Goal: Task Accomplishment & Management: Complete application form

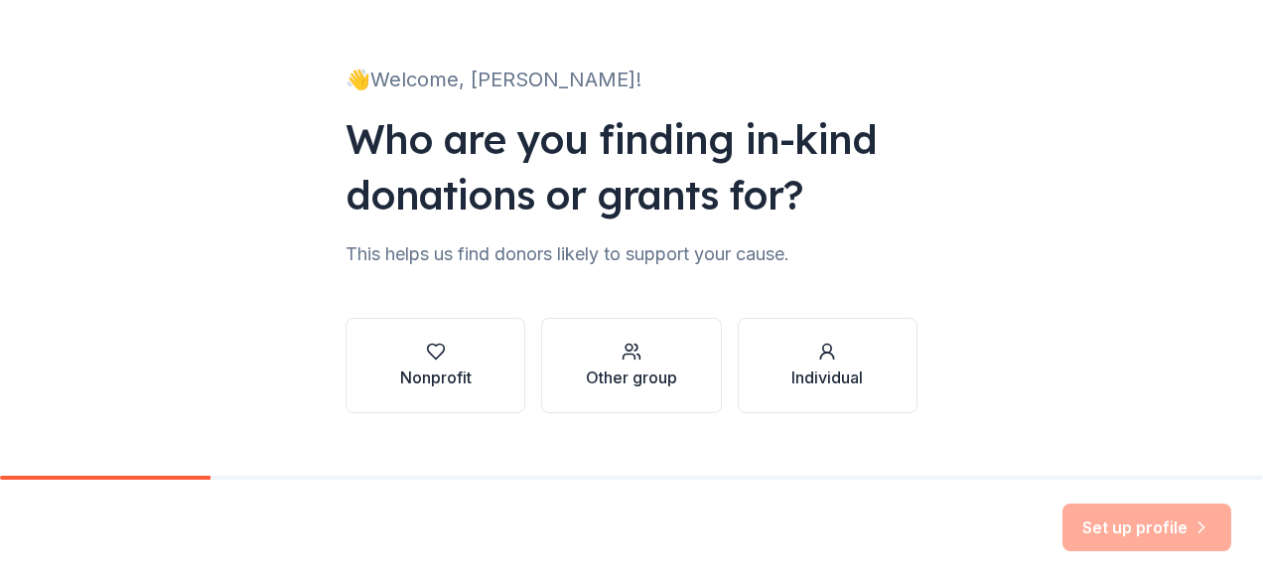
scroll to position [111, 0]
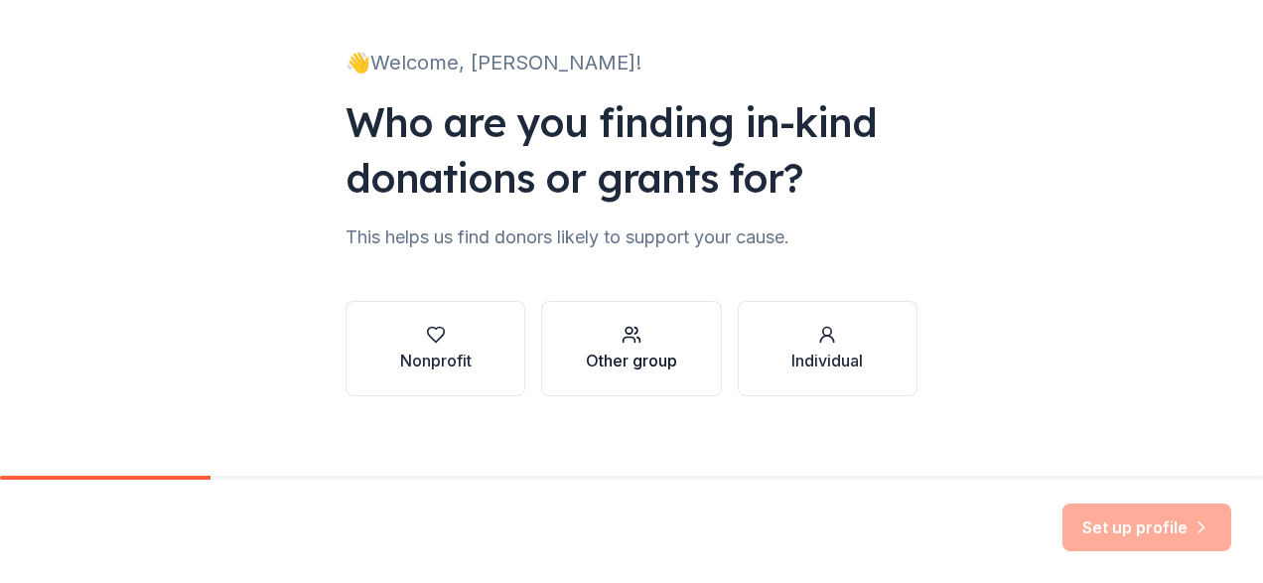
click at [622, 343] on icon "button" at bounding box center [631, 335] width 20 height 20
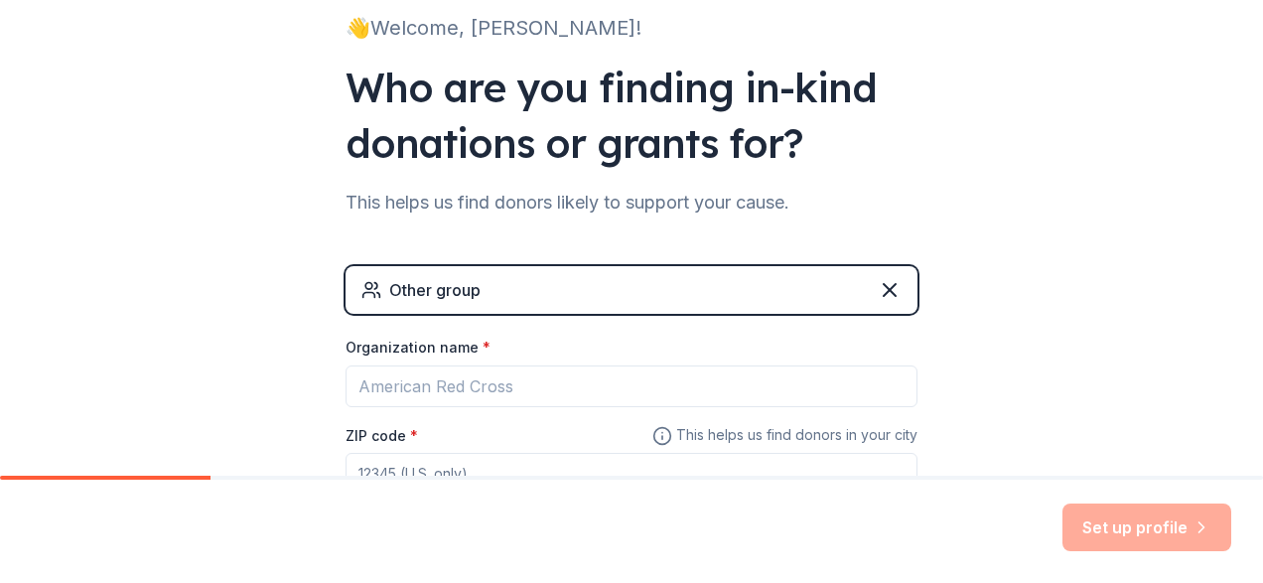
scroll to position [173, 0]
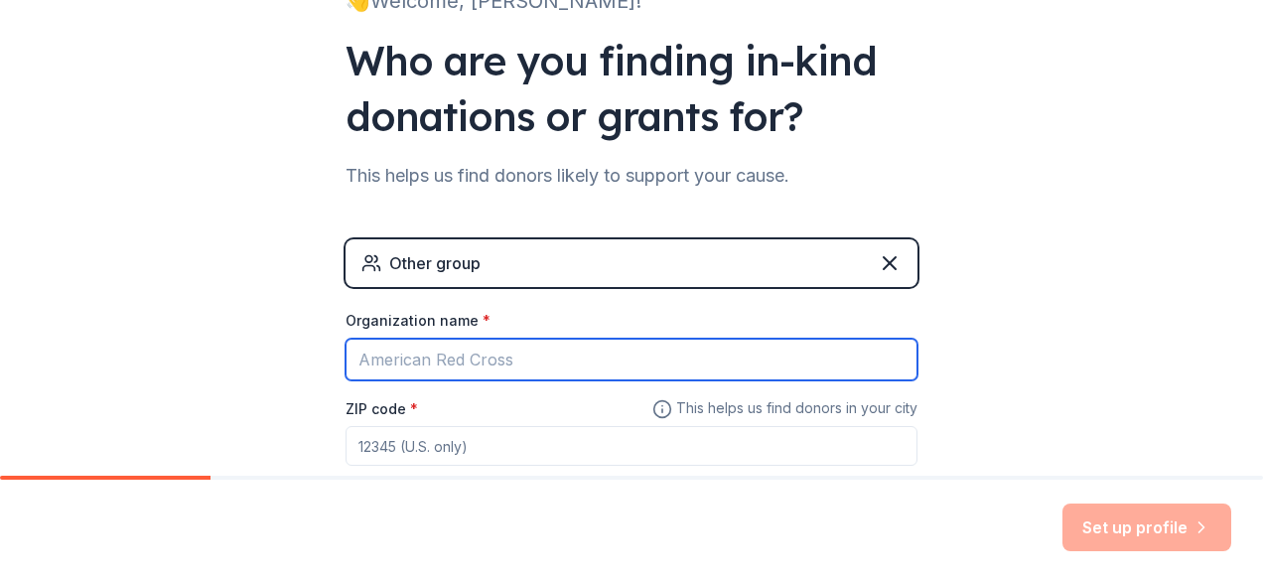
click at [548, 367] on input "Organization name *" at bounding box center [631, 359] width 572 height 42
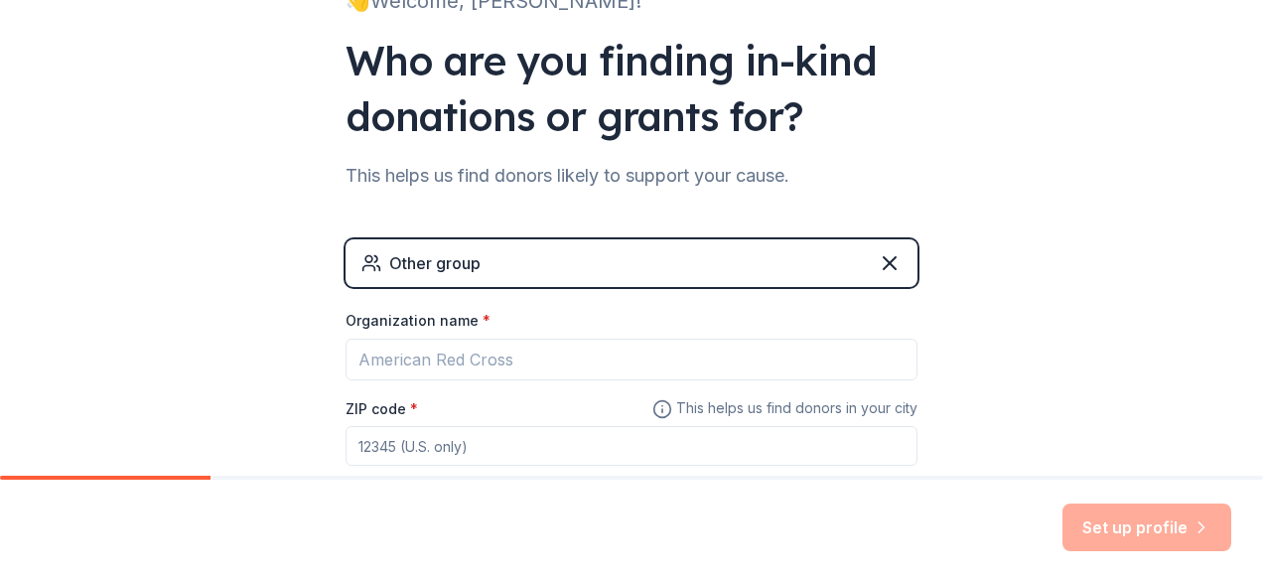
click at [525, 270] on div "Other group" at bounding box center [631, 263] width 572 height 48
click at [888, 266] on icon at bounding box center [889, 263] width 24 height 24
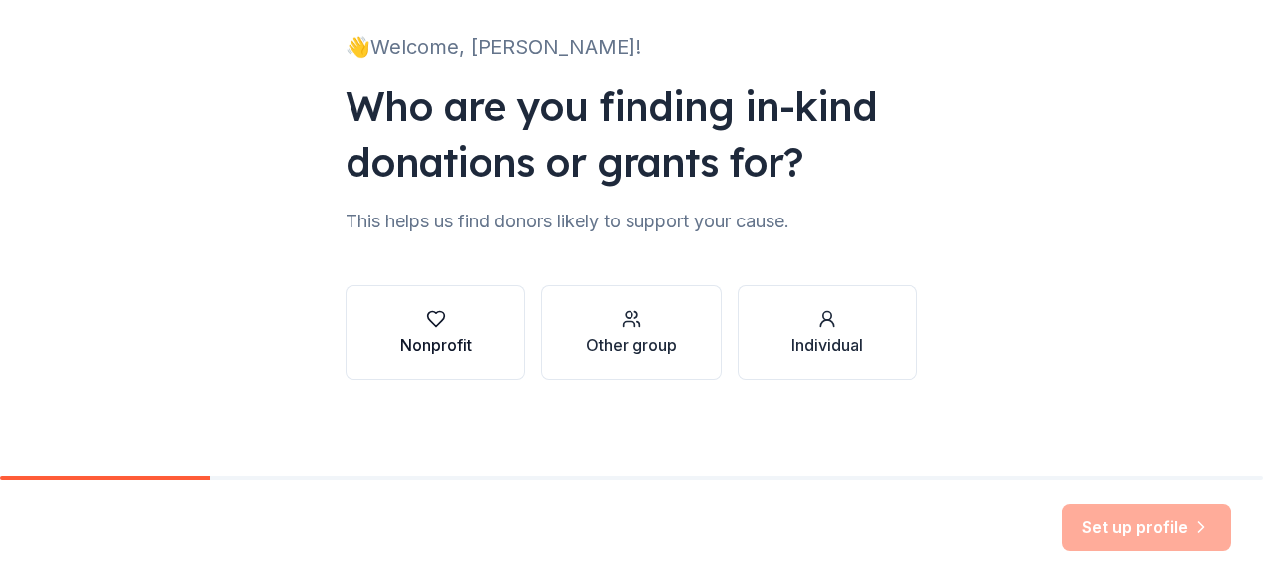
click at [472, 319] on button "Nonprofit" at bounding box center [435, 332] width 180 height 95
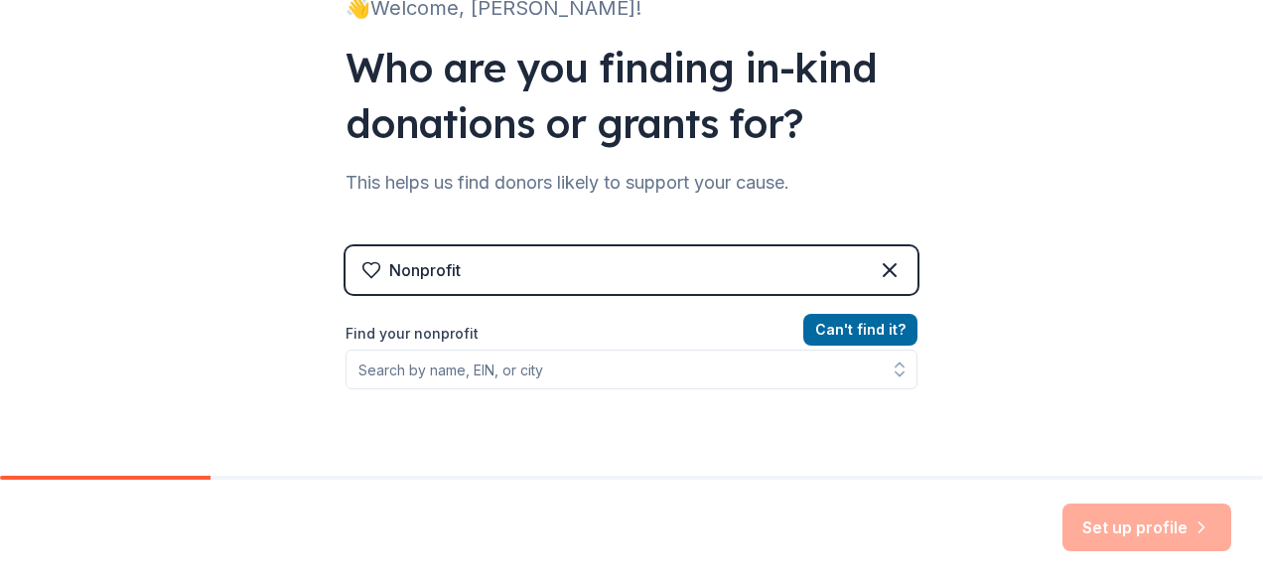
scroll to position [170, 0]
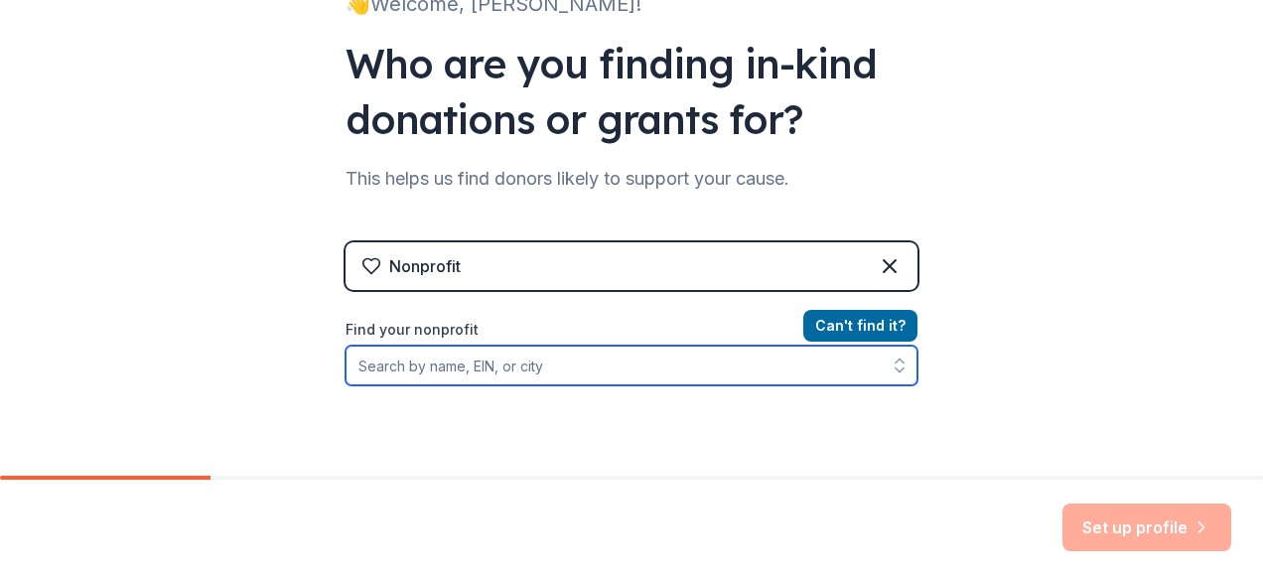
click at [559, 370] on input "Find your nonprofit" at bounding box center [631, 365] width 572 height 40
click at [459, 365] on input "Find your nonprofit" at bounding box center [631, 365] width 572 height 40
paste input "45-4330879"
type input "45-4330879"
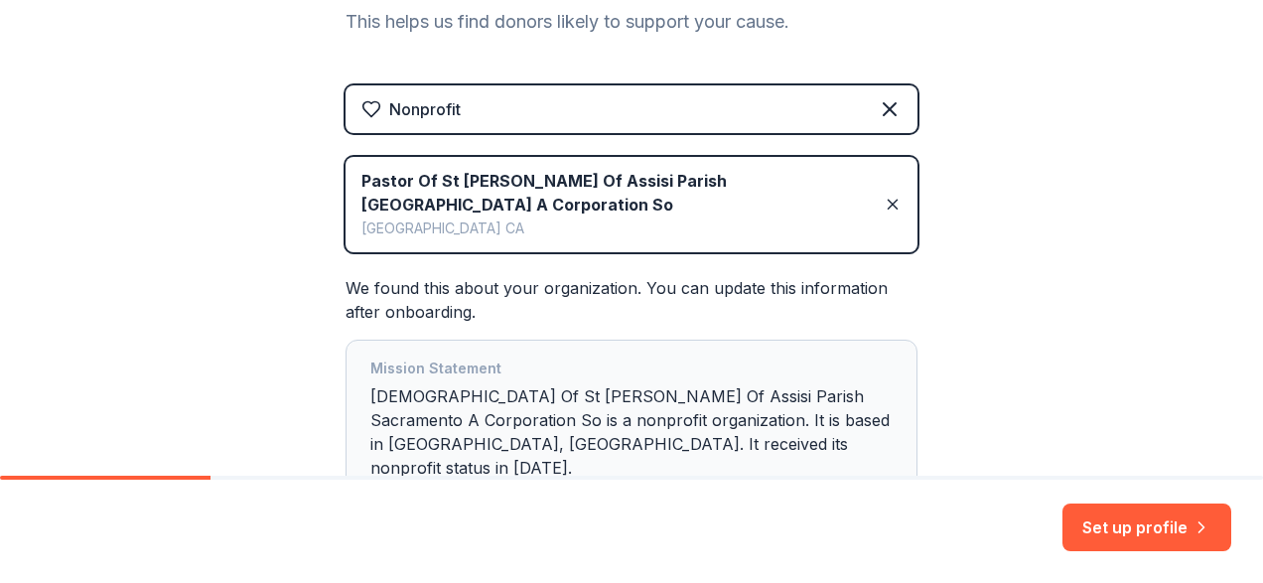
scroll to position [331, 0]
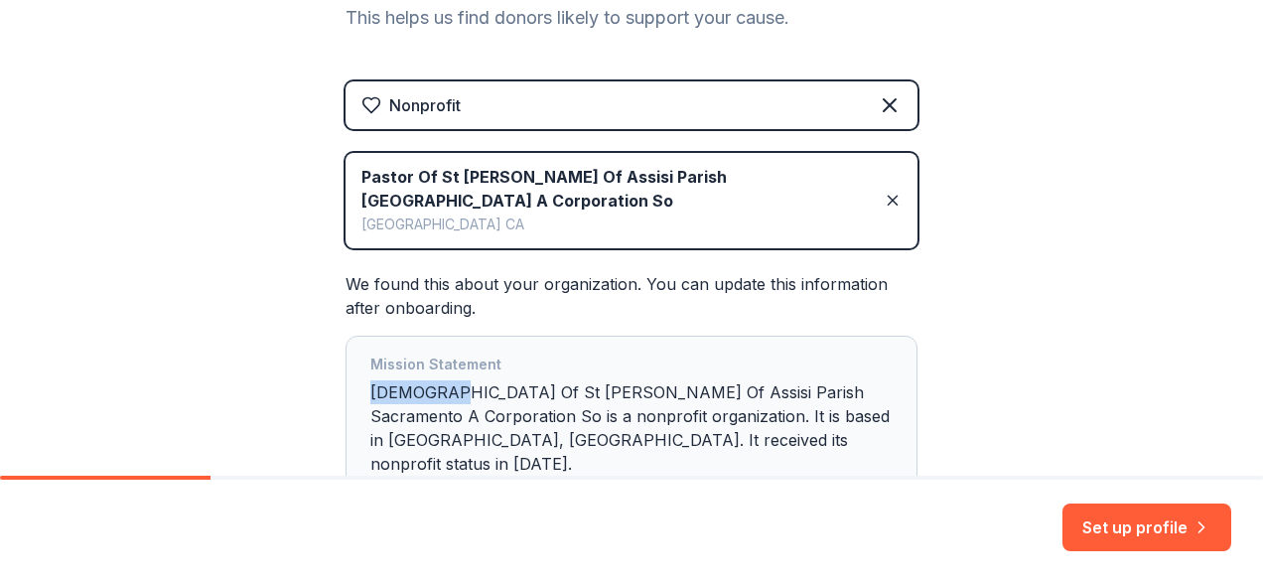
drag, startPoint x: 442, startPoint y: 369, endPoint x: 346, endPoint y: 362, distance: 95.5
click at [346, 363] on div "Mission Statement Pastor Of St Francis Of Assisi Parish Sacramento A Corporatio…" at bounding box center [631, 417] width 572 height 165
click at [441, 361] on div "Mission Statement Pastor Of St Francis Of Assisi Parish Sacramento A Corporatio…" at bounding box center [631, 417] width 522 height 131
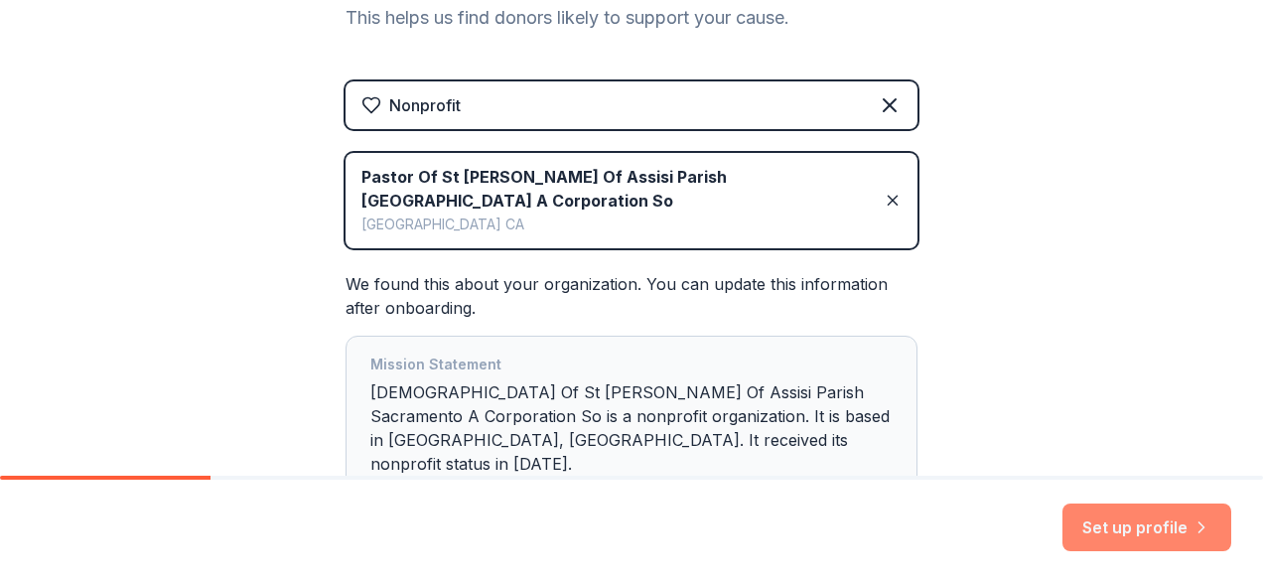
click at [1153, 524] on button "Set up profile" at bounding box center [1146, 527] width 169 height 48
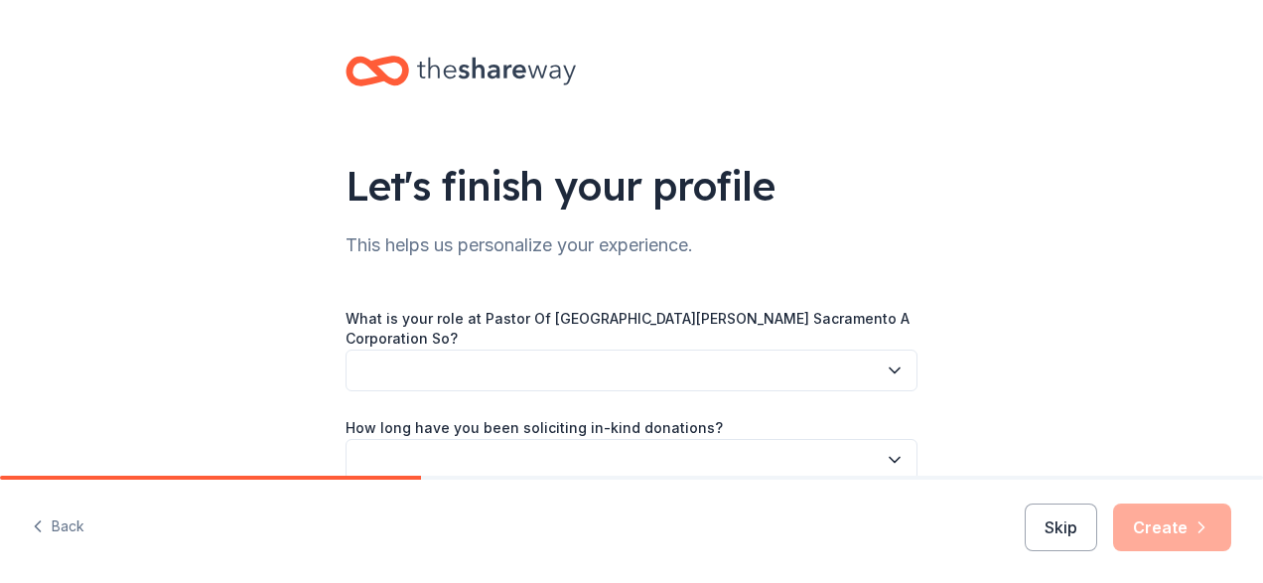
scroll to position [27, 0]
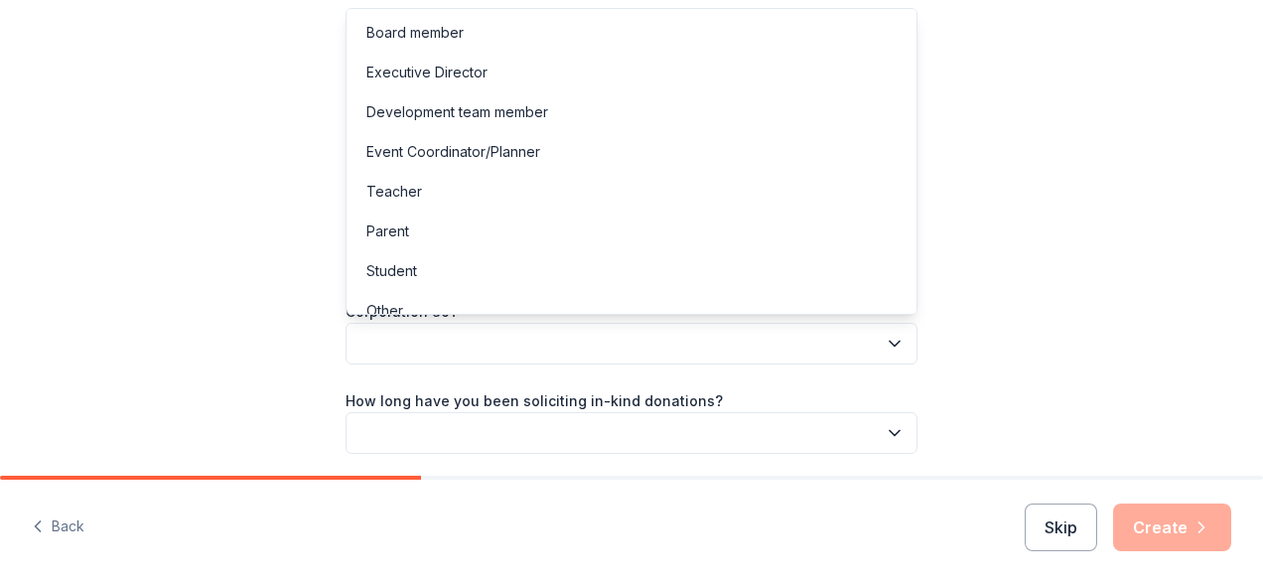
click at [838, 339] on button "button" at bounding box center [631, 344] width 572 height 42
click at [464, 230] on div "Parent" at bounding box center [631, 231] width 562 height 40
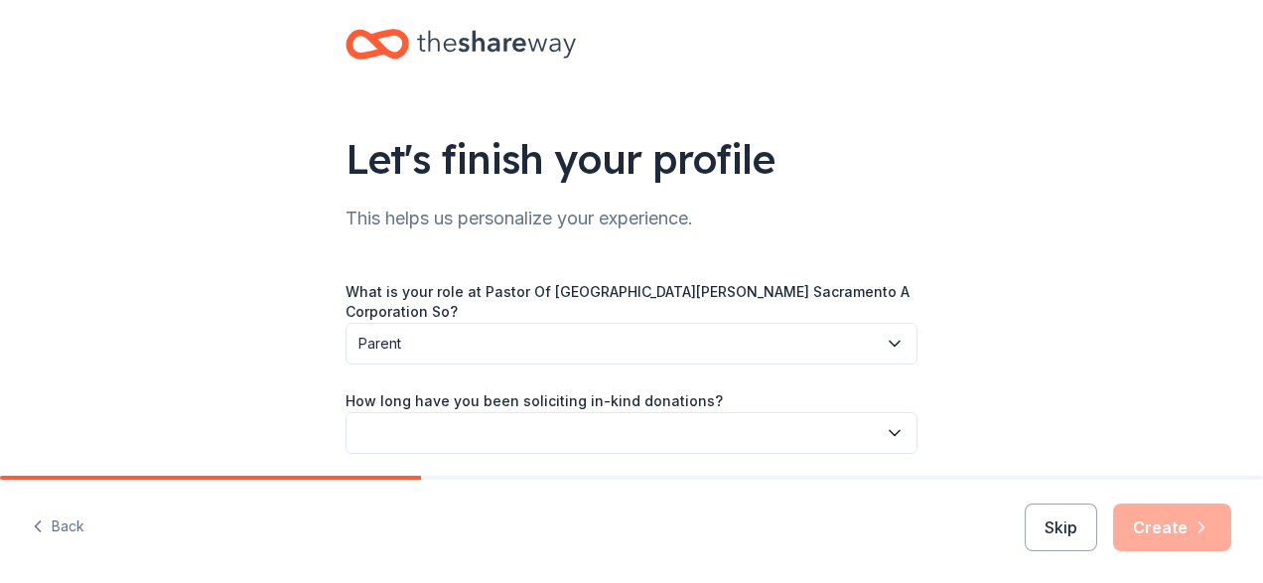
scroll to position [55, 0]
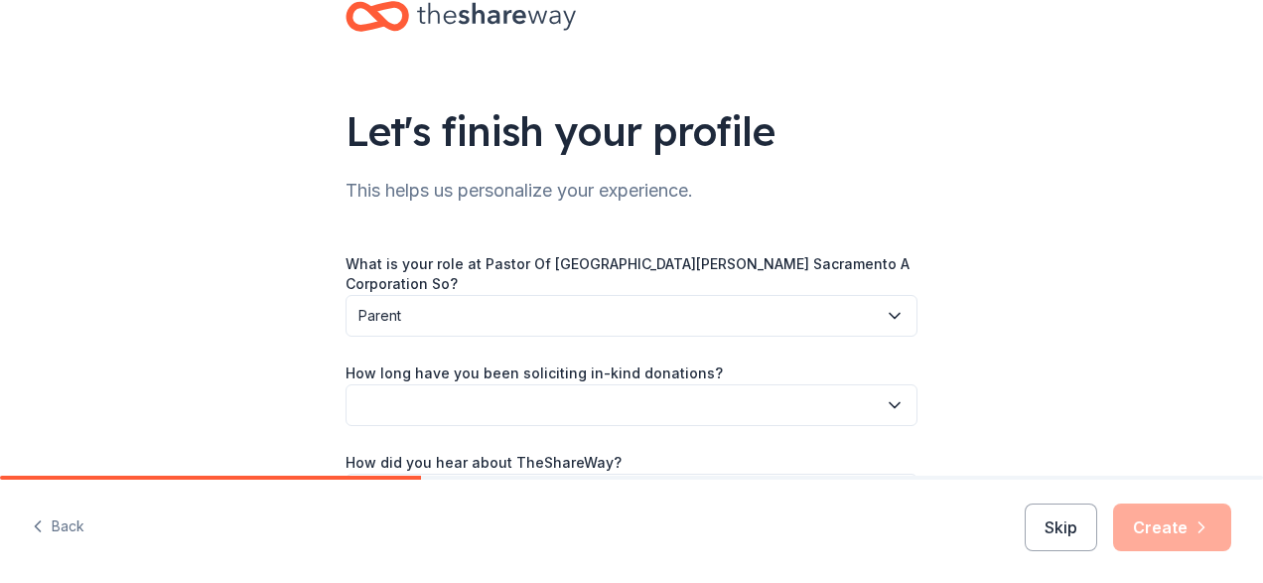
click at [510, 402] on button "button" at bounding box center [631, 405] width 572 height 42
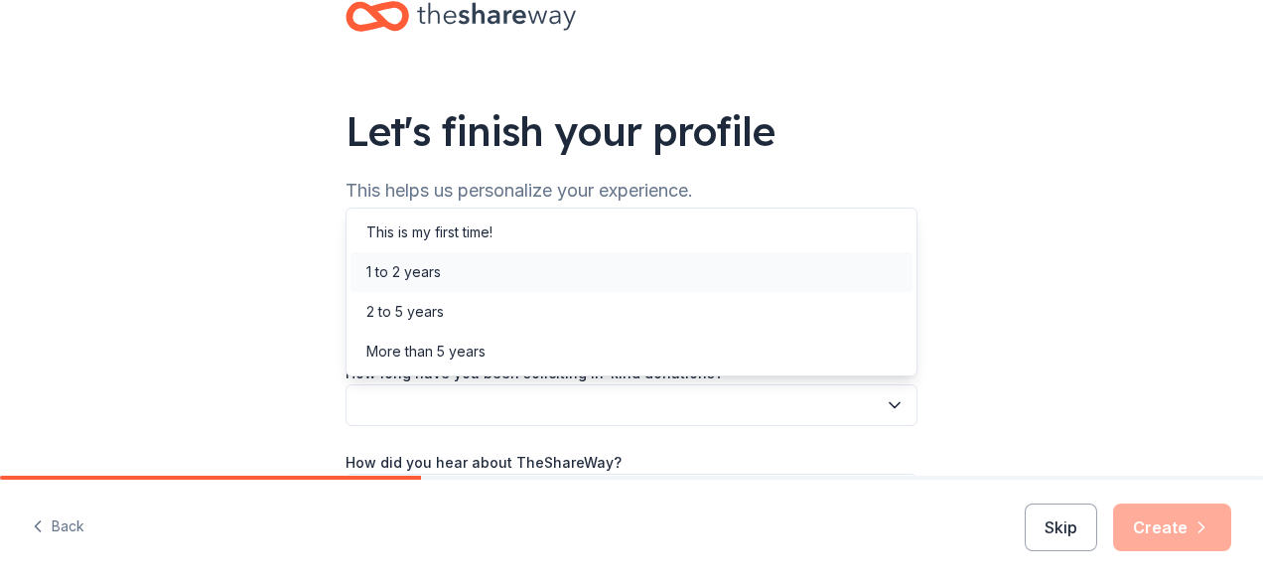
click at [474, 268] on div "1 to 2 years" at bounding box center [631, 272] width 562 height 40
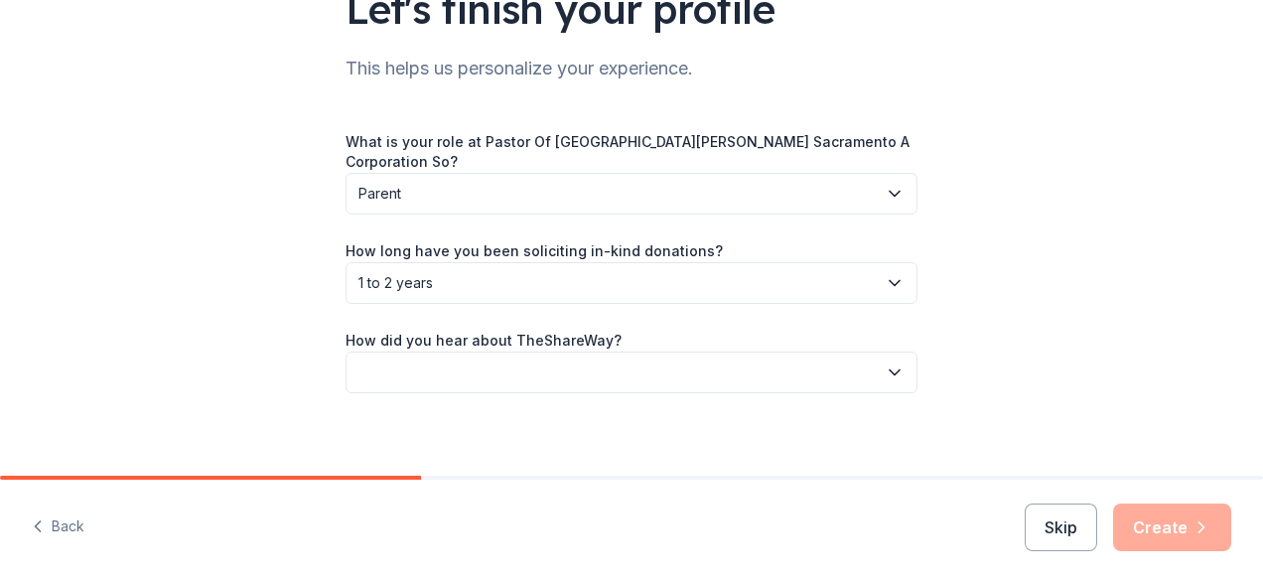
scroll to position [182, 0]
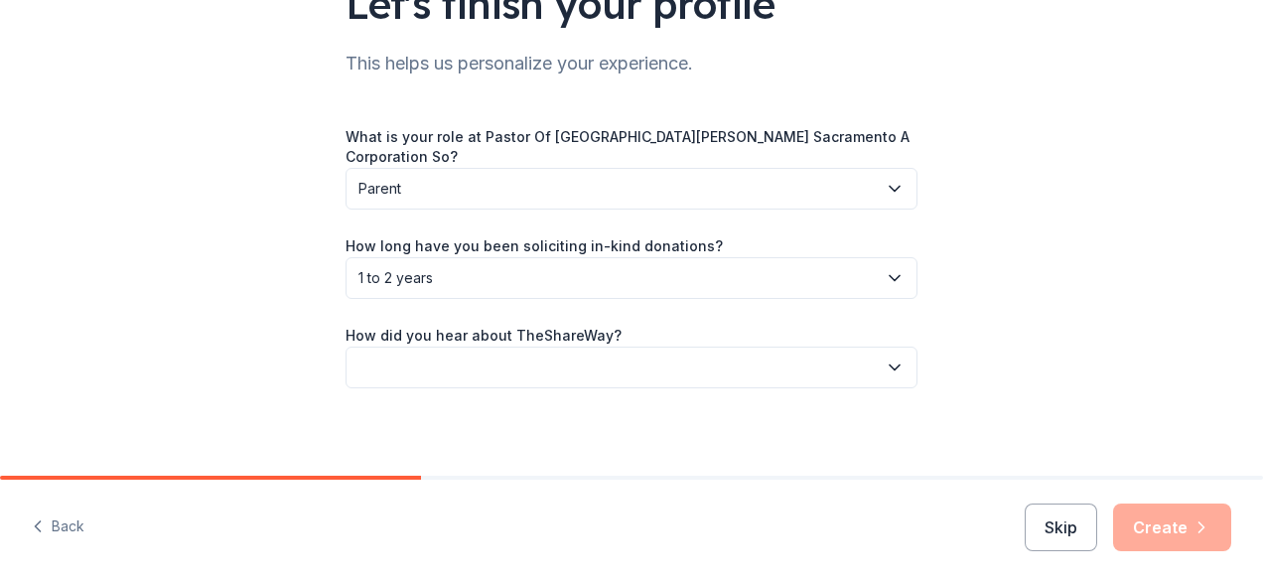
click at [528, 364] on button "button" at bounding box center [631, 367] width 572 height 42
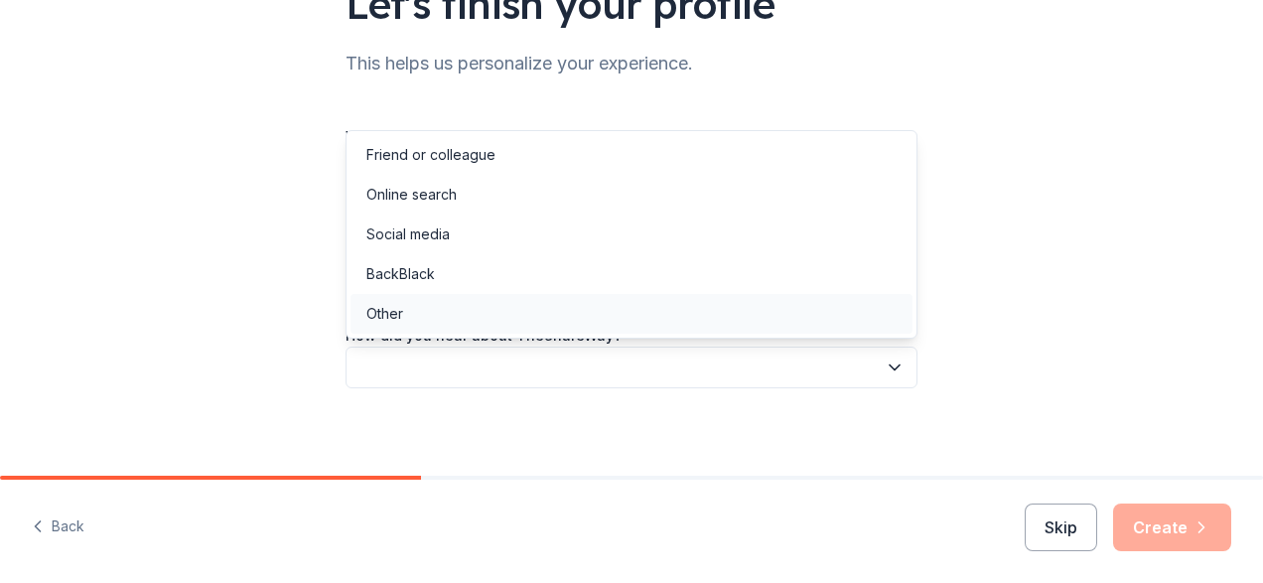
click at [488, 320] on div "Other" at bounding box center [631, 314] width 562 height 40
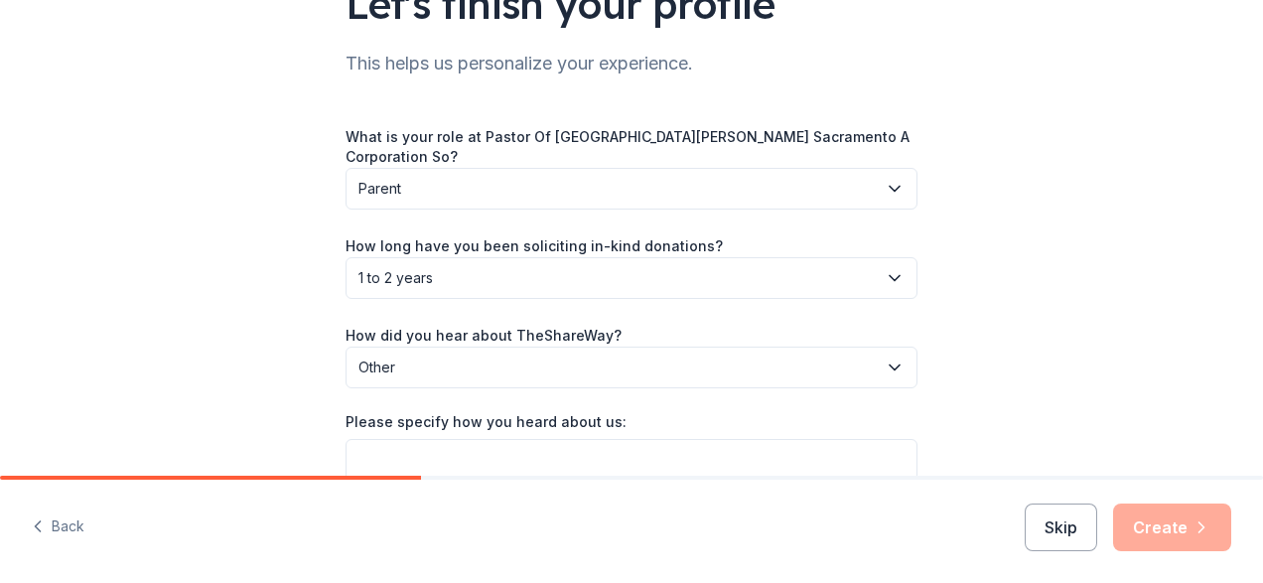
scroll to position [282, 0]
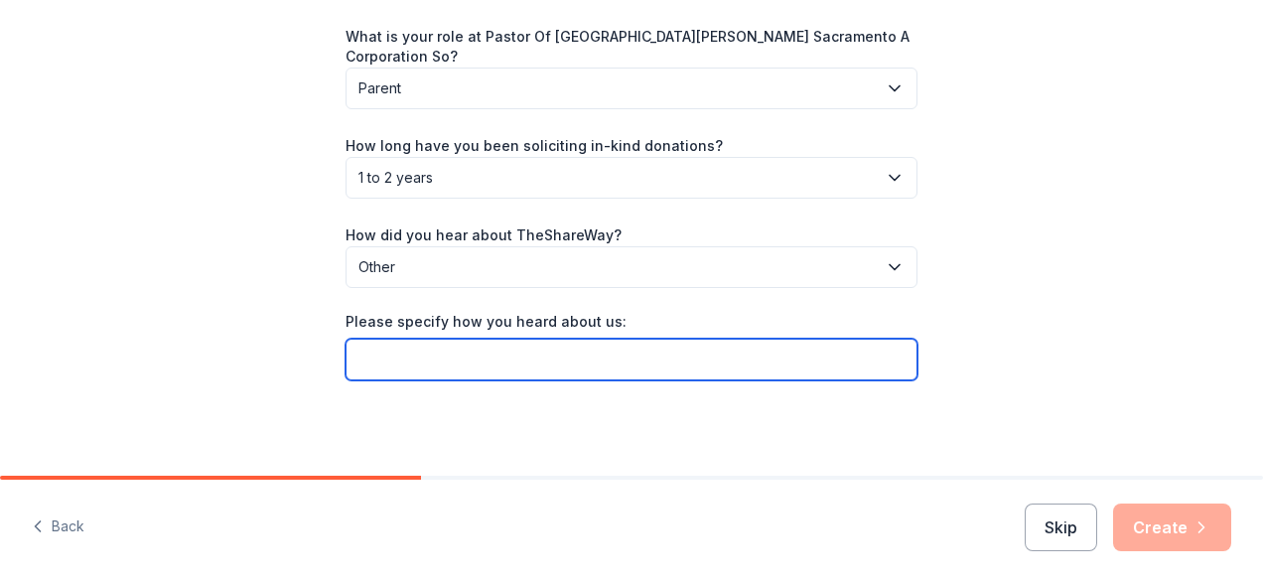
click at [674, 355] on input "Please specify how you heard about us:" at bounding box center [631, 359] width 572 height 42
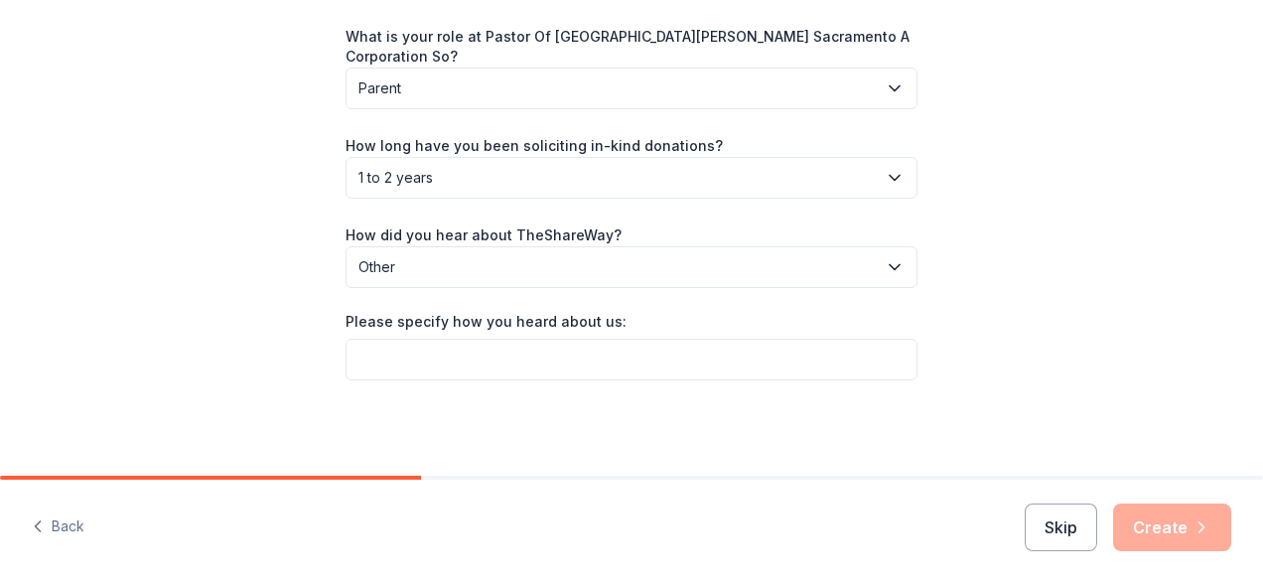
click at [632, 270] on span "Other" at bounding box center [617, 267] width 518 height 24
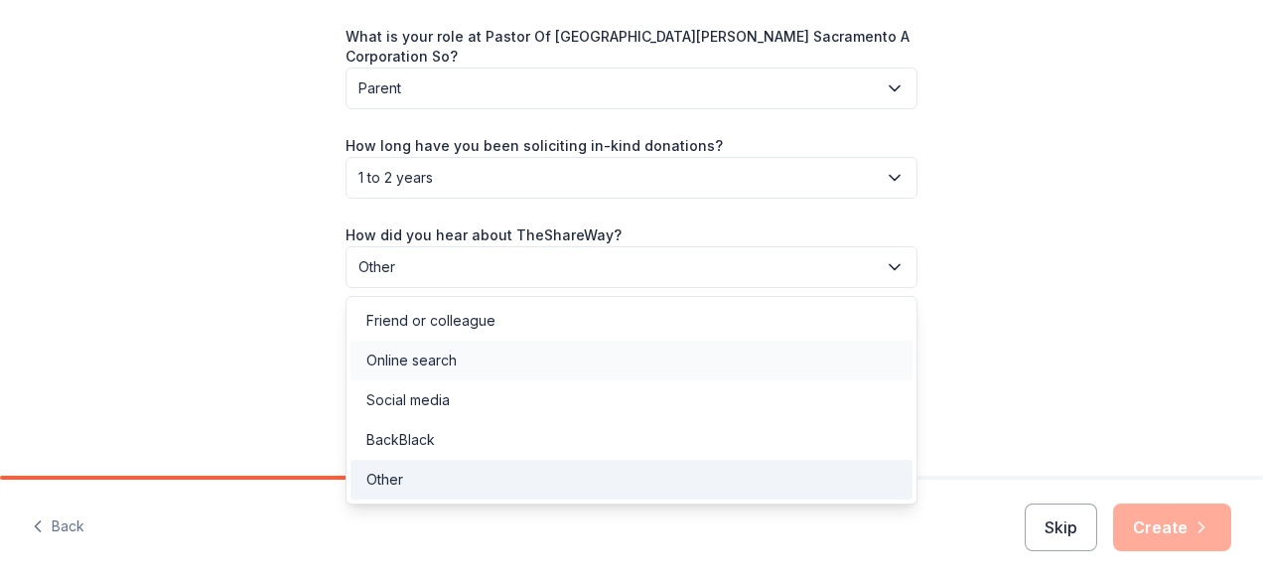
click at [523, 359] on div "Online search" at bounding box center [631, 360] width 562 height 40
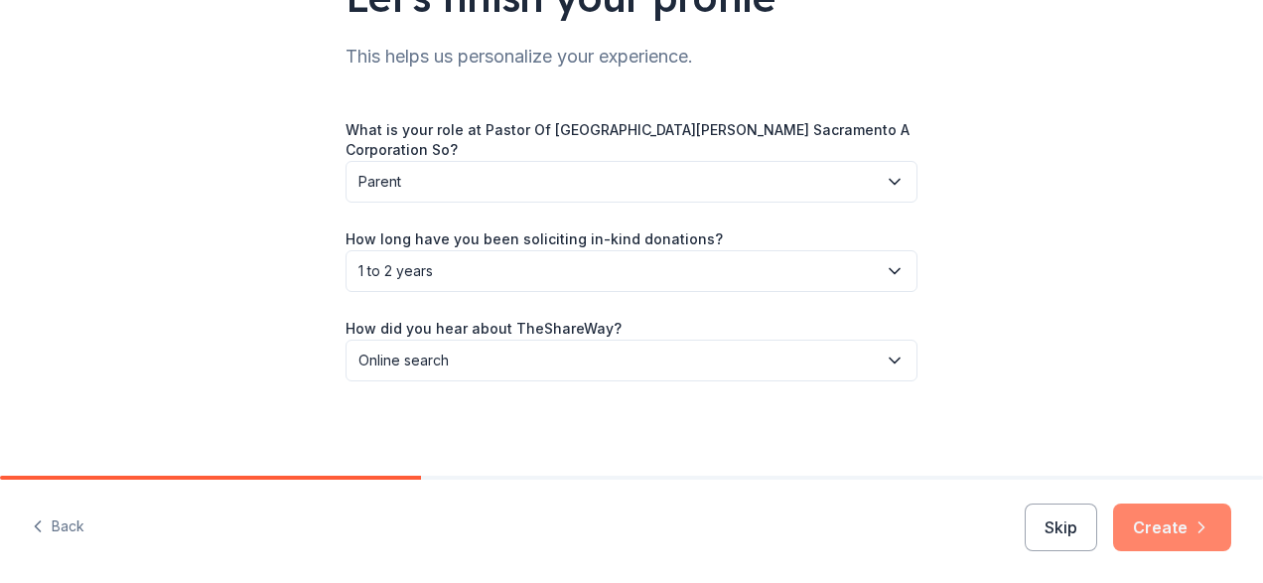
click at [1189, 533] on button "Create" at bounding box center [1172, 527] width 118 height 48
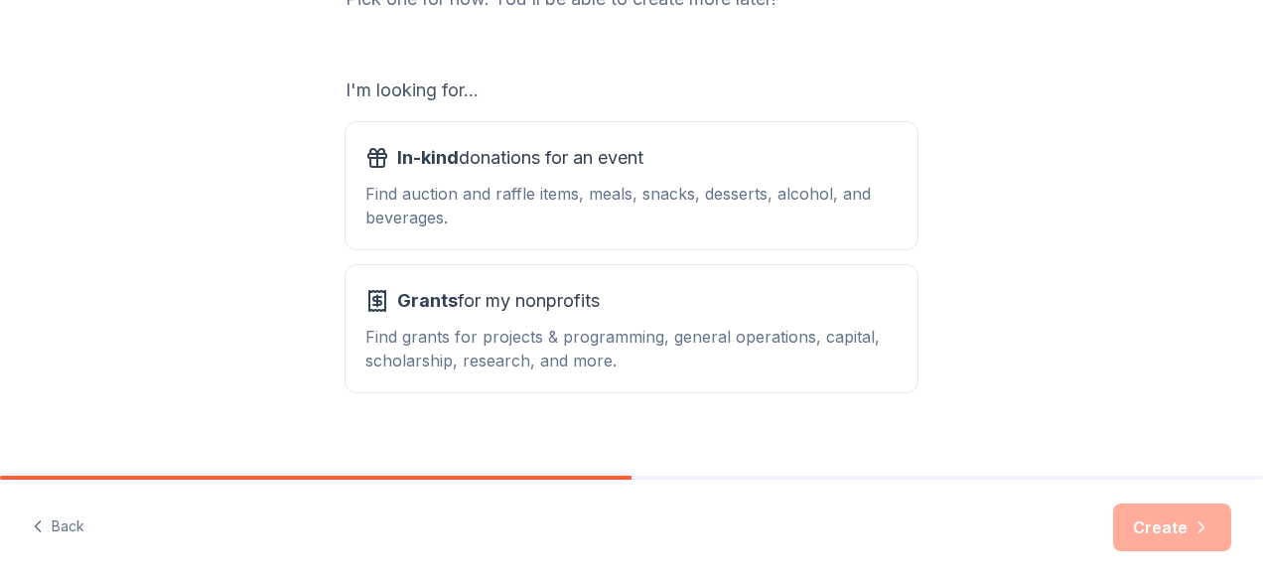
scroll to position [326, 0]
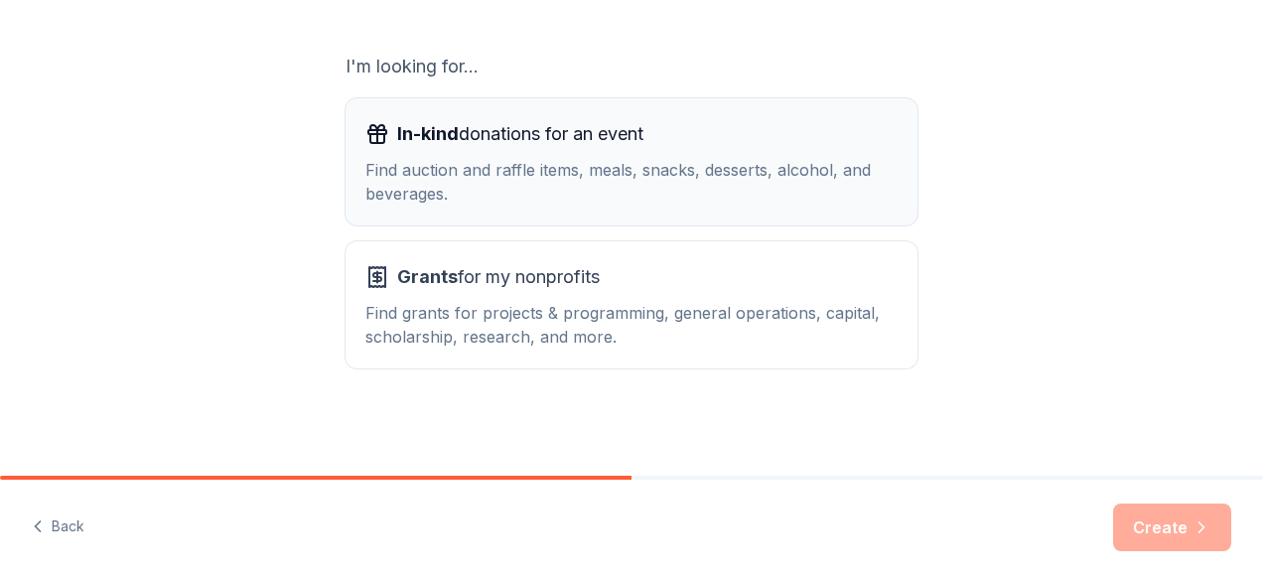
click at [669, 132] on div "In-kind donations for an event" at bounding box center [631, 134] width 532 height 32
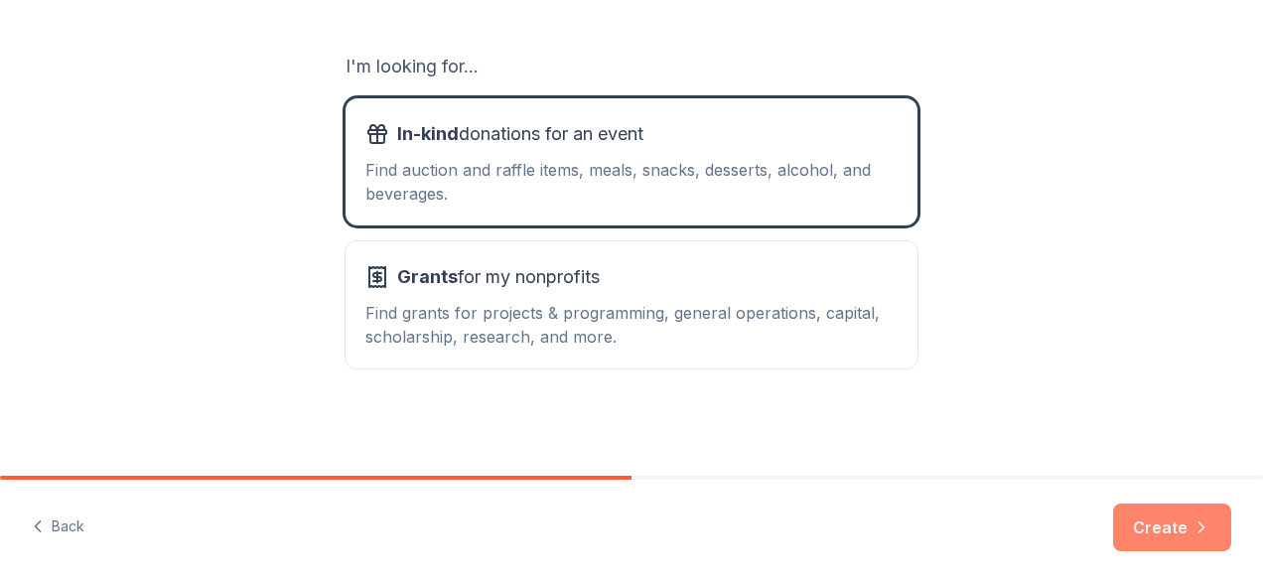
click at [1156, 528] on button "Create" at bounding box center [1172, 527] width 118 height 48
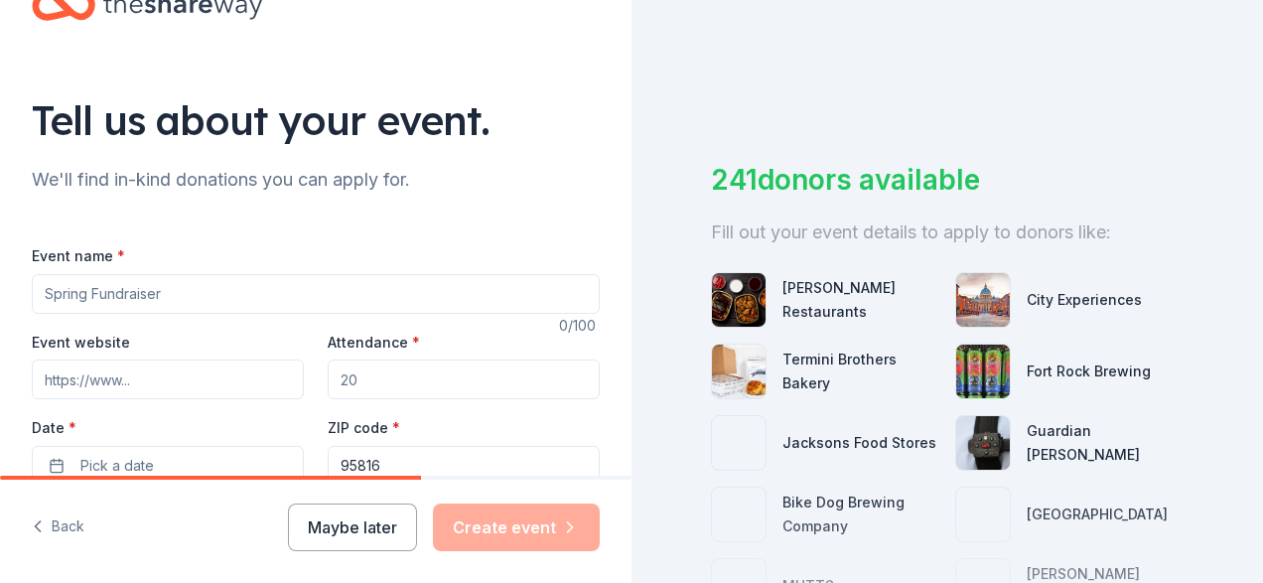
scroll to position [83, 0]
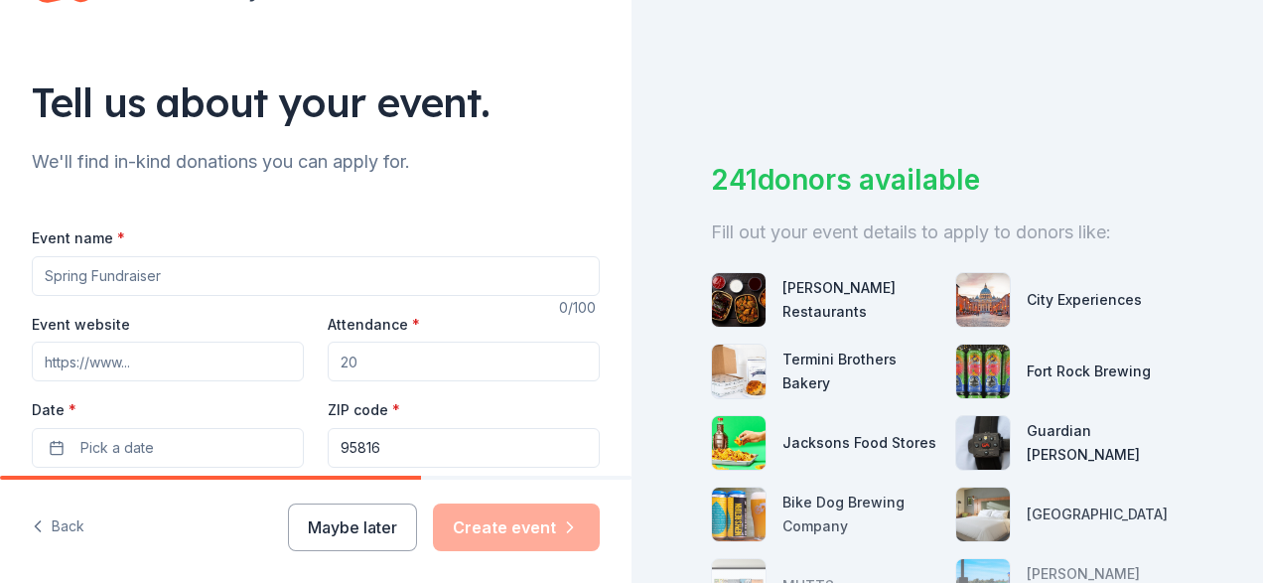
click at [285, 266] on input "Event name *" at bounding box center [316, 276] width 568 height 40
type input "G"
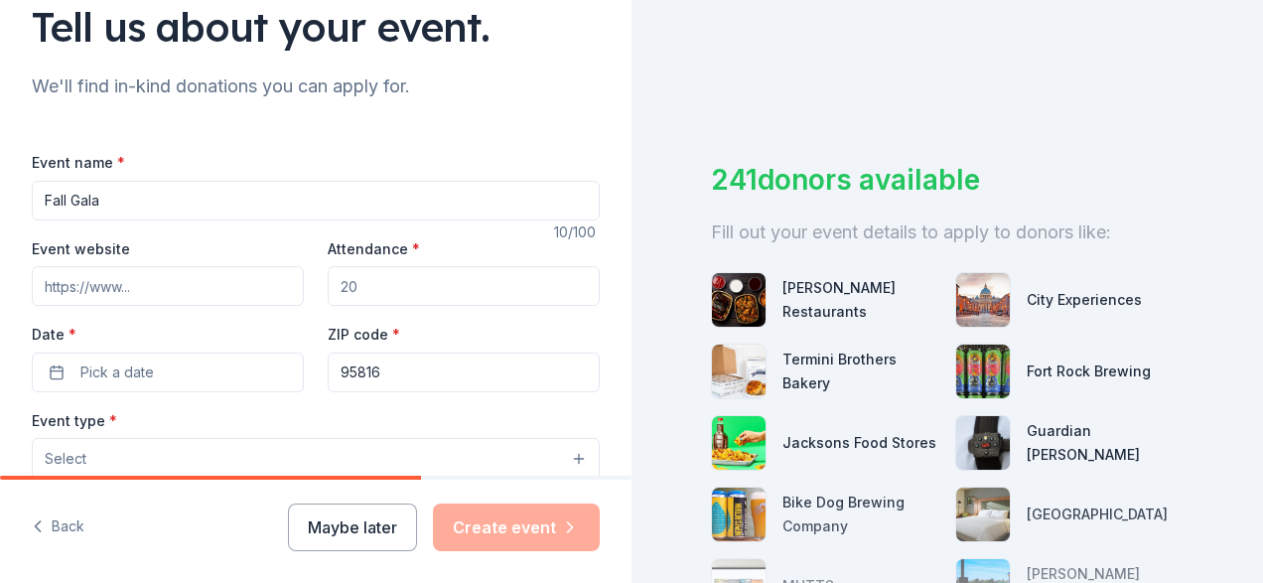
scroll to position [163, 0]
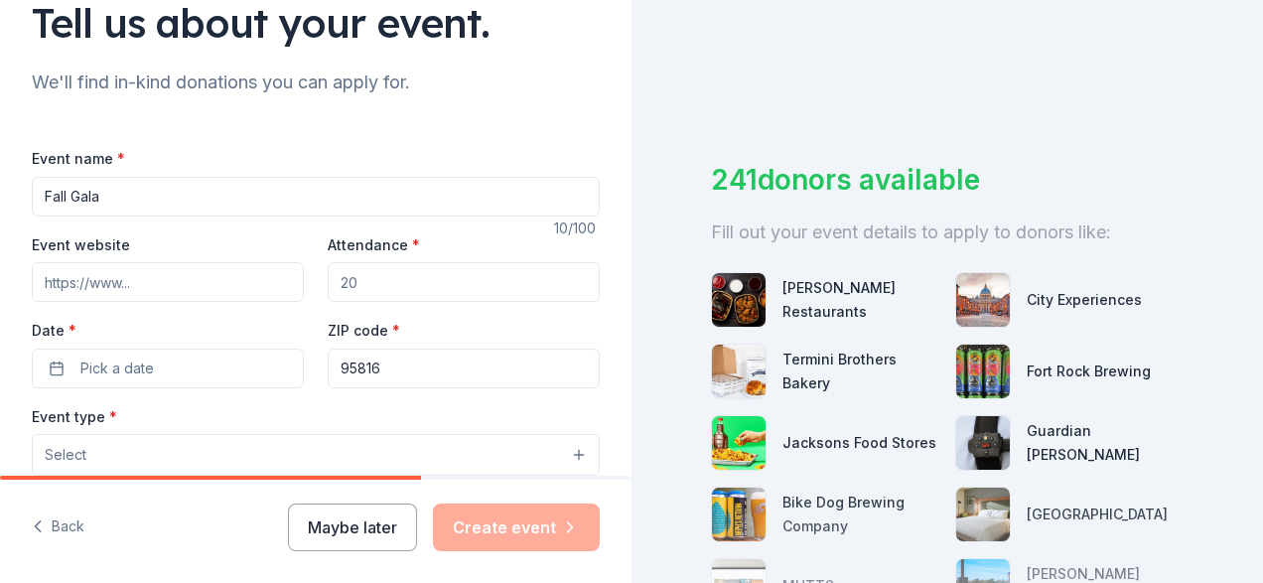
type input "Fall Gala"
click at [132, 289] on input "Event website" at bounding box center [168, 282] width 272 height 40
click at [417, 291] on input "Attendance *" at bounding box center [464, 282] width 272 height 40
type input "250"
click at [174, 374] on button "Pick a date" at bounding box center [168, 368] width 272 height 40
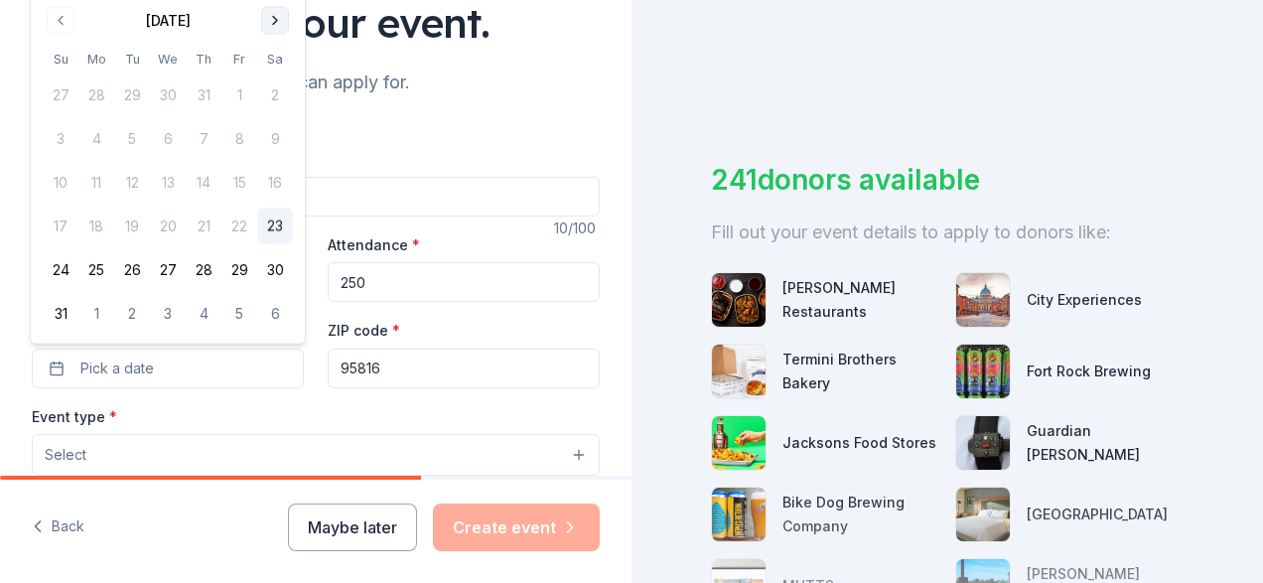
click at [278, 24] on button "Go to next month" at bounding box center [275, 21] width 28 height 28
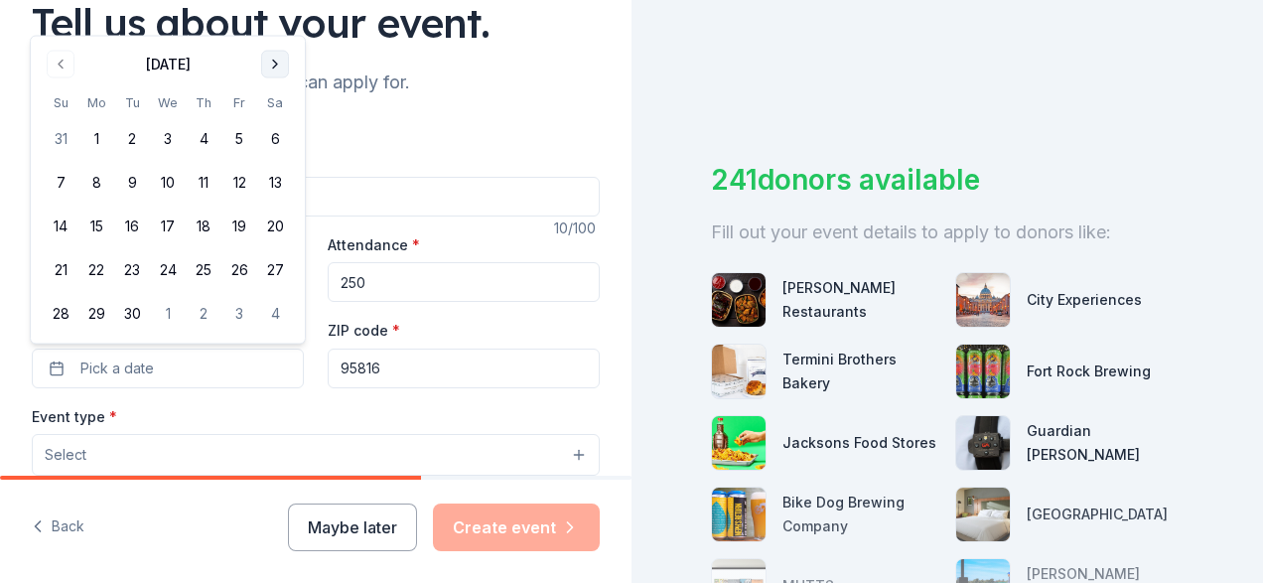
click at [281, 59] on button "Go to next month" at bounding box center [275, 65] width 28 height 28
click at [276, 62] on button "Go to next month" at bounding box center [275, 65] width 28 height 28
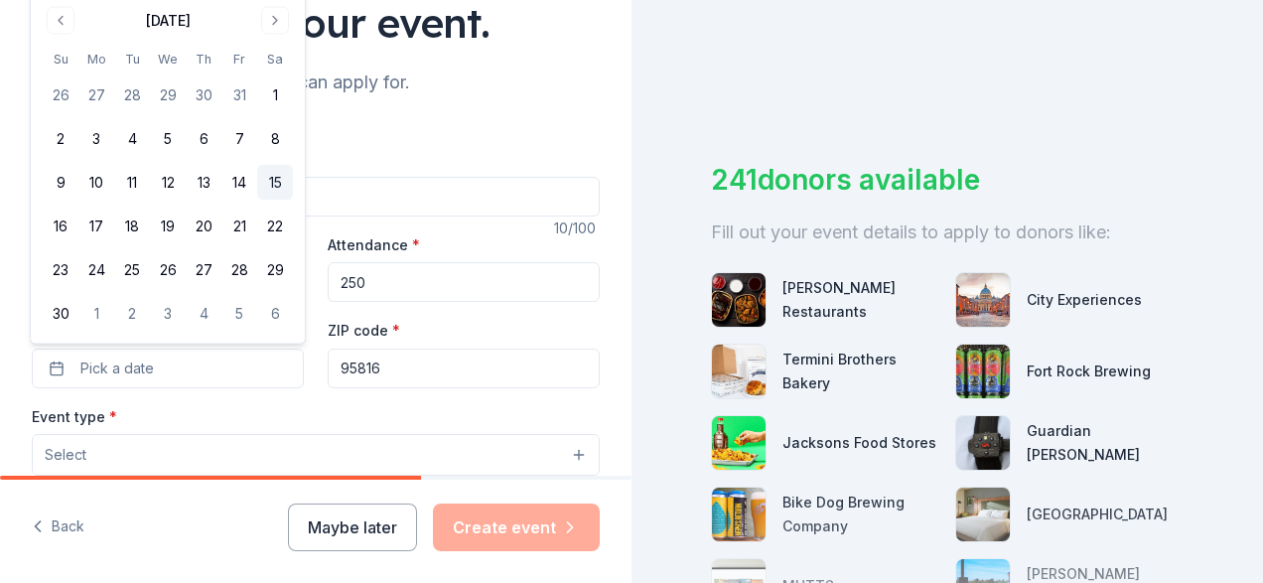
click at [269, 187] on button "15" at bounding box center [275, 183] width 36 height 36
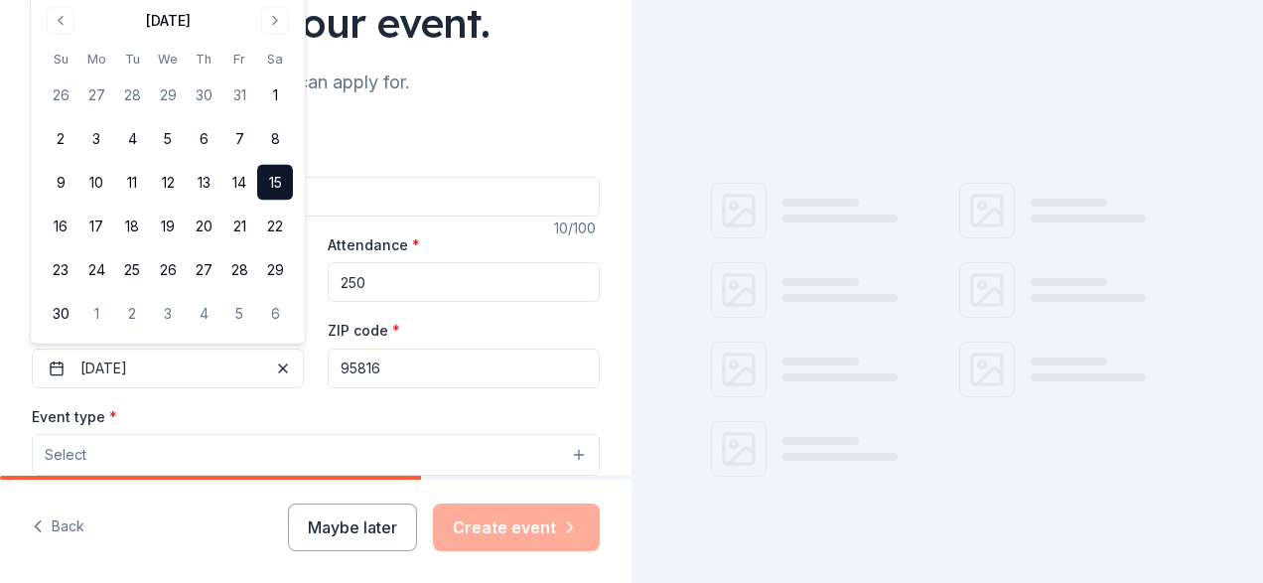
click at [459, 331] on div "ZIP code * 95816" at bounding box center [464, 353] width 272 height 70
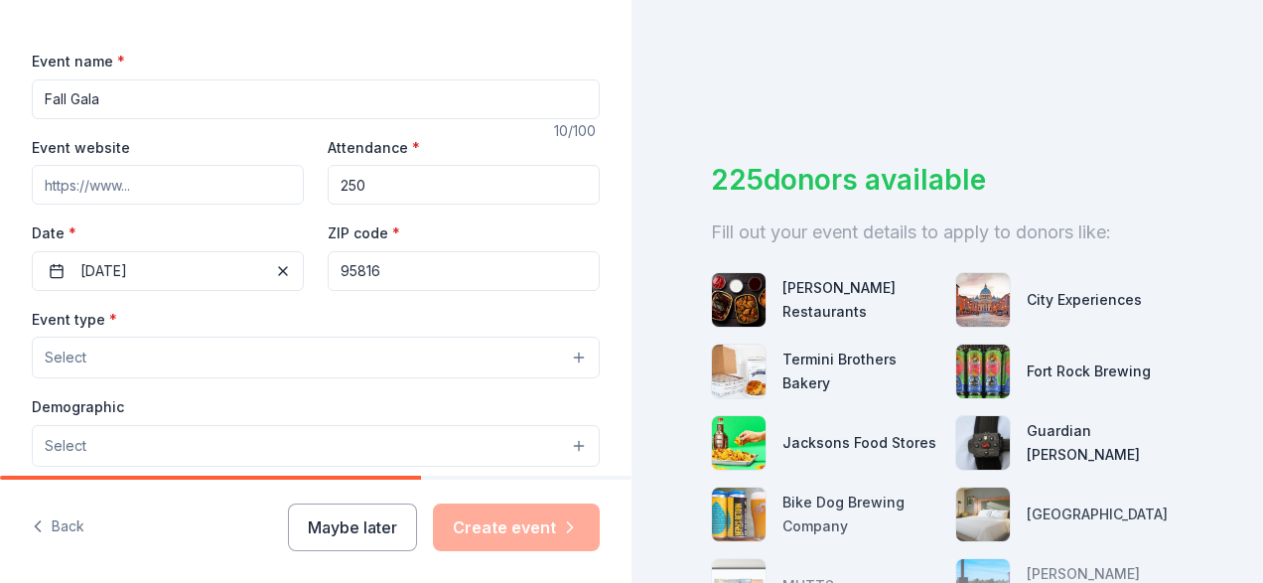
scroll to position [274, 0]
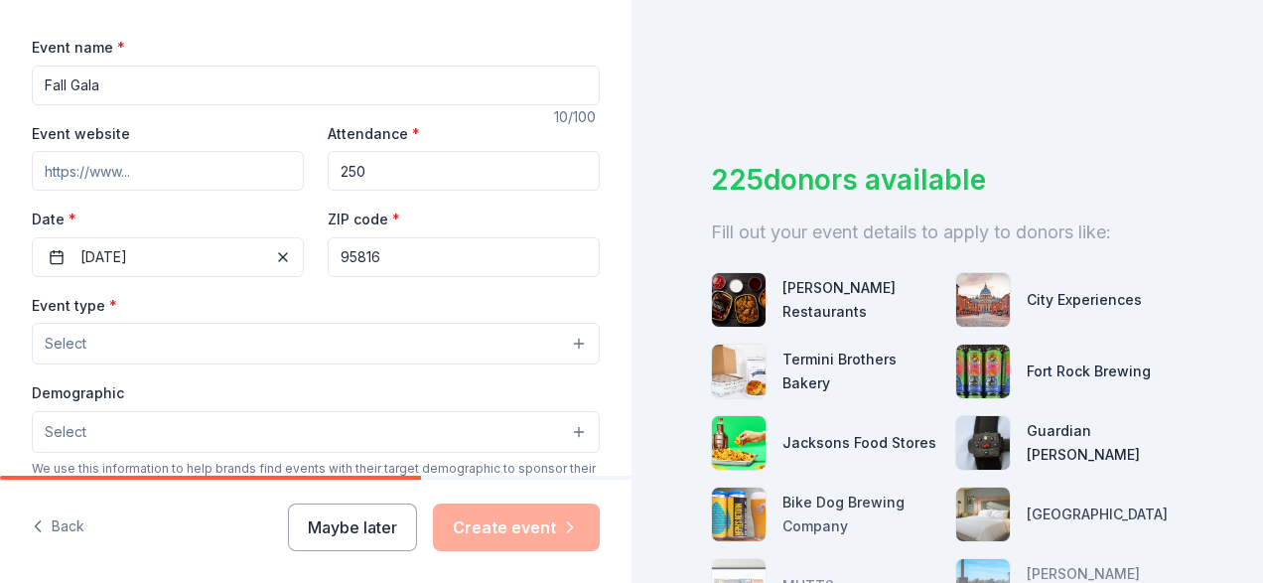
click at [320, 349] on button "Select" at bounding box center [316, 344] width 568 height 42
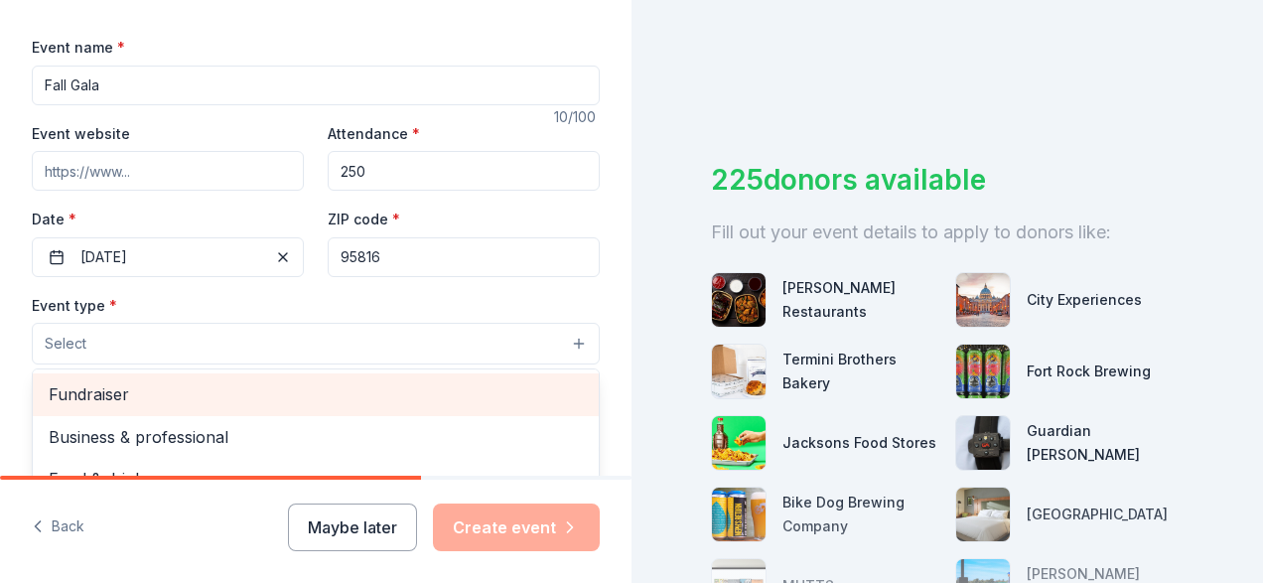
click at [262, 399] on span "Fundraiser" at bounding box center [316, 394] width 534 height 26
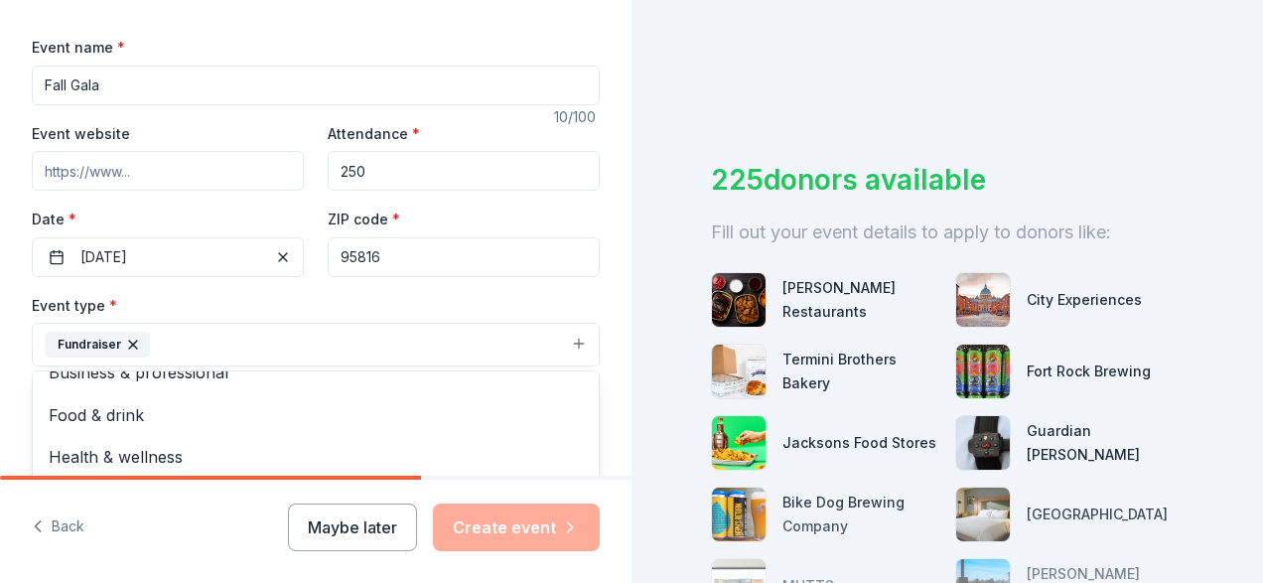
click at [13, 312] on div "Tell us about your event. We'll find in-kind donations you can apply for. Event…" at bounding box center [315, 387] width 631 height 1323
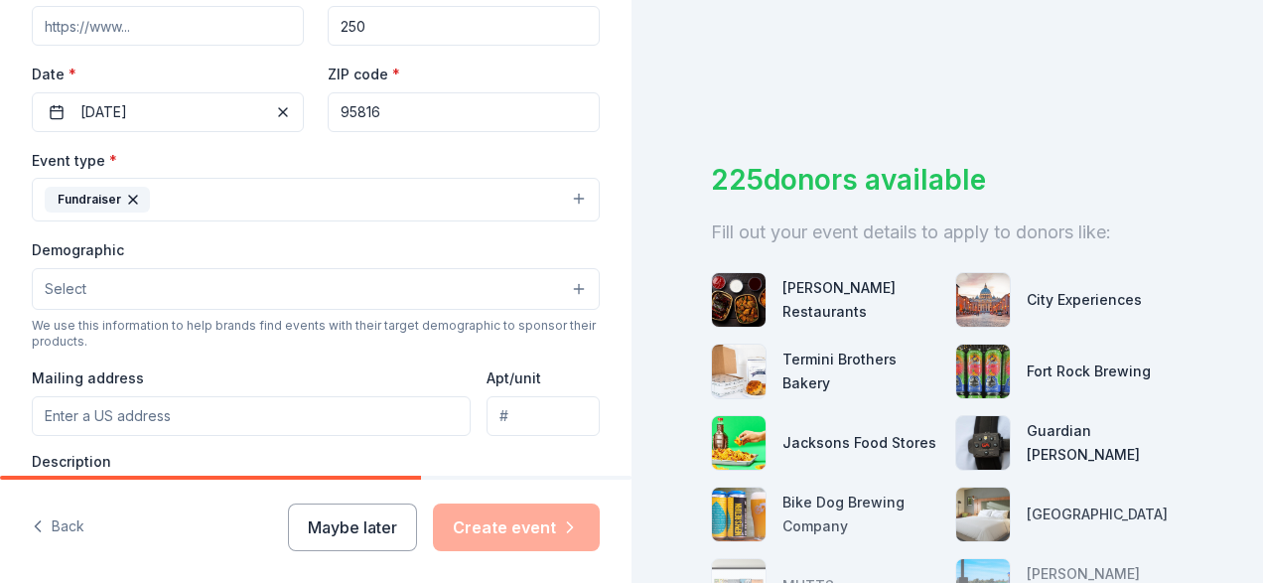
scroll to position [432, 0]
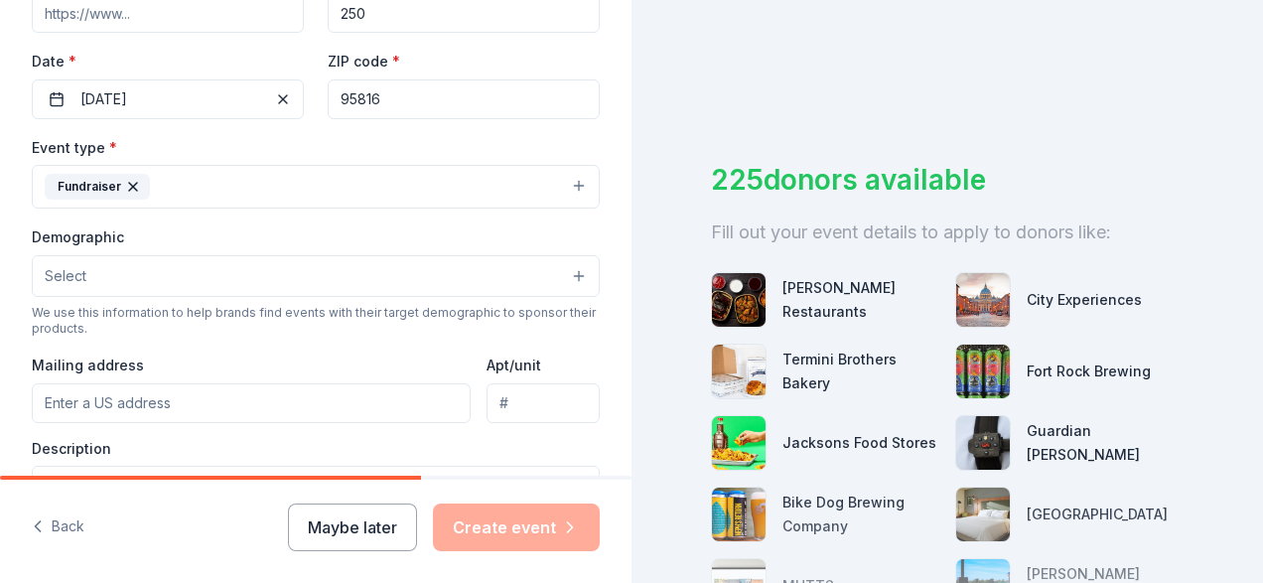
click at [102, 276] on button "Select" at bounding box center [316, 276] width 568 height 42
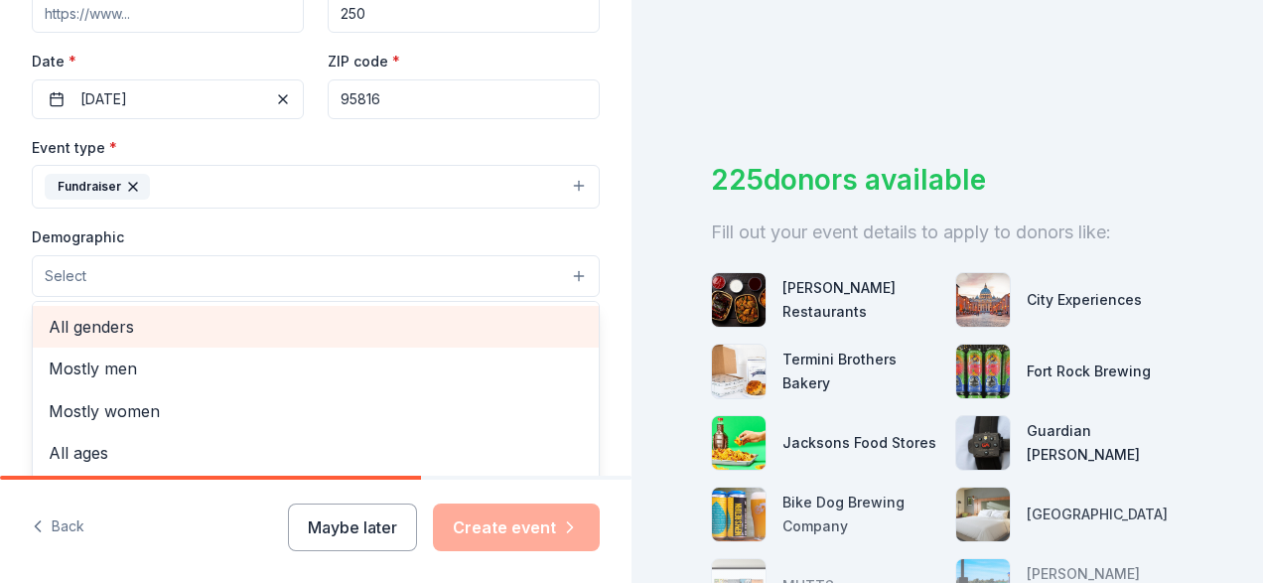
click at [128, 335] on span "All genders" at bounding box center [316, 327] width 534 height 26
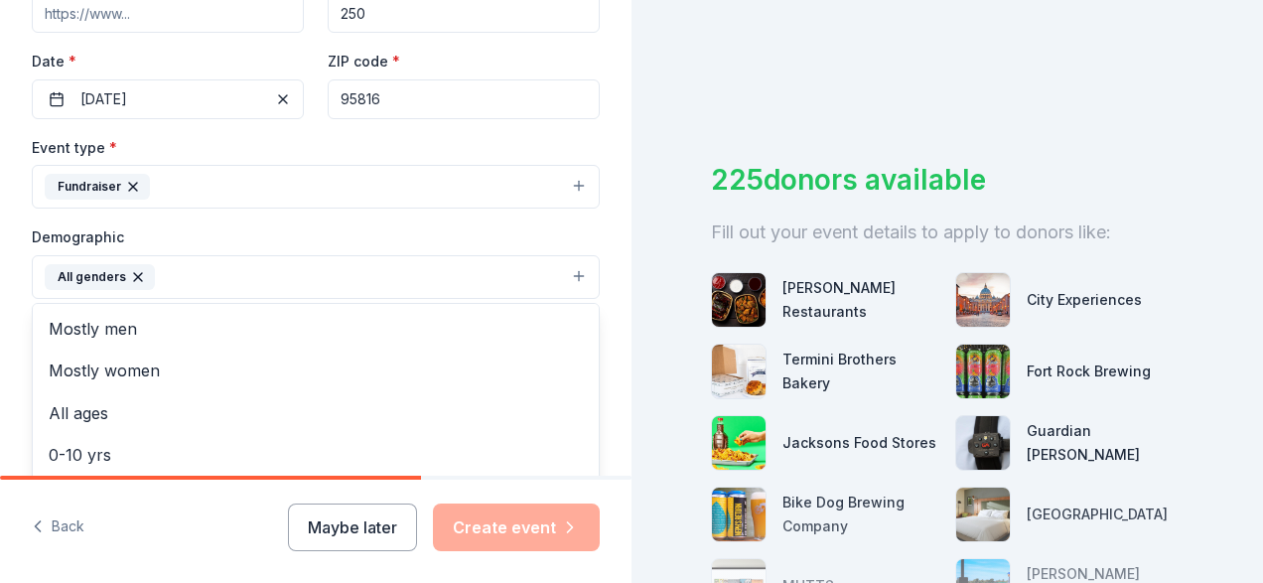
click at [19, 304] on div "Tell us about your event. We'll find in-kind donations you can apply for. Event…" at bounding box center [315, 230] width 631 height 1325
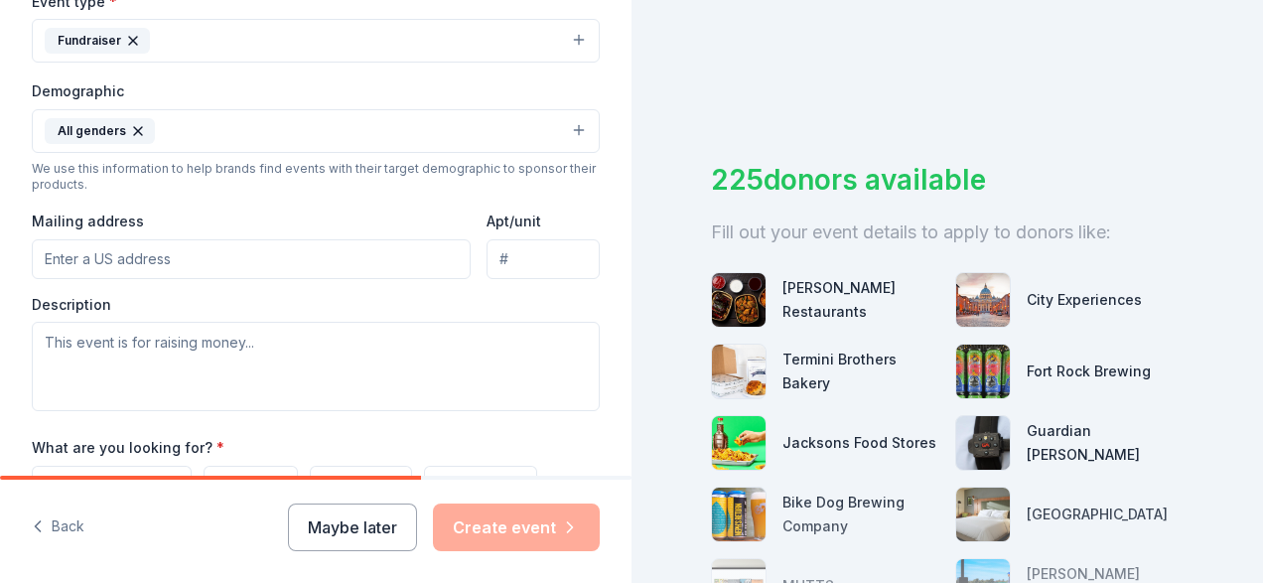
scroll to position [584, 0]
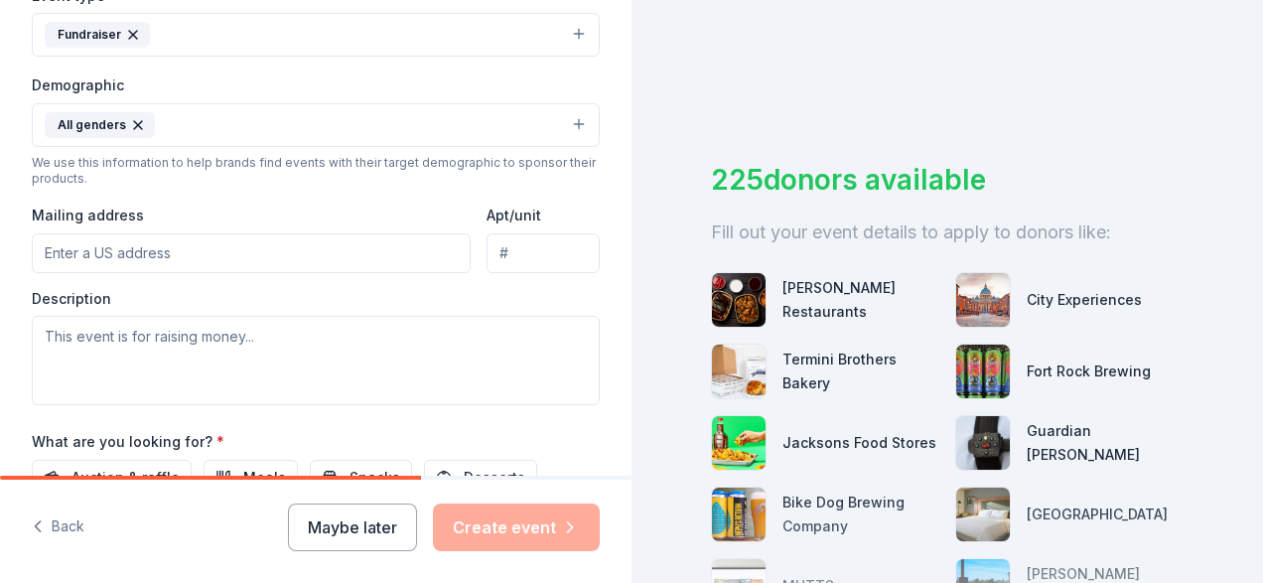
click at [198, 132] on button "All genders" at bounding box center [316, 125] width 568 height 44
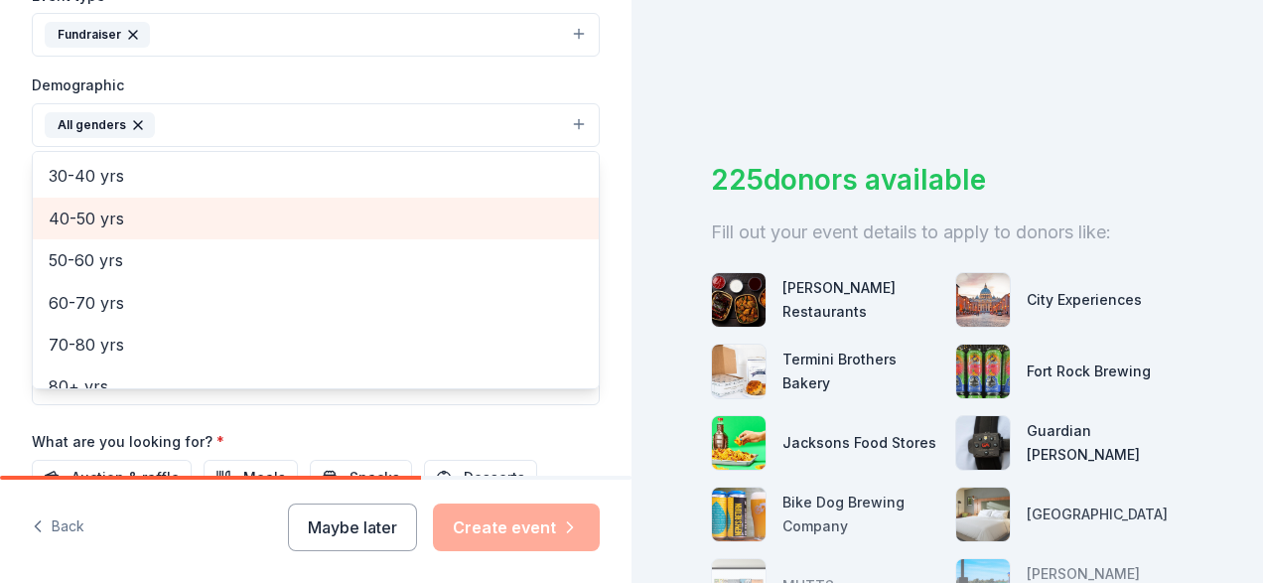
scroll to position [254, 0]
click at [136, 209] on span "40-50 yrs" at bounding box center [316, 217] width 534 height 26
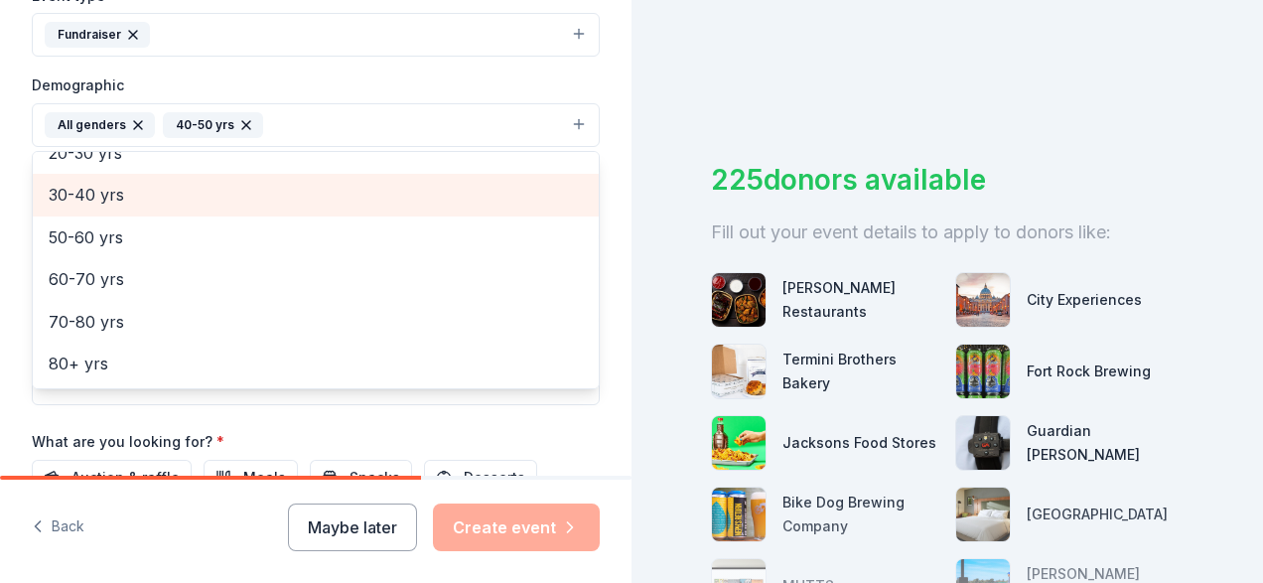
scroll to position [234, 0]
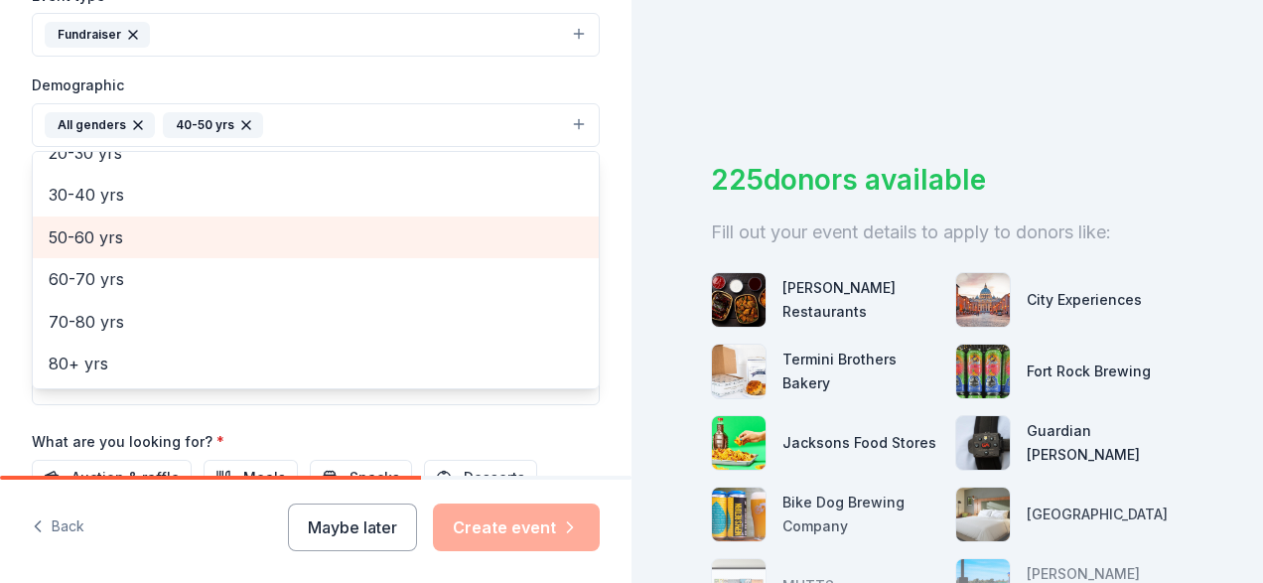
click at [82, 242] on span "50-60 yrs" at bounding box center [316, 237] width 534 height 26
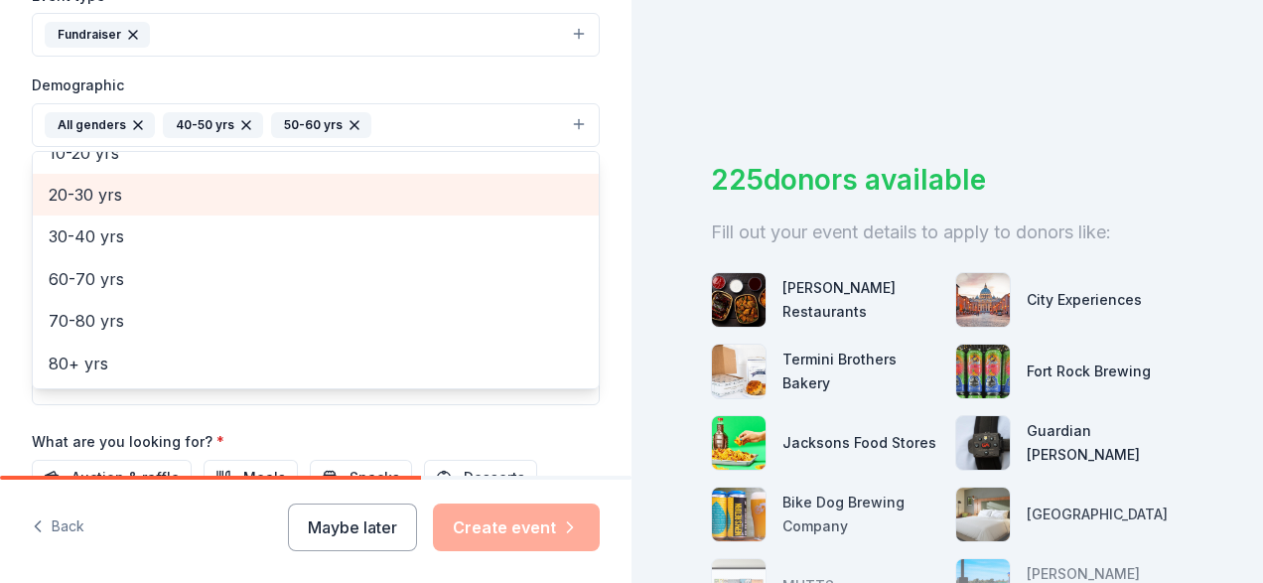
click at [103, 185] on span "20-30 yrs" at bounding box center [316, 195] width 534 height 26
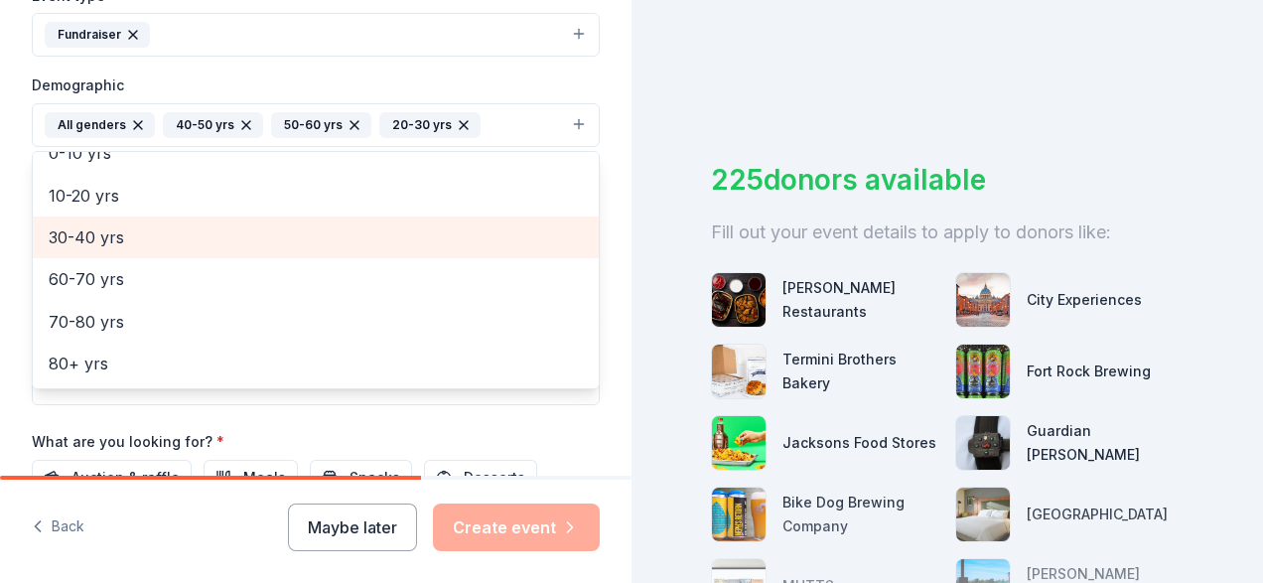
click at [111, 241] on span "30-40 yrs" at bounding box center [316, 237] width 534 height 26
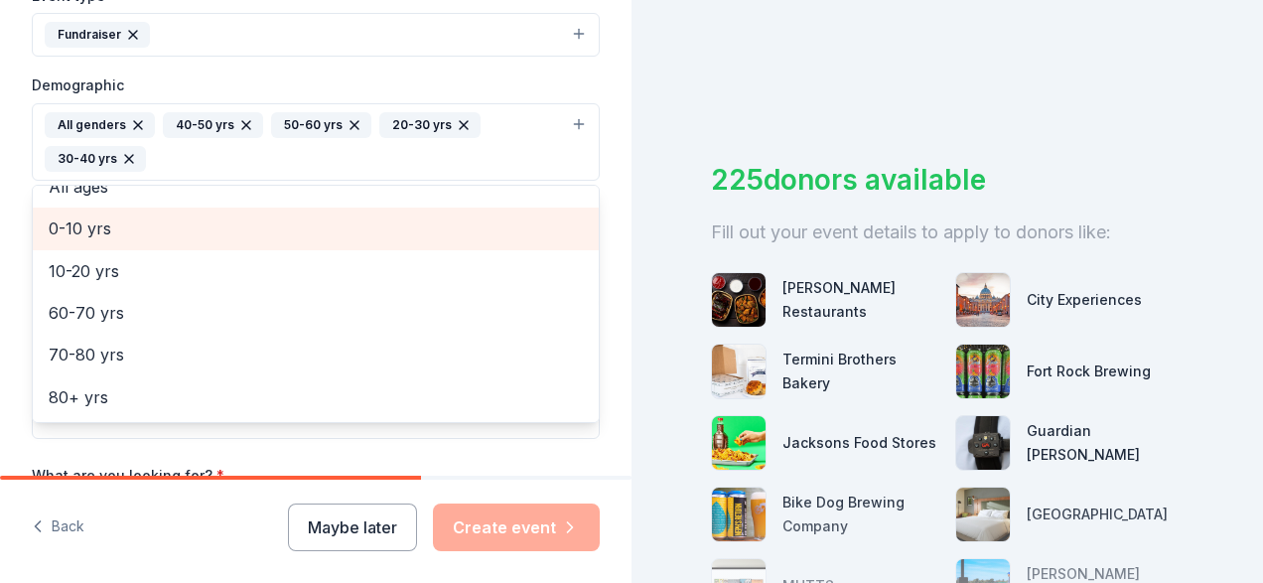
scroll to position [108, 0]
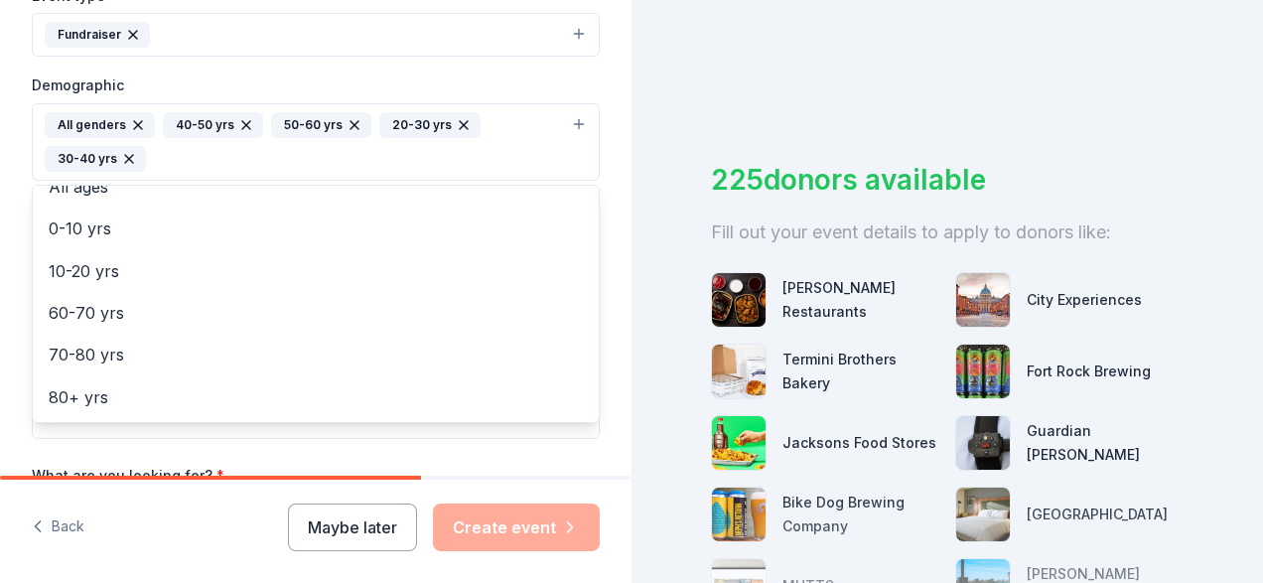
click at [460, 127] on icon "button" at bounding box center [464, 125] width 16 height 16
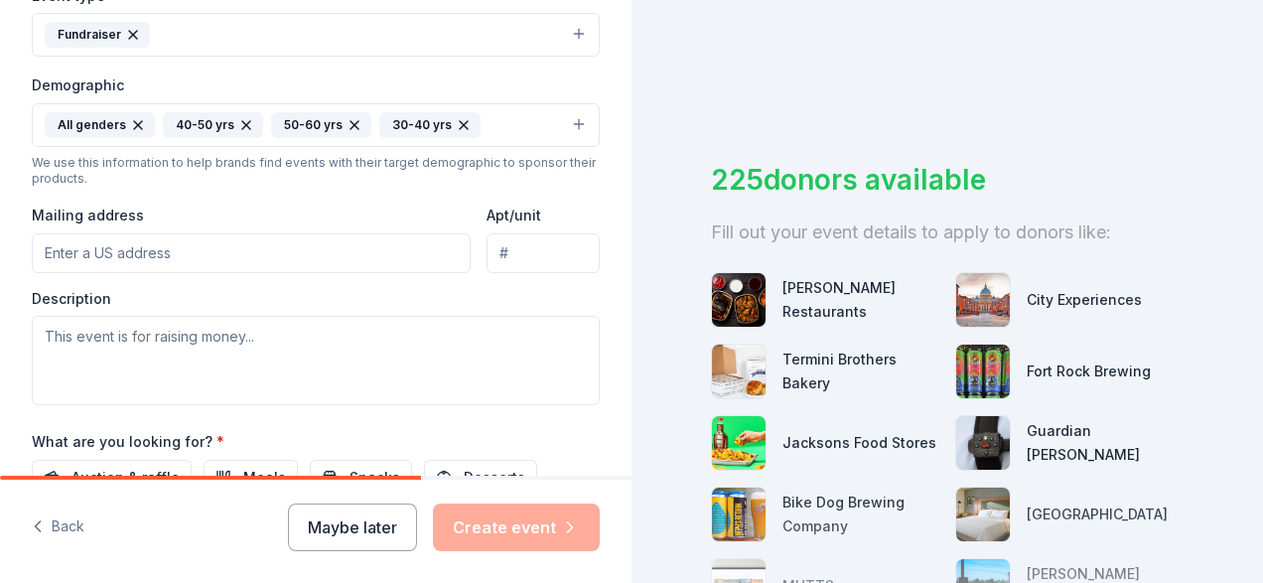
click at [87, 258] on input "Mailing address" at bounding box center [251, 253] width 439 height 40
click at [185, 202] on div "Mailing address" at bounding box center [251, 237] width 439 height 70
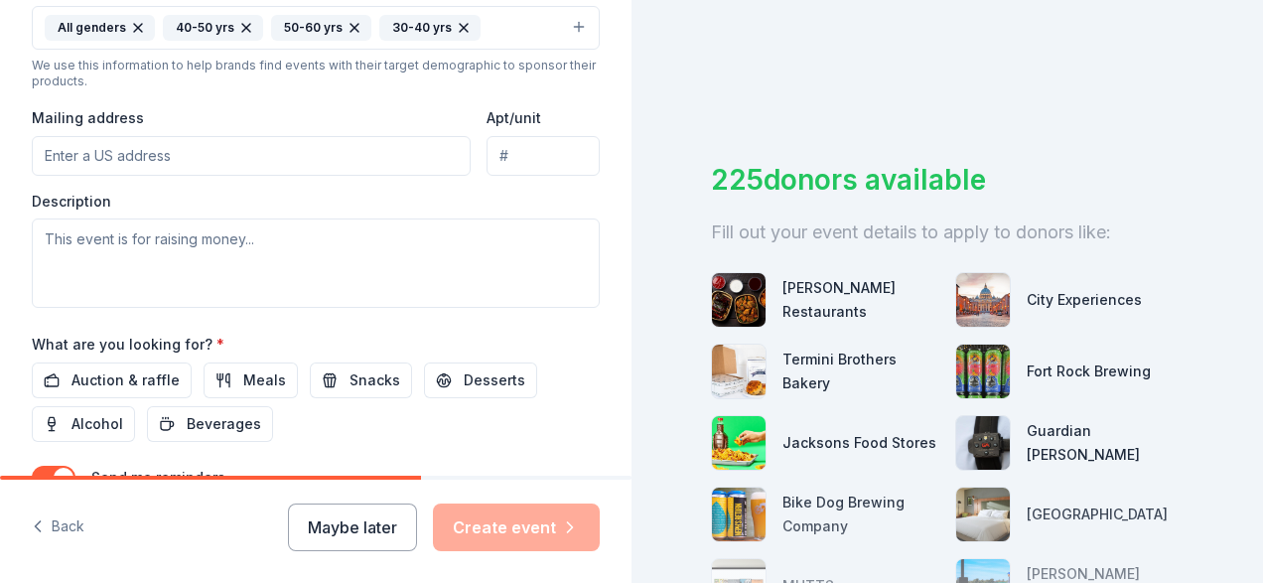
scroll to position [683, 0]
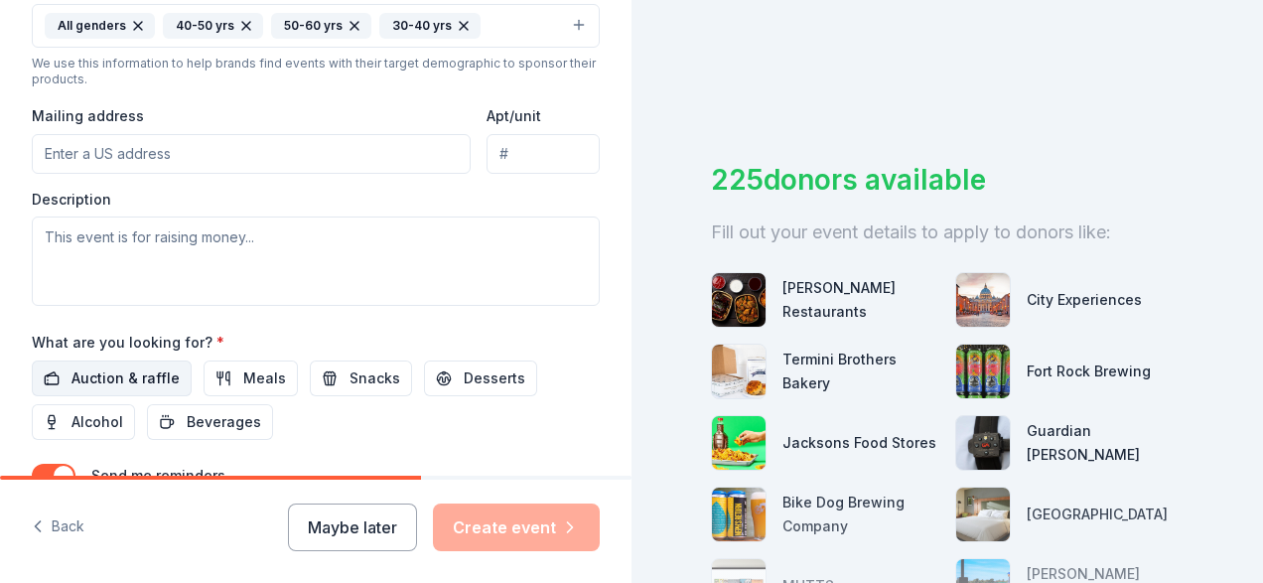
click at [124, 380] on span "Auction & raffle" at bounding box center [125, 378] width 108 height 24
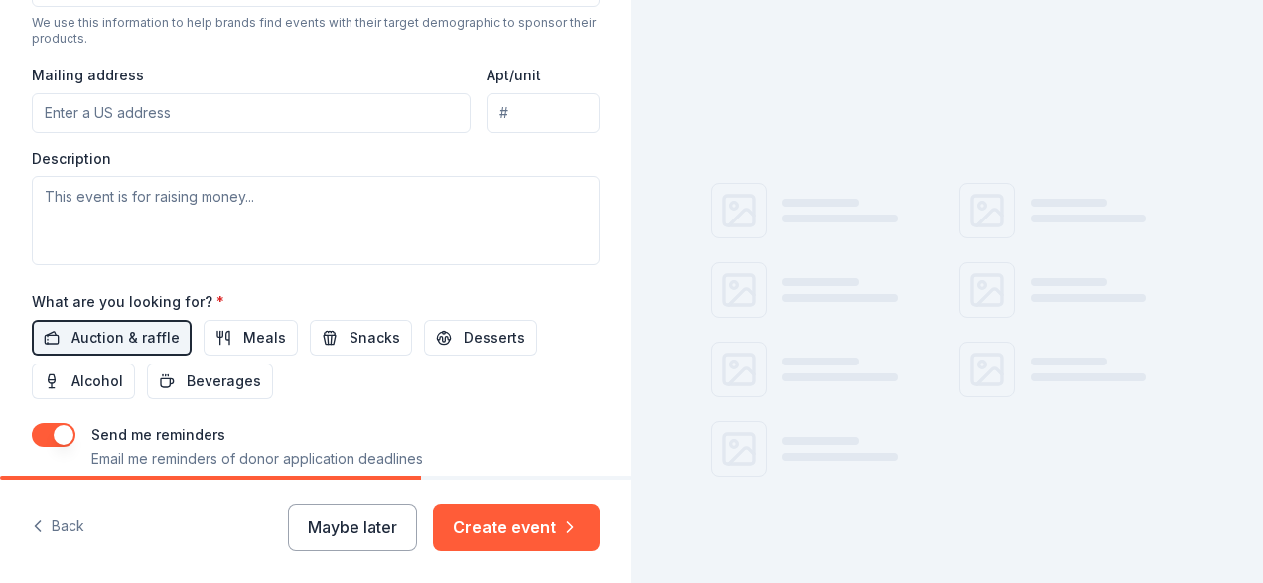
scroll to position [726, 0]
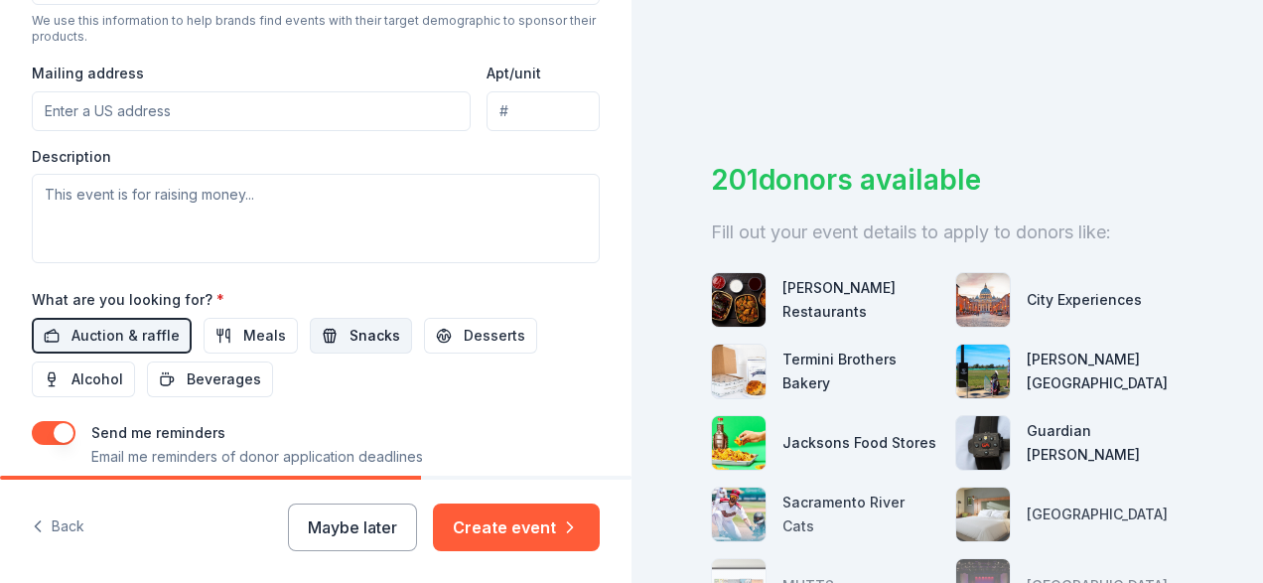
click at [362, 340] on span "Snacks" at bounding box center [374, 336] width 51 height 24
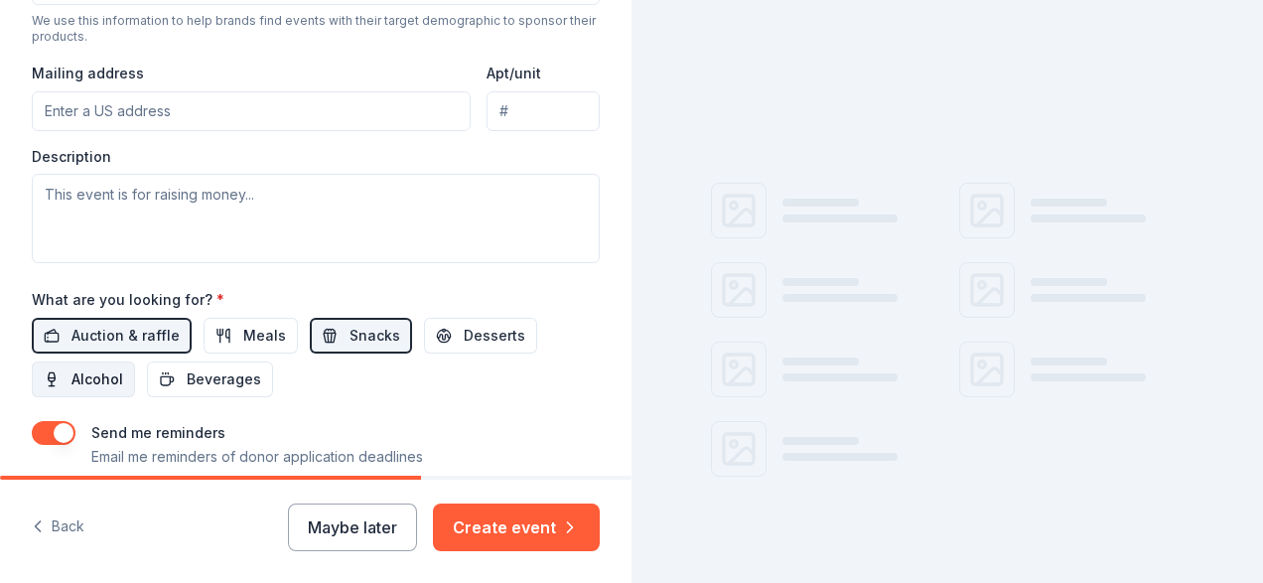
click at [81, 387] on span "Alcohol" at bounding box center [97, 379] width 52 height 24
click at [243, 390] on span "Beverages" at bounding box center [224, 379] width 74 height 24
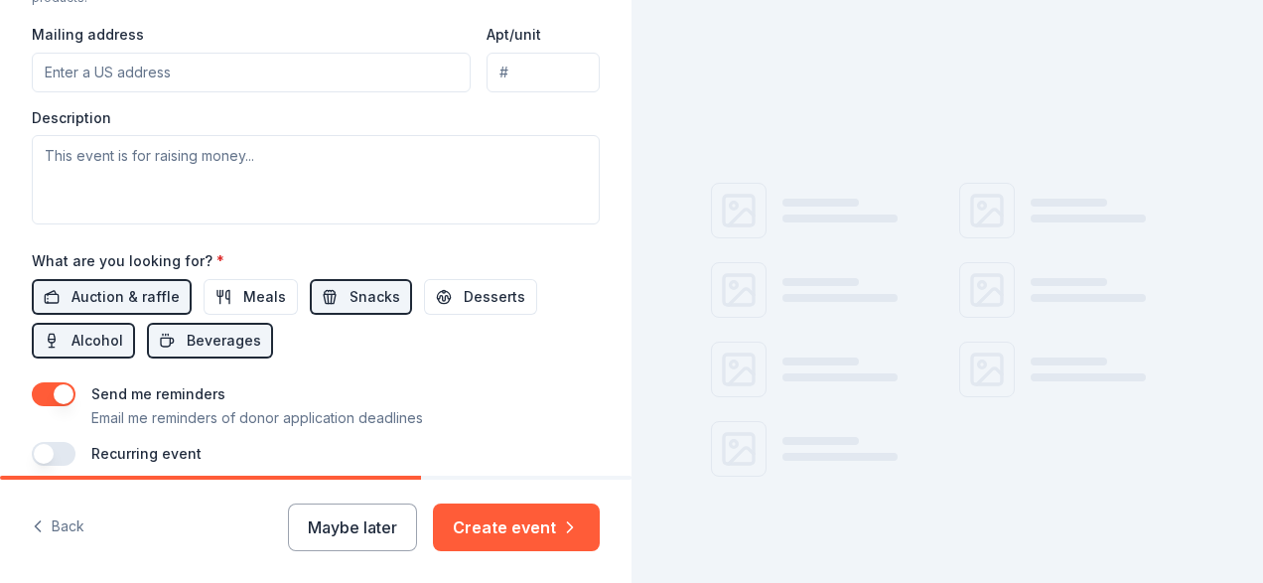
scroll to position [786, 0]
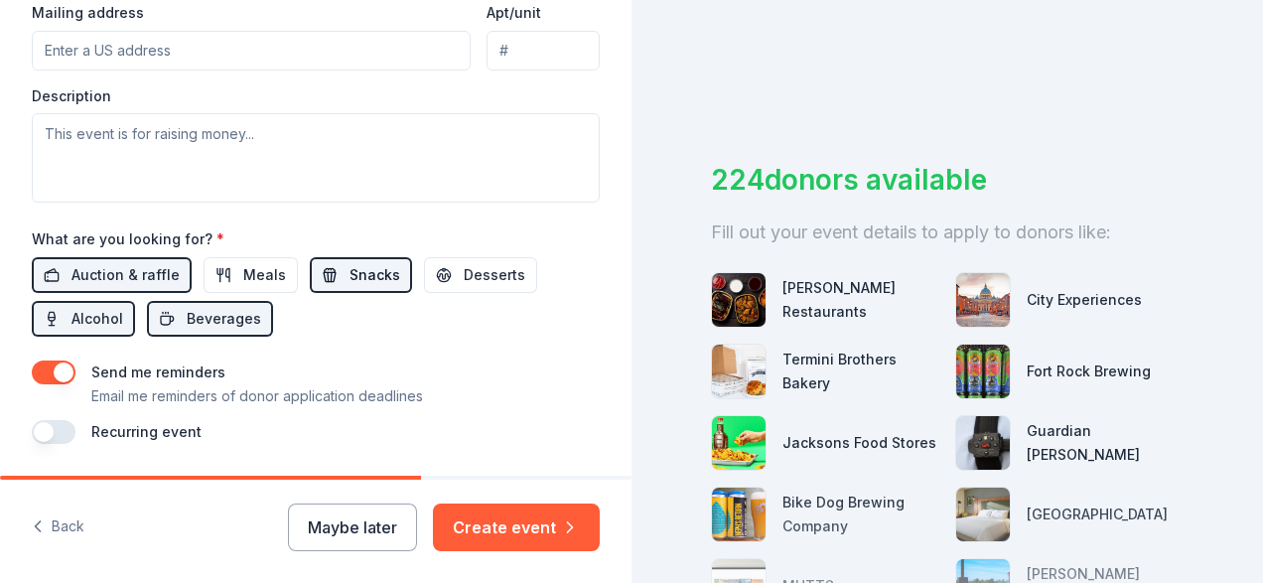
drag, startPoint x: 445, startPoint y: 278, endPoint x: 328, endPoint y: 275, distance: 117.2
click at [443, 278] on button "Desserts" at bounding box center [480, 275] width 113 height 36
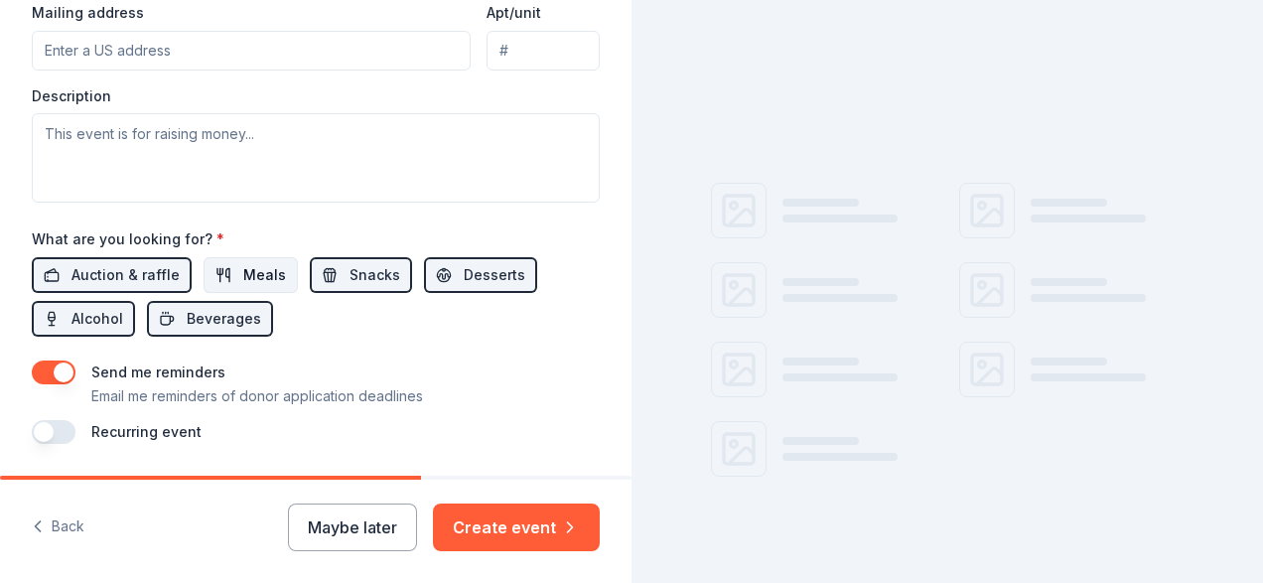
click at [243, 277] on span "Meals" at bounding box center [264, 275] width 43 height 24
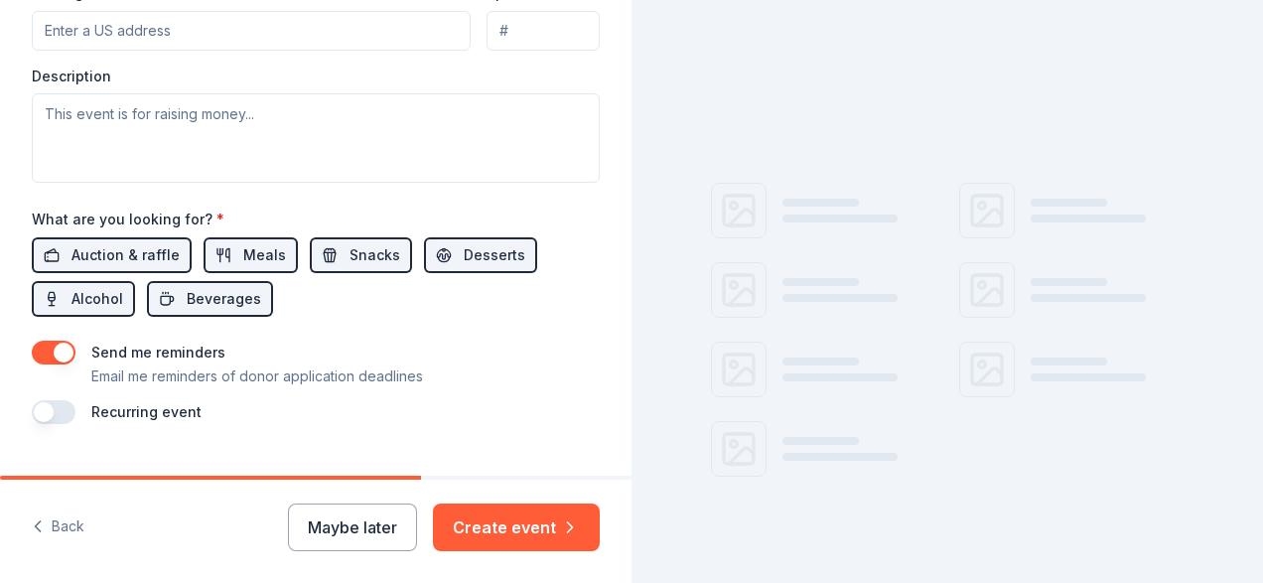
scroll to position [810, 0]
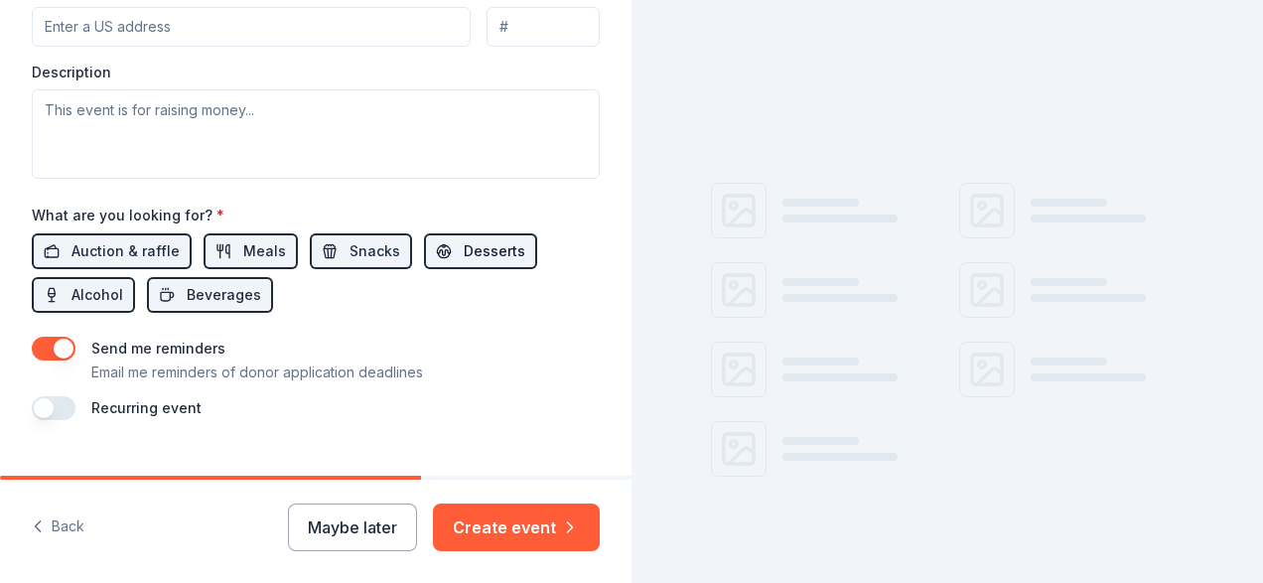
click at [464, 258] on span "Desserts" at bounding box center [495, 251] width 62 height 24
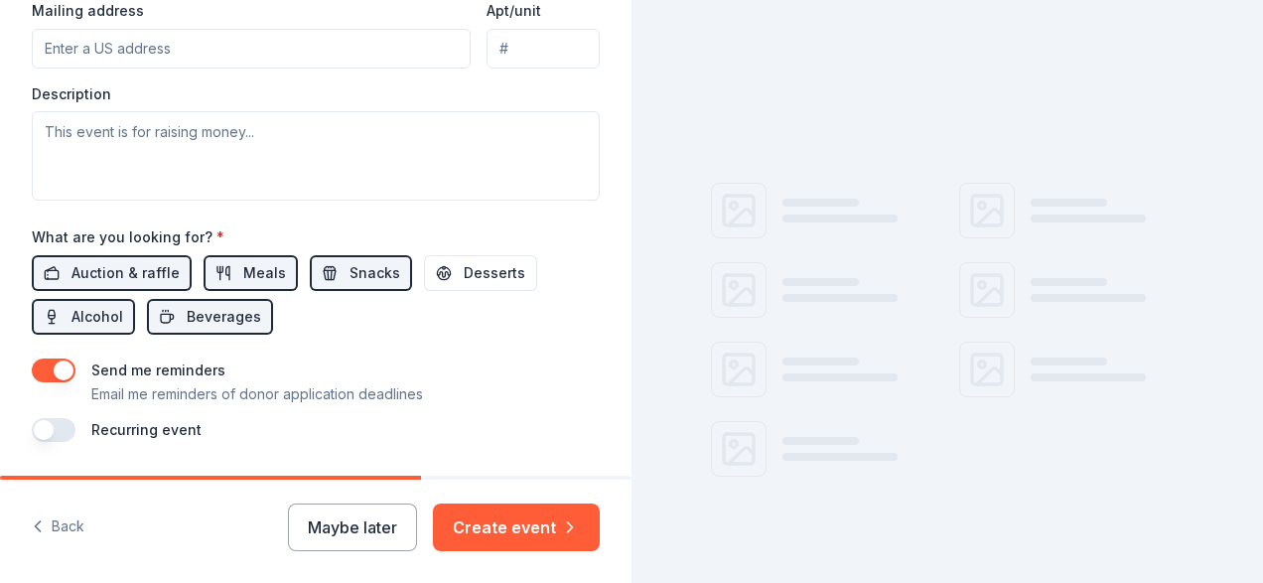
scroll to position [792, 0]
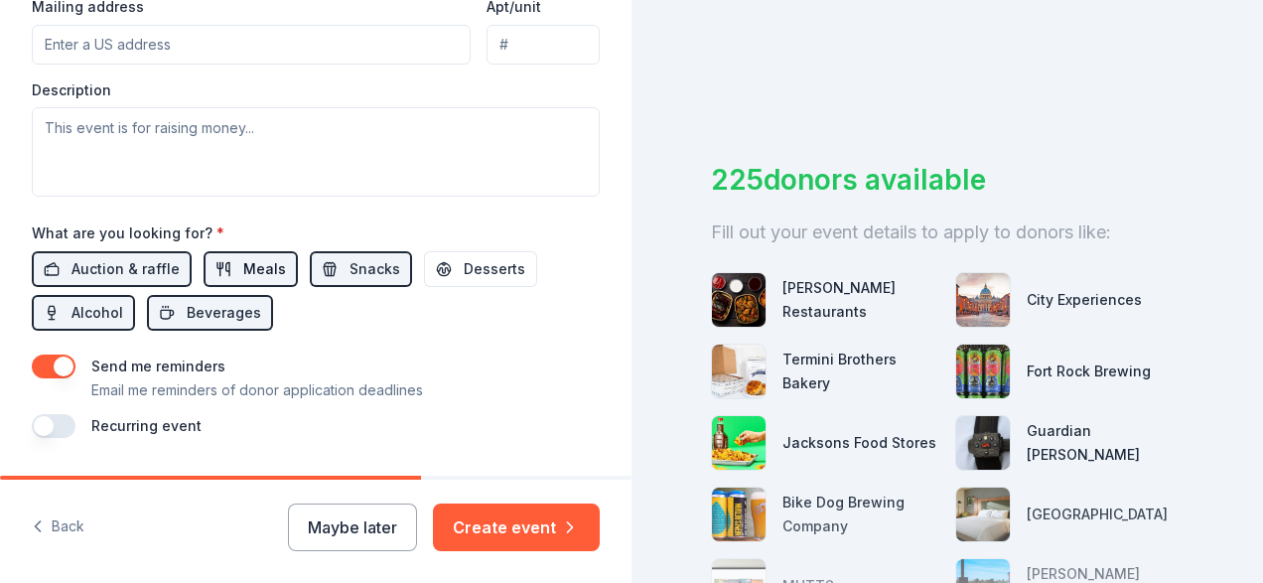
click at [252, 271] on span "Meals" at bounding box center [264, 269] width 43 height 24
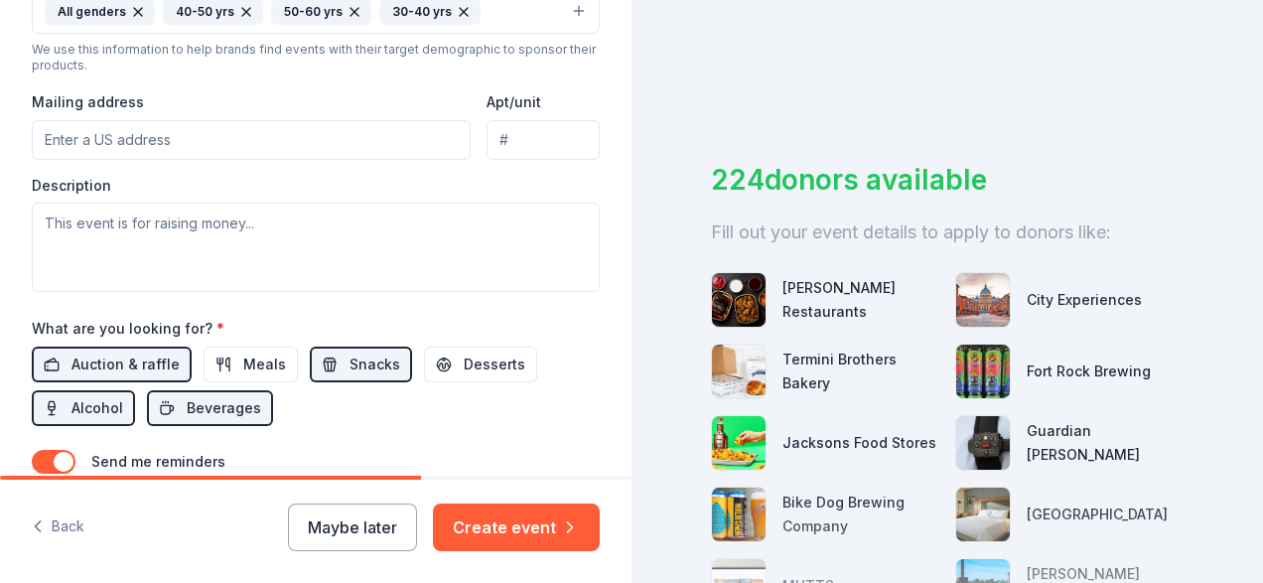
scroll to position [678, 0]
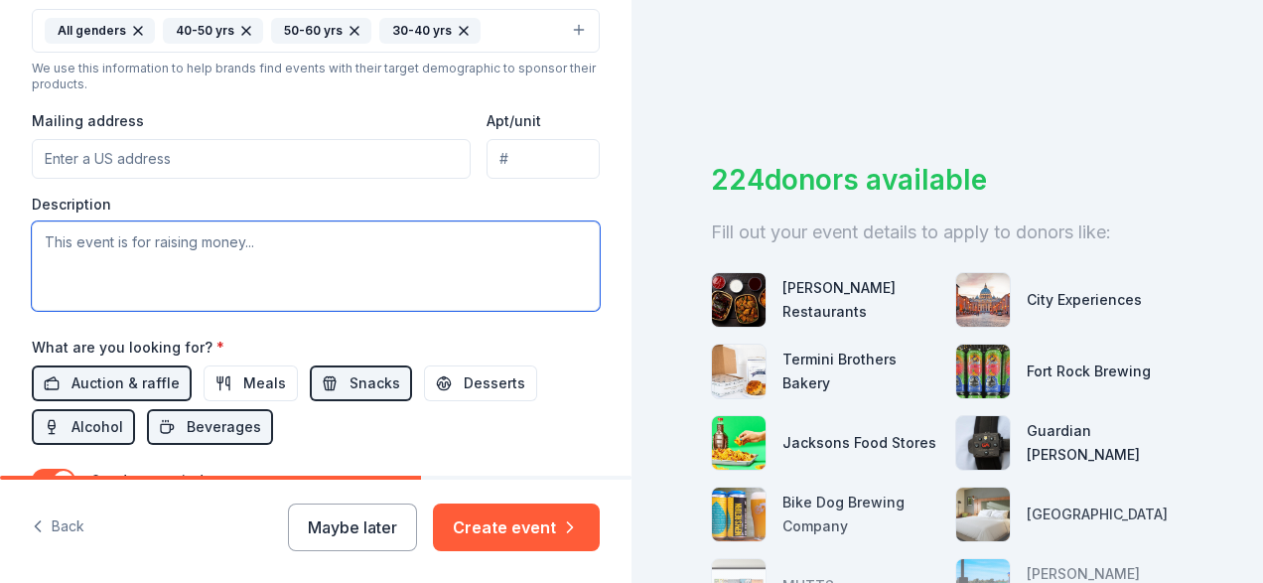
click at [267, 242] on textarea at bounding box center [316, 265] width 568 height 89
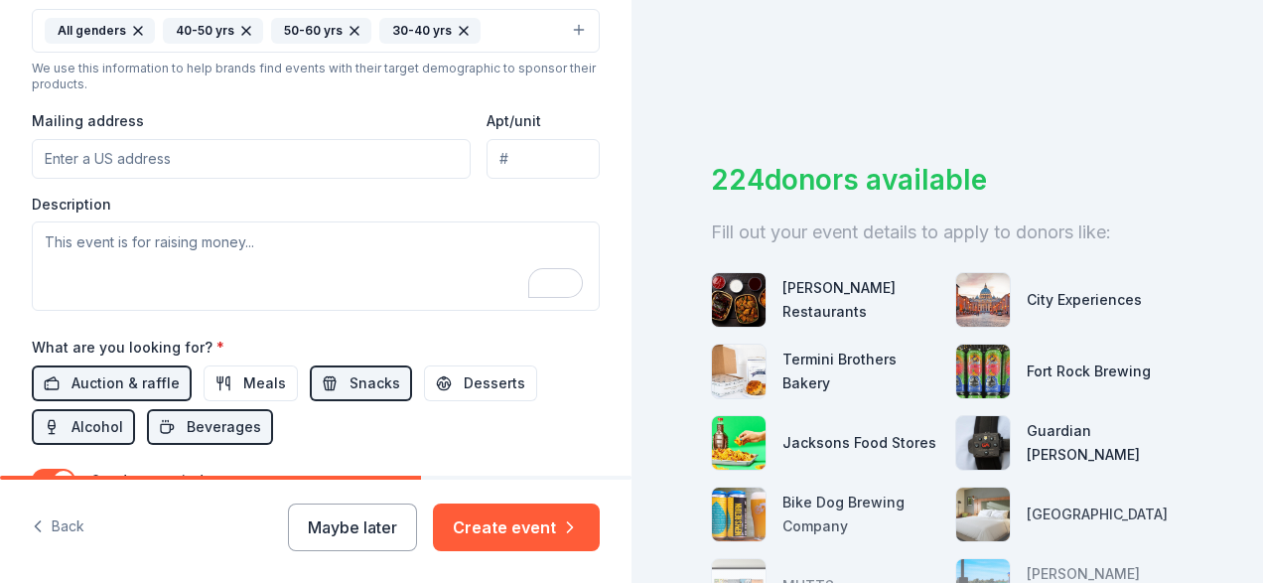
click at [565, 489] on div "Back Maybe later Create event" at bounding box center [315, 530] width 631 height 103
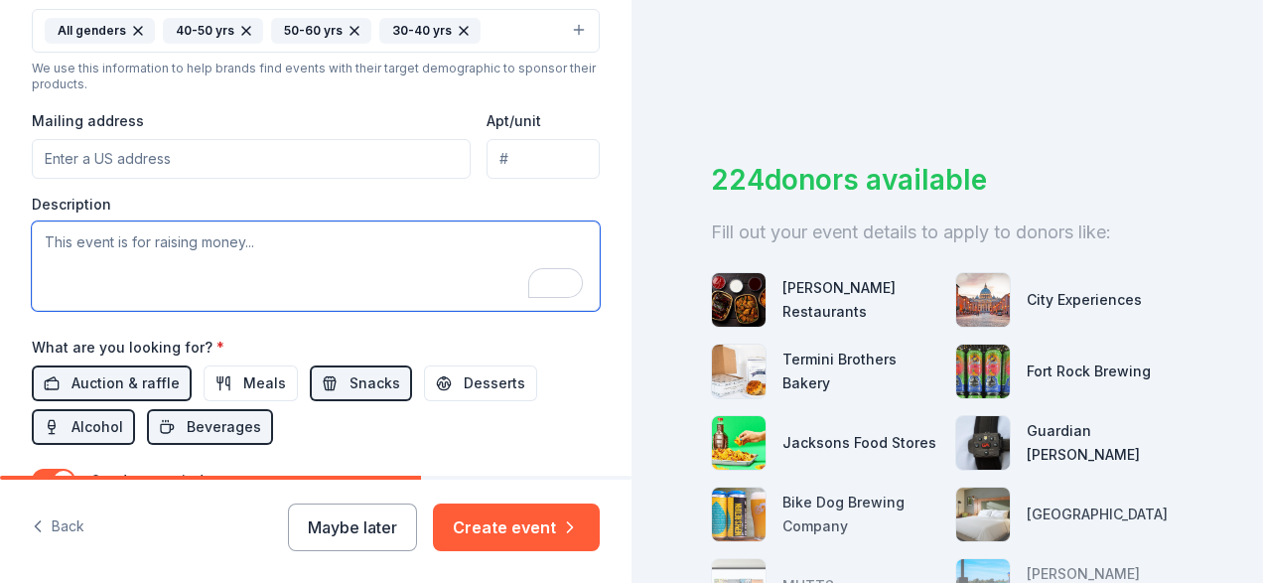
click at [168, 253] on textarea "To enrich screen reader interactions, please activate Accessibility in Grammarl…" at bounding box center [316, 265] width 568 height 89
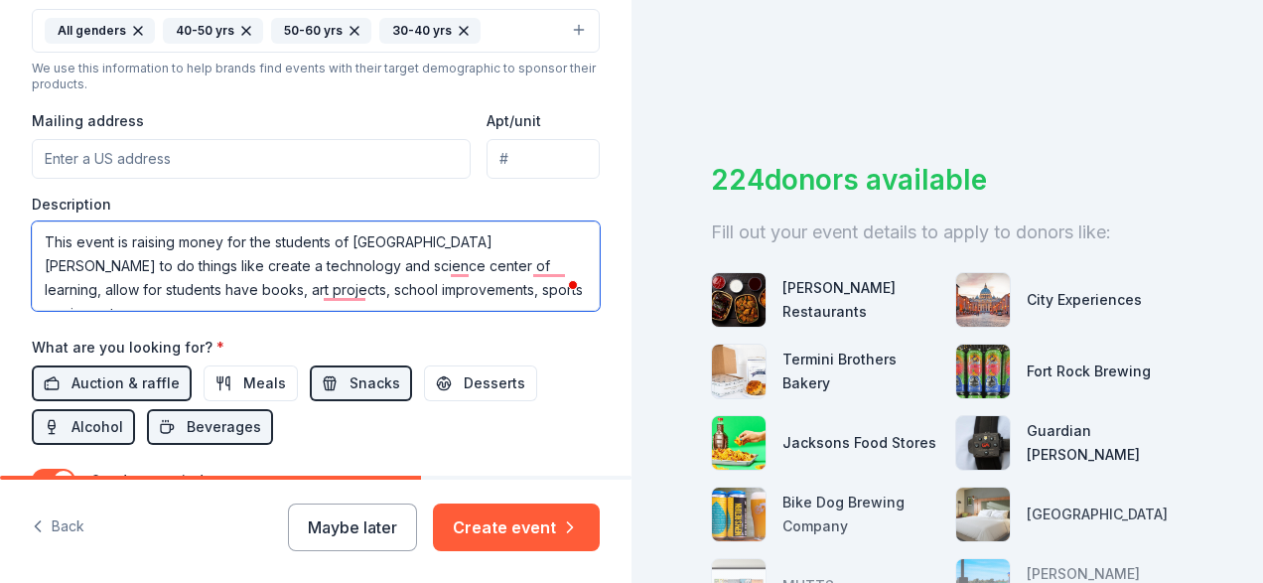
type textarea "This event is raising money for the students of St. Francis Elementary to do th…"
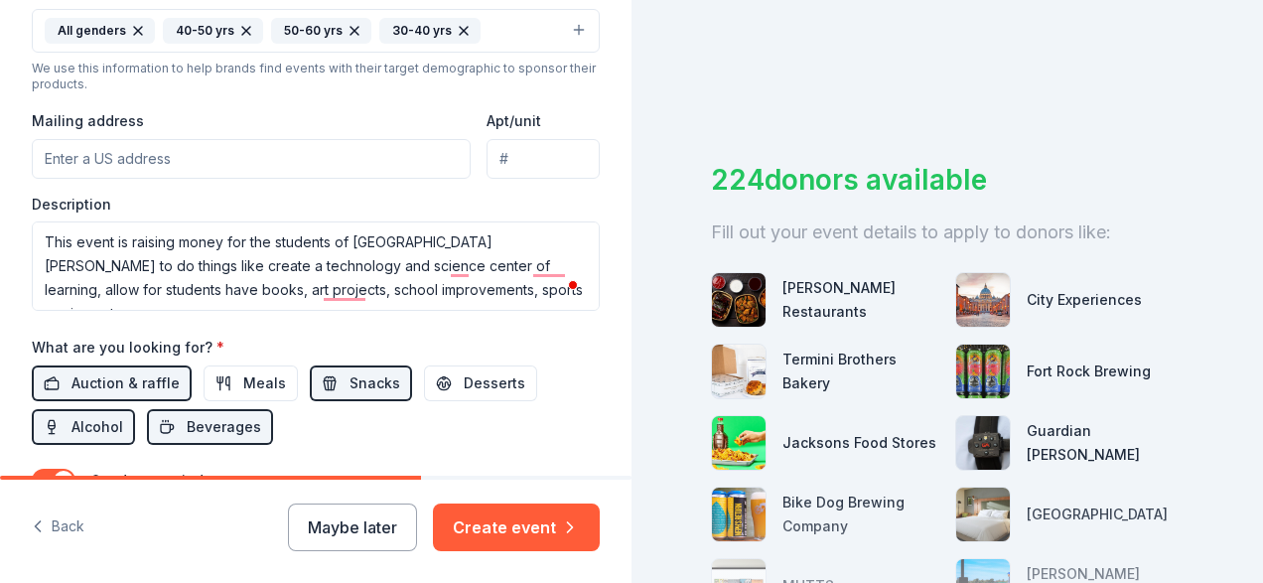
click at [196, 167] on input "Mailing address" at bounding box center [251, 159] width 439 height 40
click at [169, 157] on input "Mailing address" at bounding box center [251, 159] width 439 height 40
paste input "2500 K St, Sacramento"
type input "2500 K Street, Sacramento, CA, 95816"
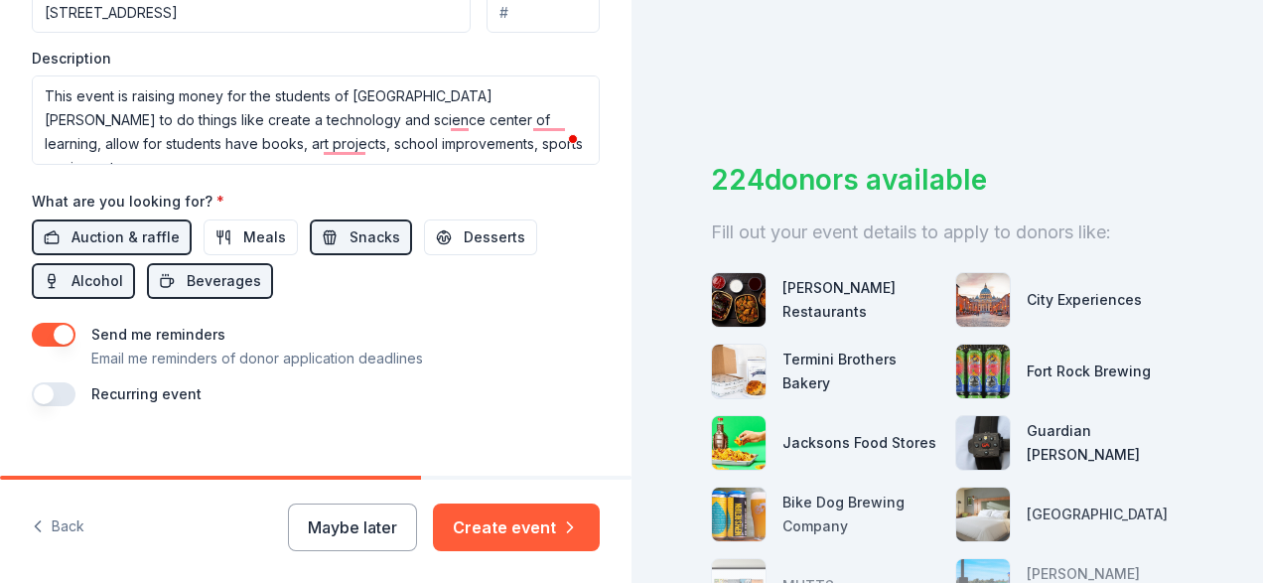
scroll to position [0, 0]
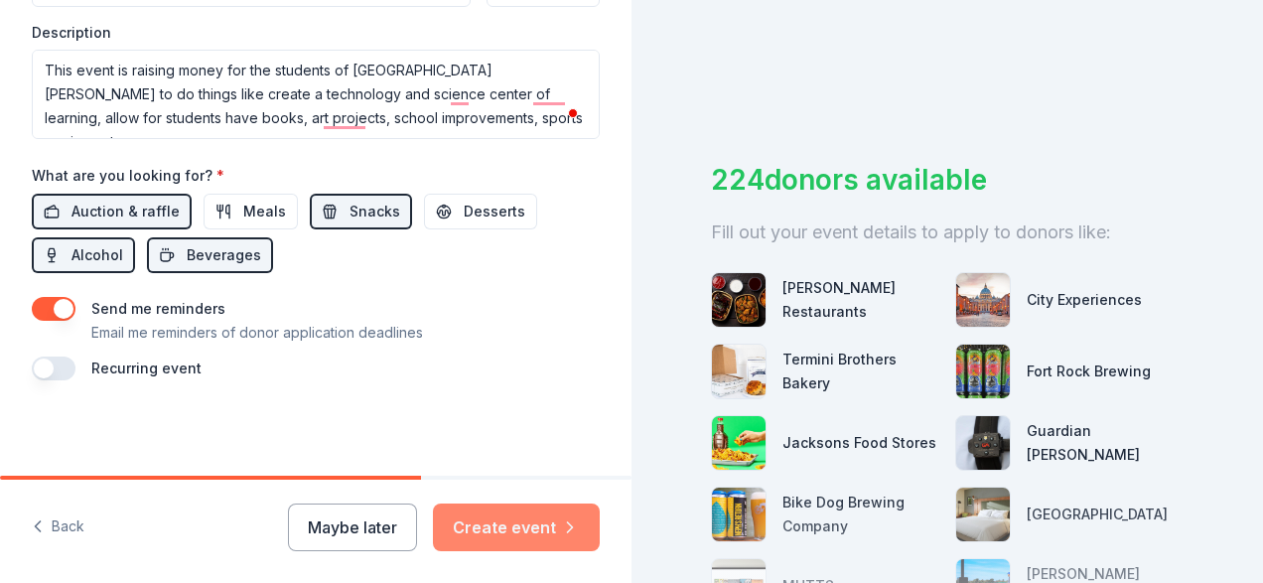
click at [530, 538] on button "Create event" at bounding box center [516, 527] width 167 height 48
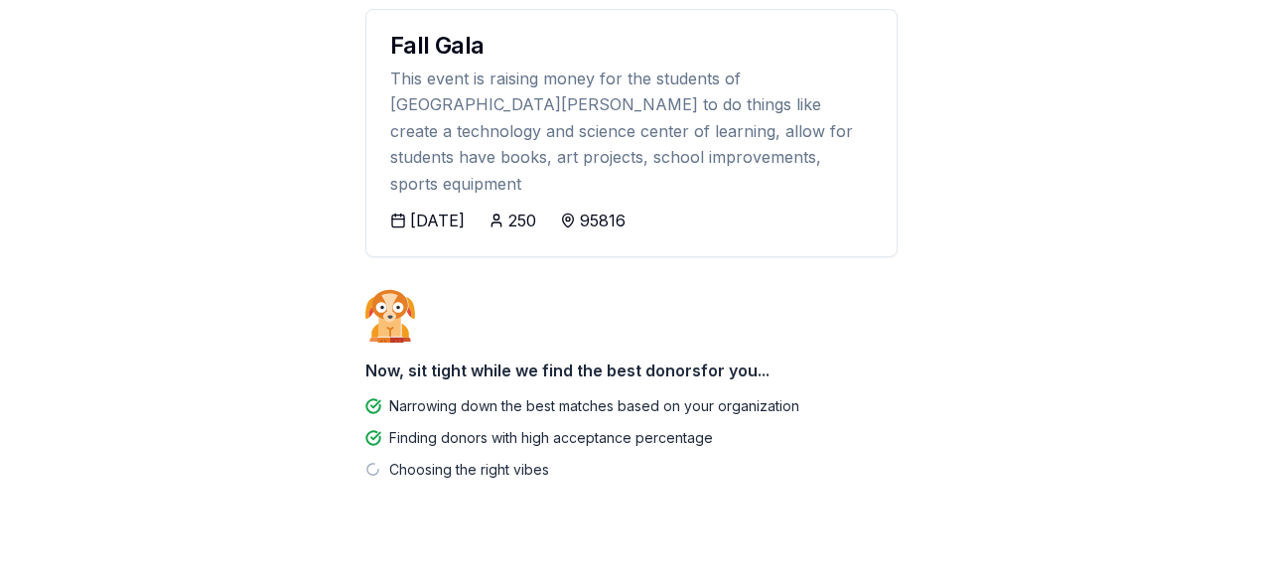
scroll to position [256, 0]
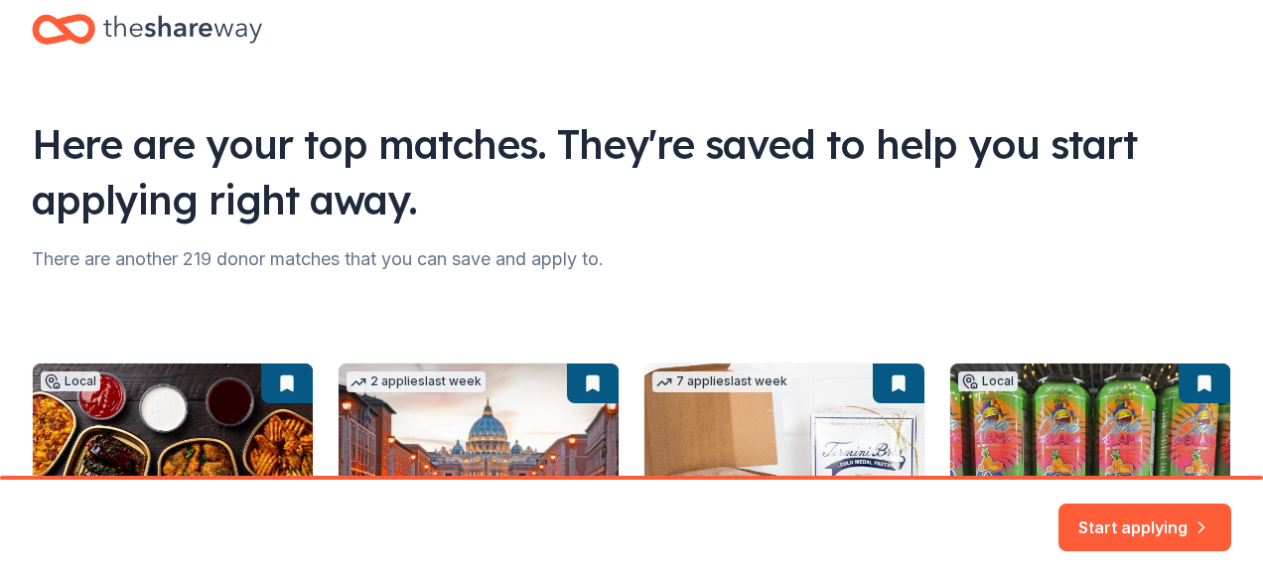
scroll to position [63, 0]
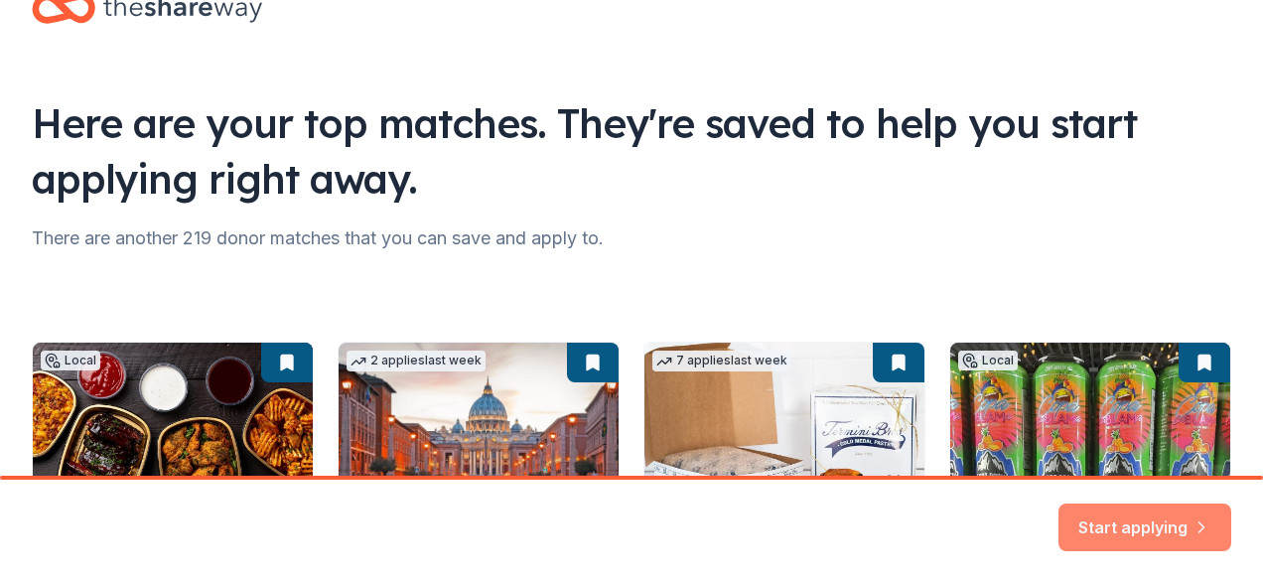
click at [1142, 532] on button "Start applying" at bounding box center [1144, 517] width 173 height 48
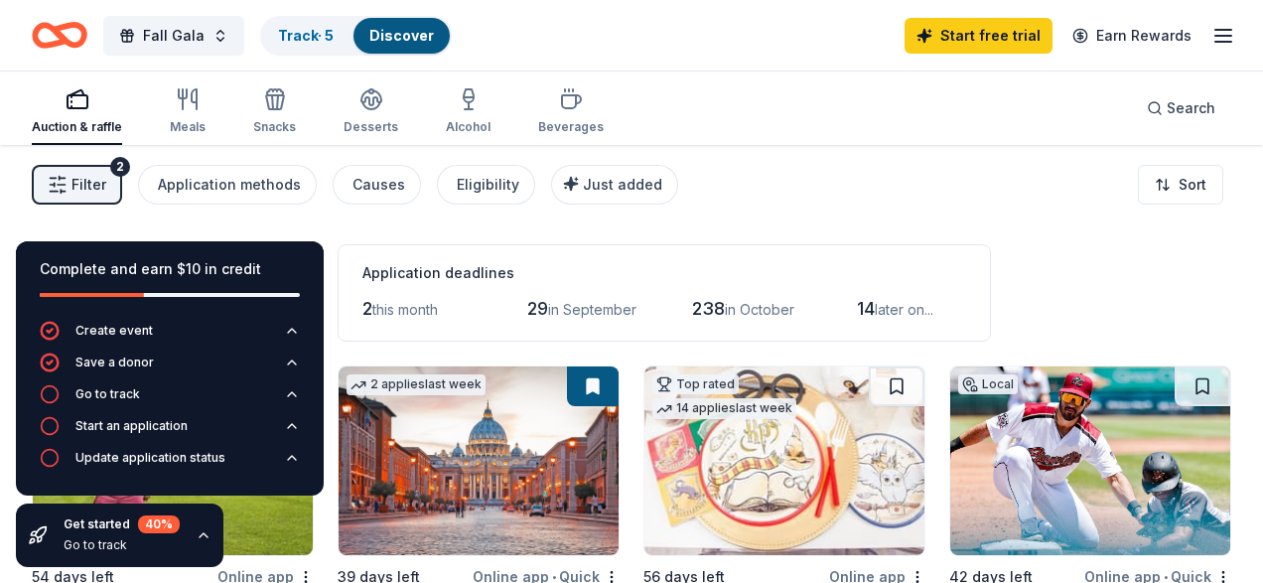
click at [85, 546] on div "Go to track" at bounding box center [122, 545] width 116 height 16
click at [210, 526] on div "Get started 40 % Go to track" at bounding box center [119, 535] width 207 height 64
click at [197, 537] on icon "button" at bounding box center [204, 535] width 16 height 16
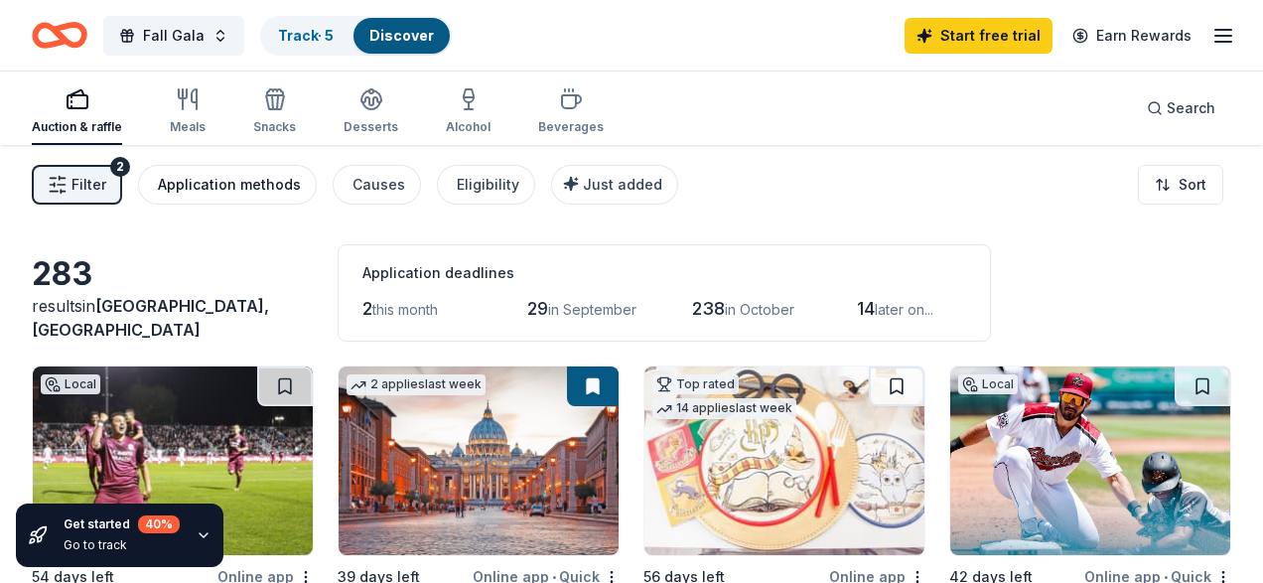
click at [250, 181] on div "Application methods" at bounding box center [229, 185] width 143 height 24
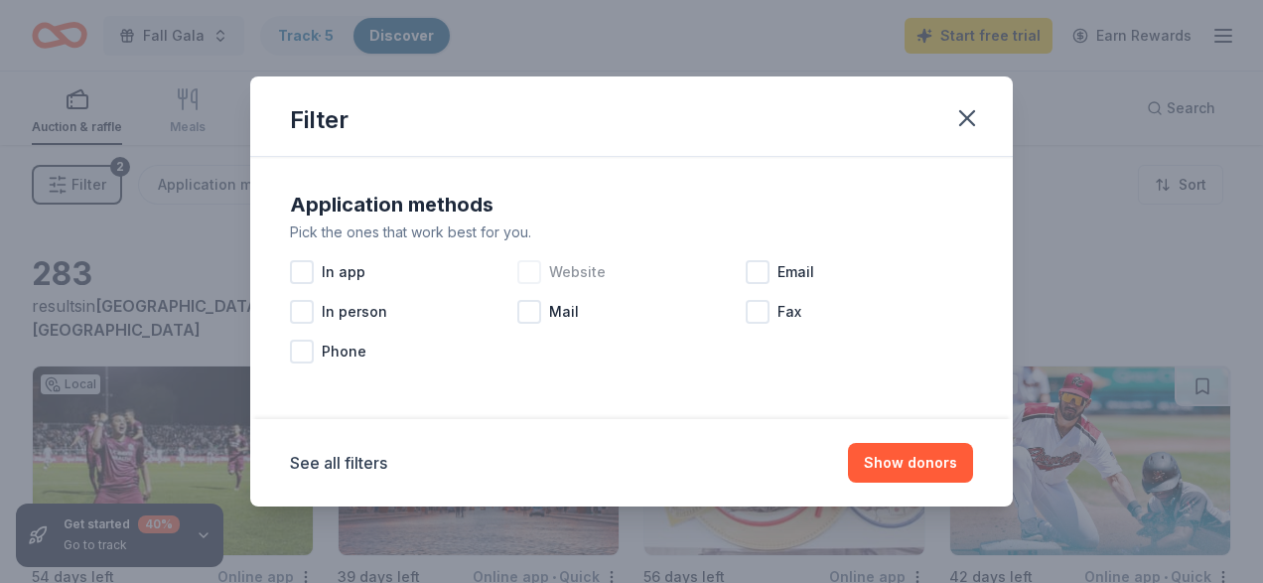
click at [523, 271] on div at bounding box center [529, 272] width 24 height 24
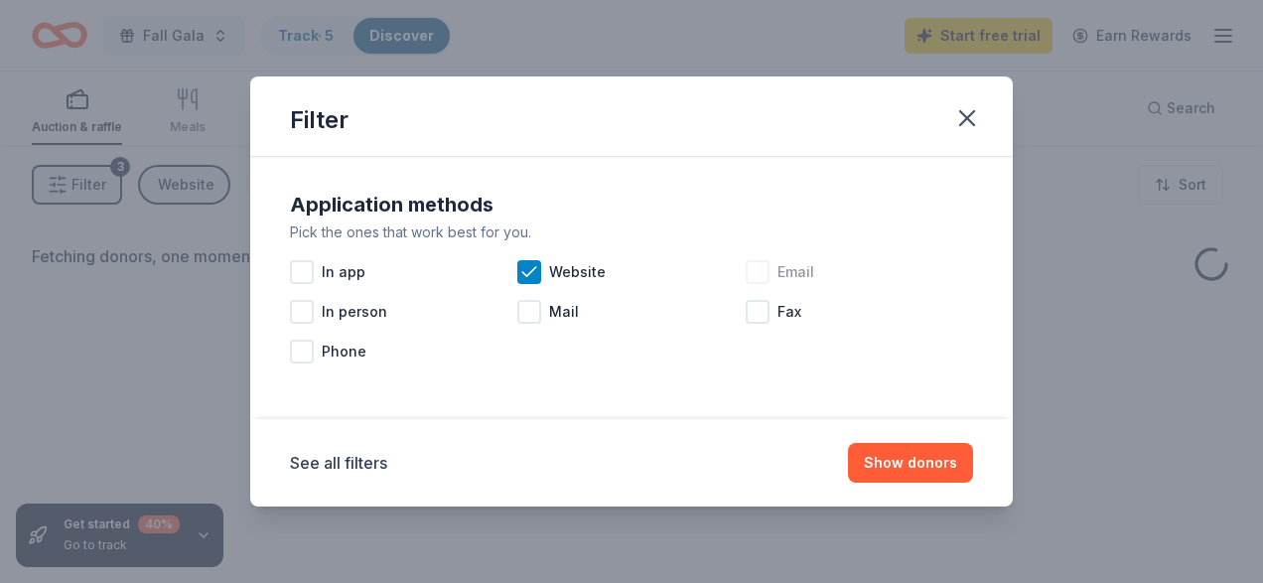
click at [750, 280] on div at bounding box center [757, 272] width 24 height 24
click at [307, 272] on div at bounding box center [302, 272] width 24 height 24
click at [526, 307] on div at bounding box center [529, 312] width 24 height 24
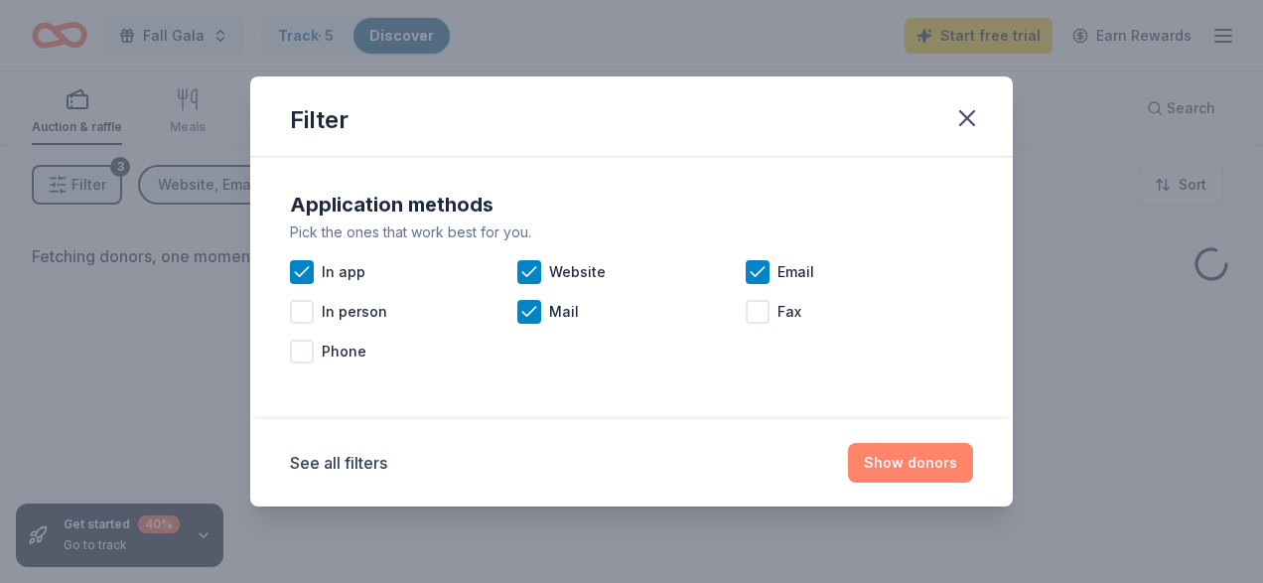
click at [935, 455] on button "Show donors" at bounding box center [910, 463] width 125 height 40
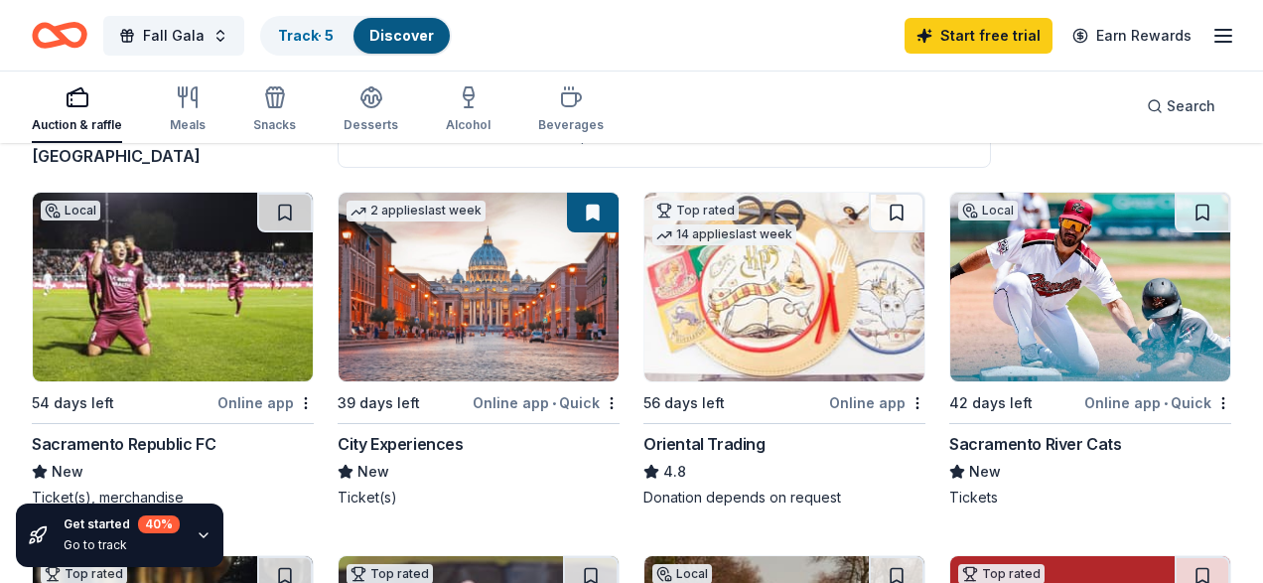
scroll to position [177, 0]
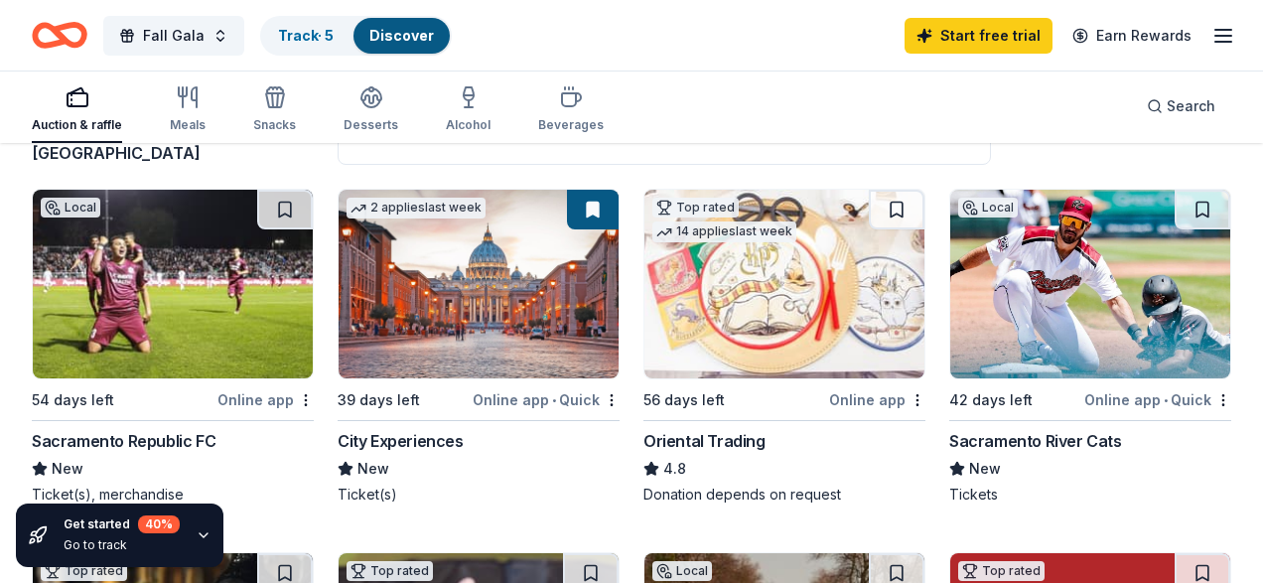
click at [875, 400] on div "Online app" at bounding box center [877, 399] width 96 height 25
click at [1189, 400] on div "Online app • Quick" at bounding box center [1157, 399] width 147 height 25
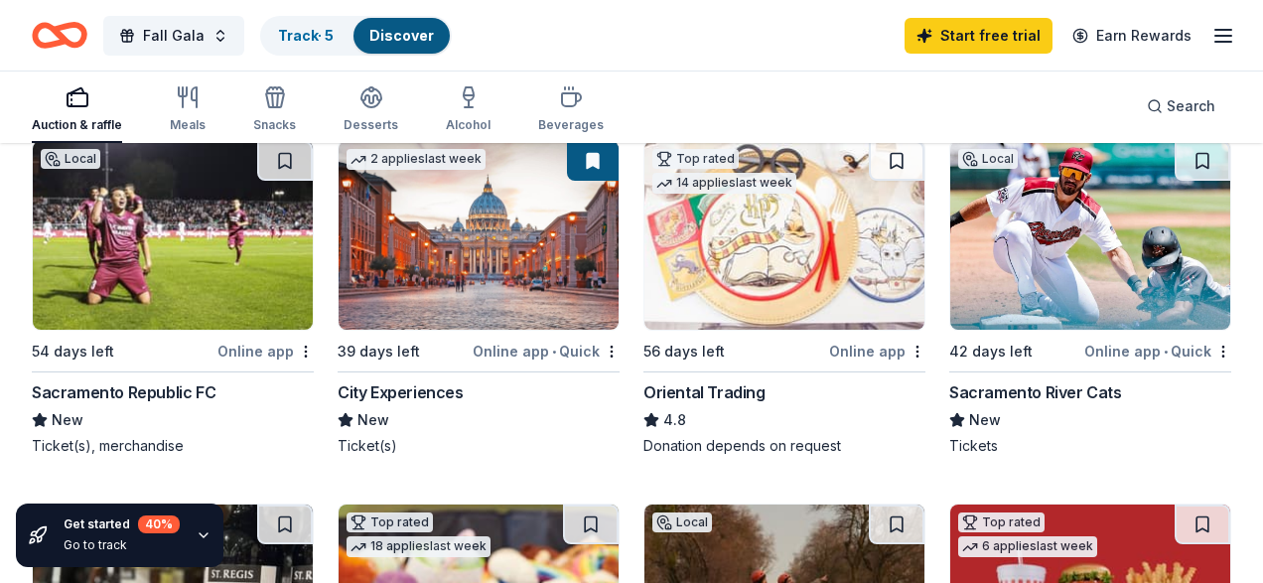
scroll to position [223, 0]
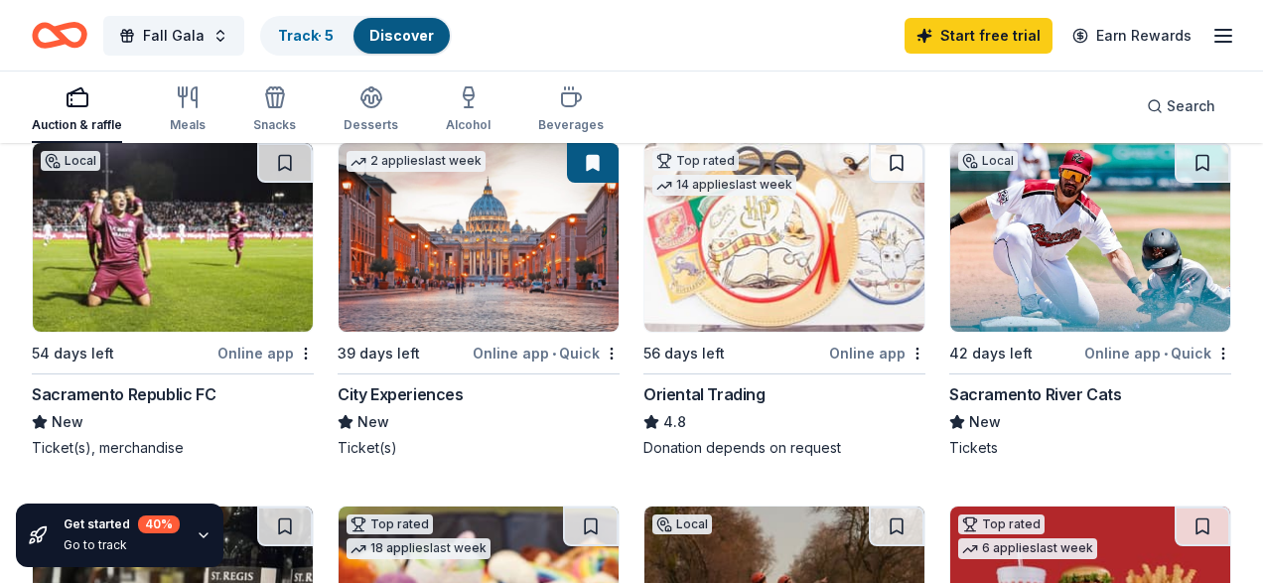
click at [528, 353] on div "Online app • Quick" at bounding box center [545, 352] width 147 height 25
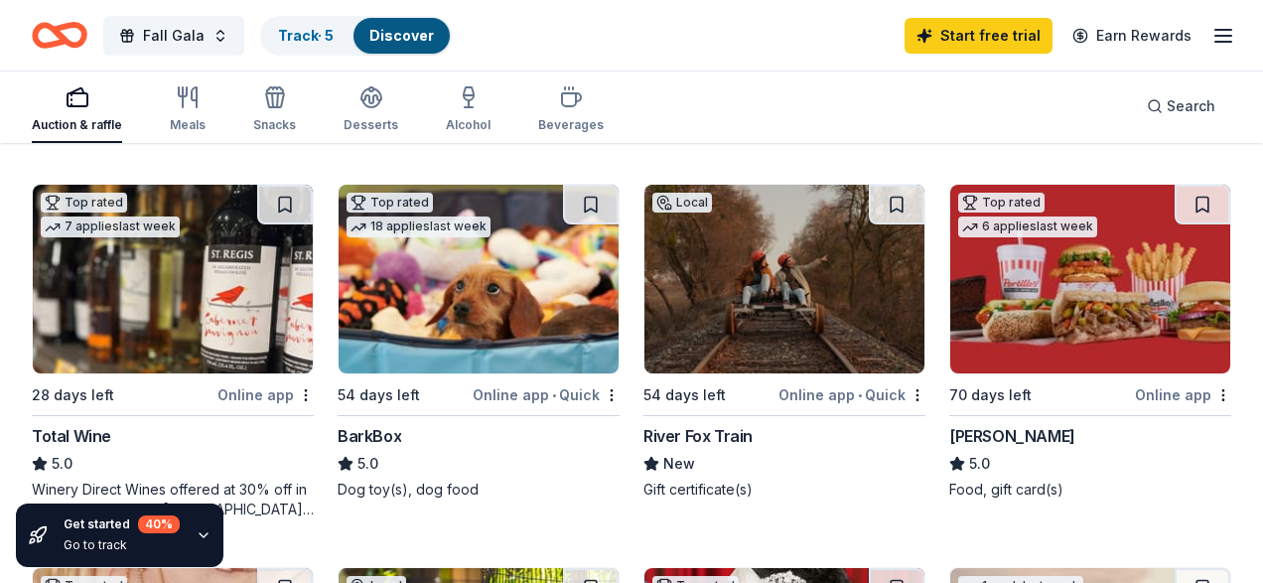
scroll to position [647, 0]
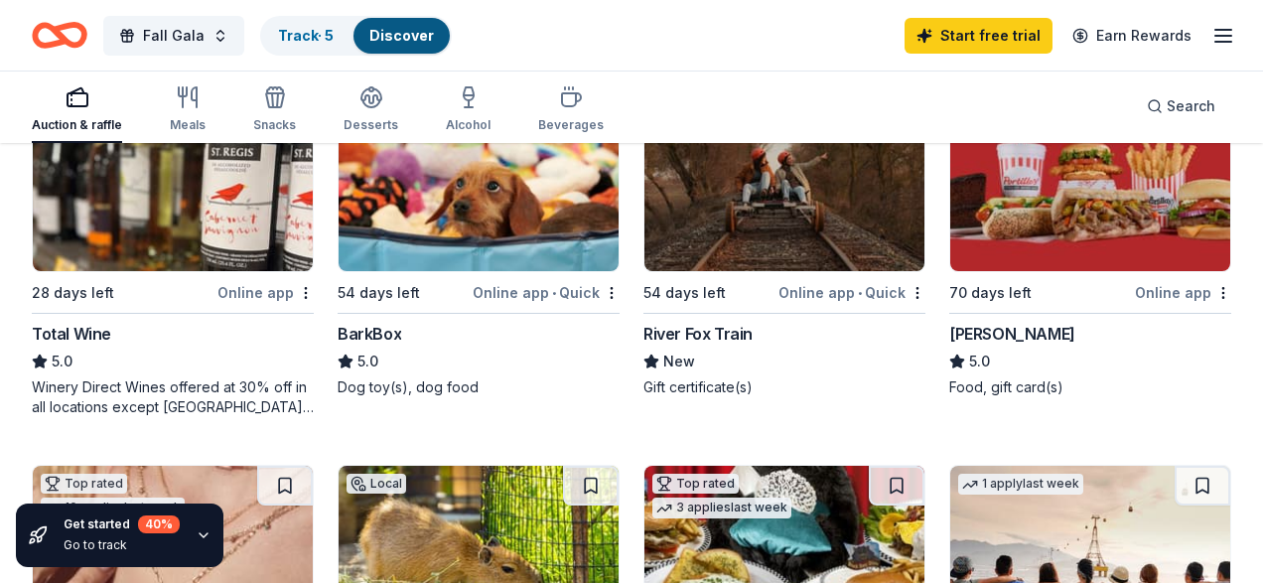
click at [510, 291] on div "Online app • Quick" at bounding box center [545, 292] width 147 height 25
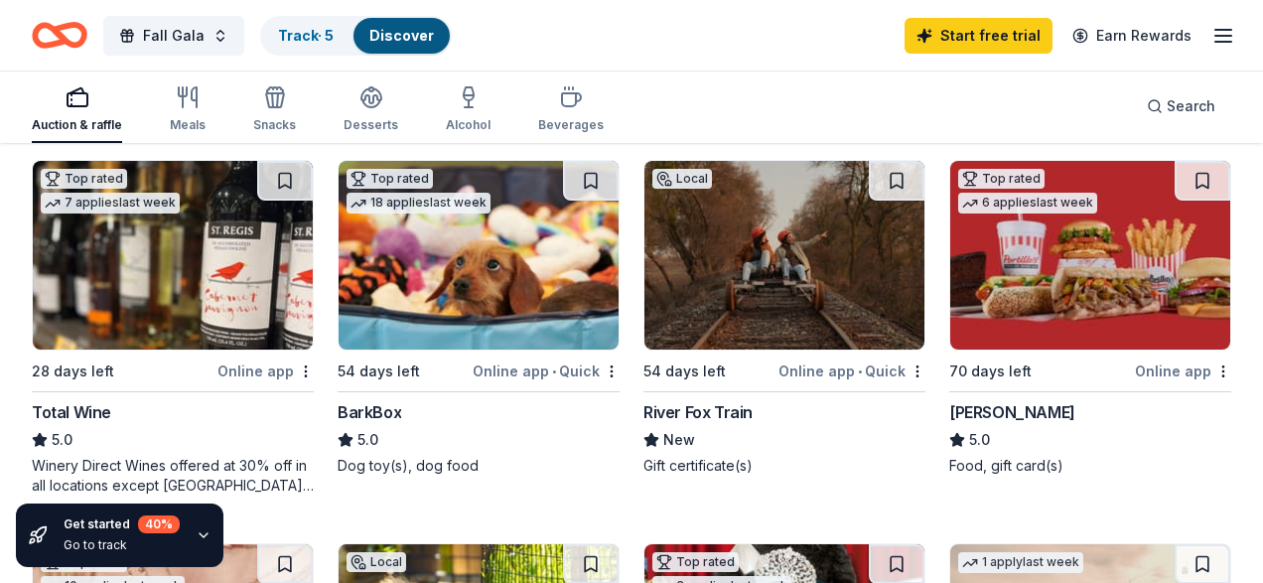
scroll to position [567, 0]
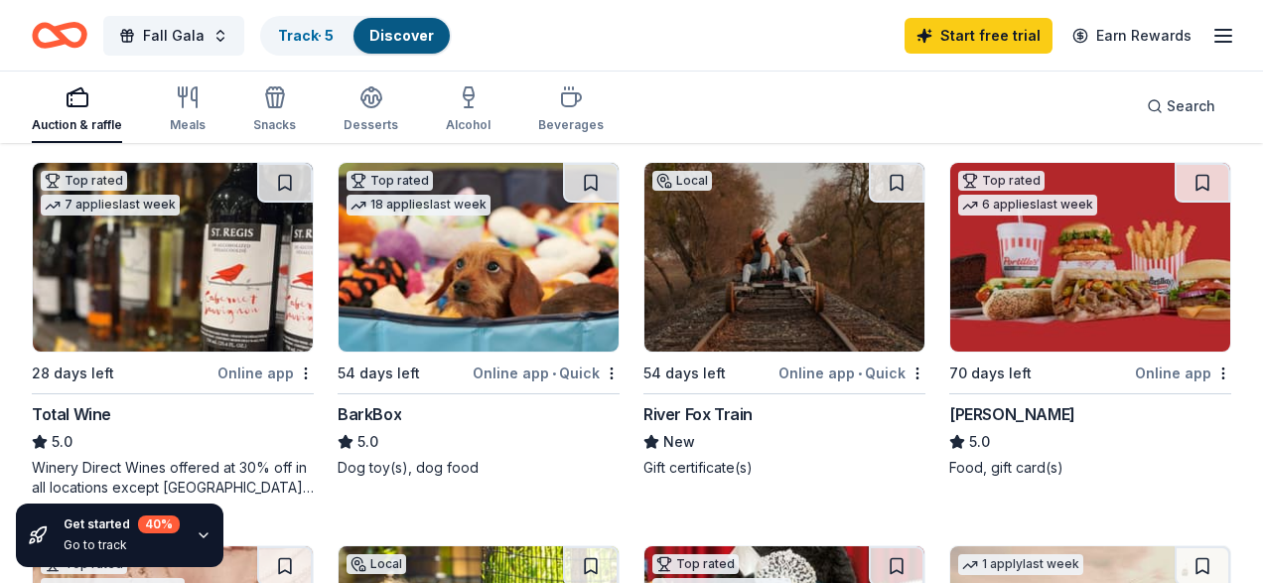
click at [1162, 381] on div "Online app" at bounding box center [1183, 372] width 96 height 25
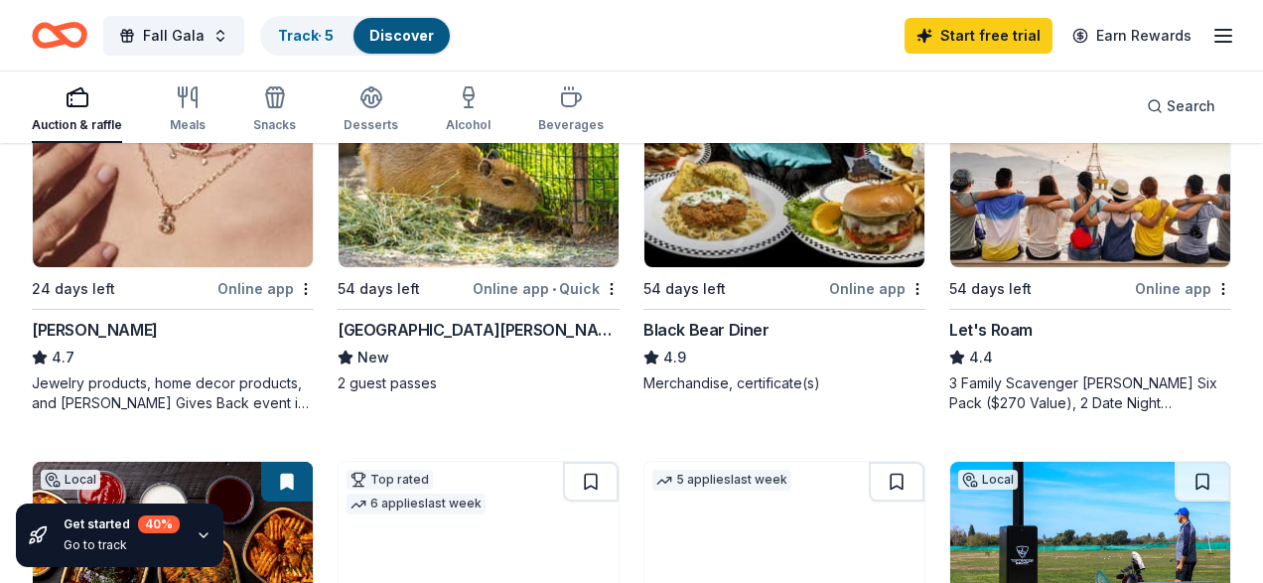
scroll to position [1030, 0]
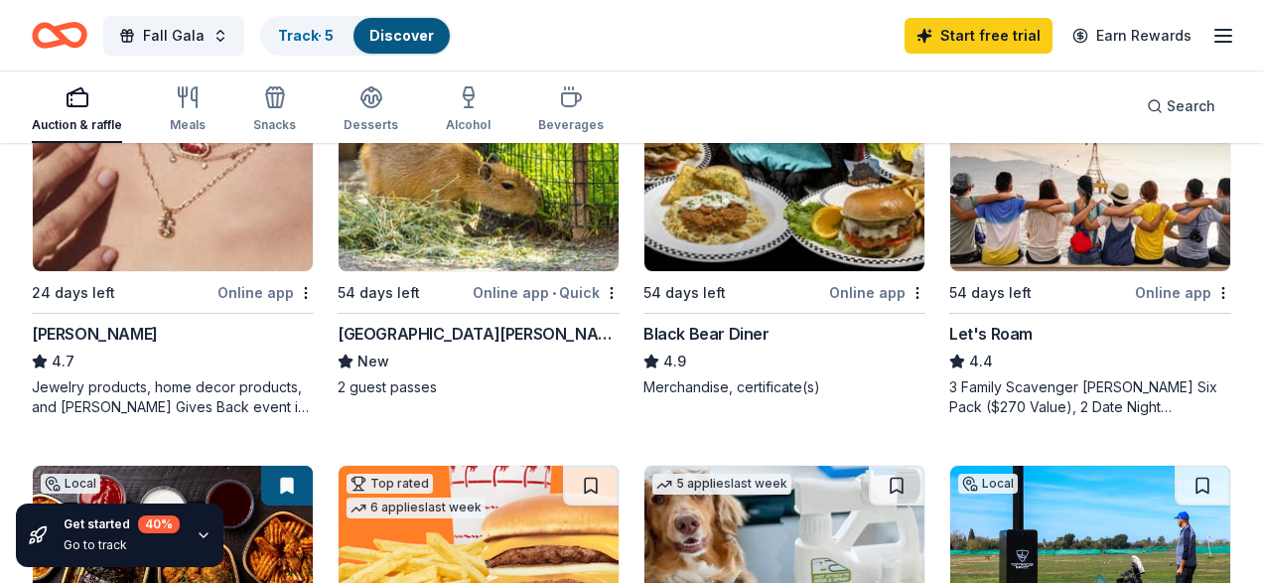
click at [1163, 287] on div "Online app" at bounding box center [1183, 292] width 96 height 25
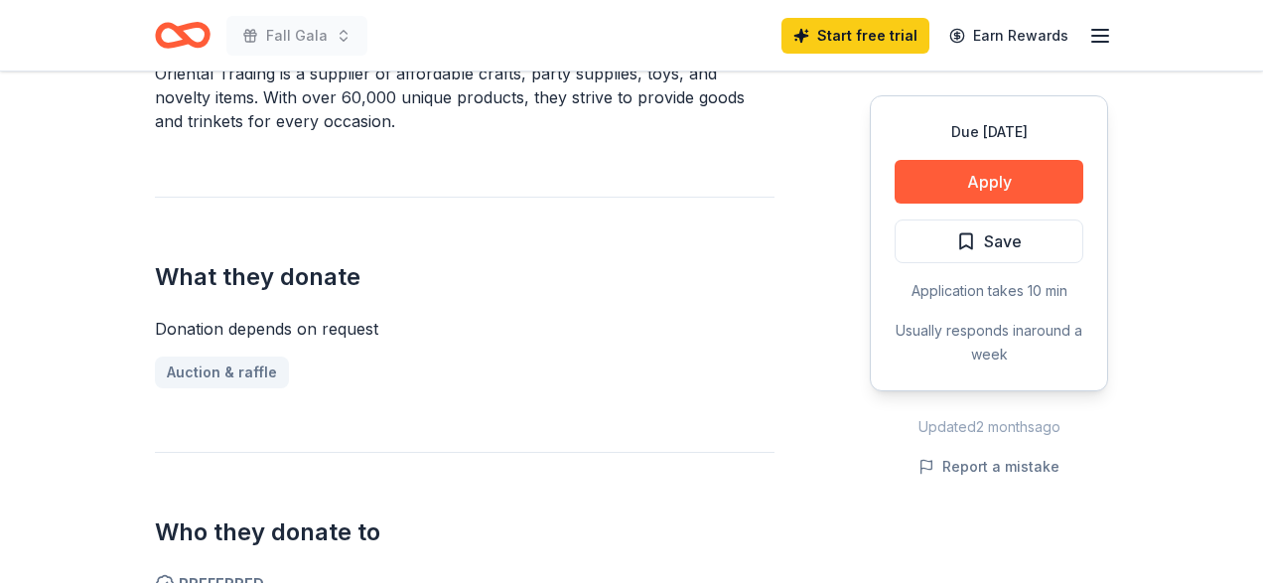
scroll to position [649, 0]
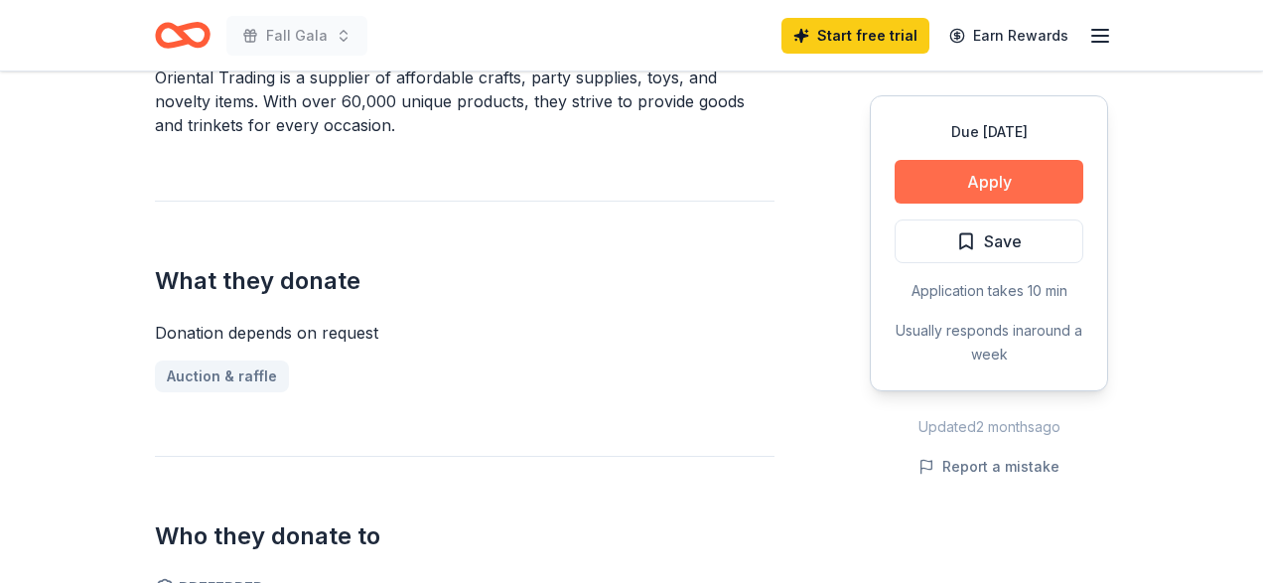
click at [938, 189] on button "Apply" at bounding box center [988, 182] width 189 height 44
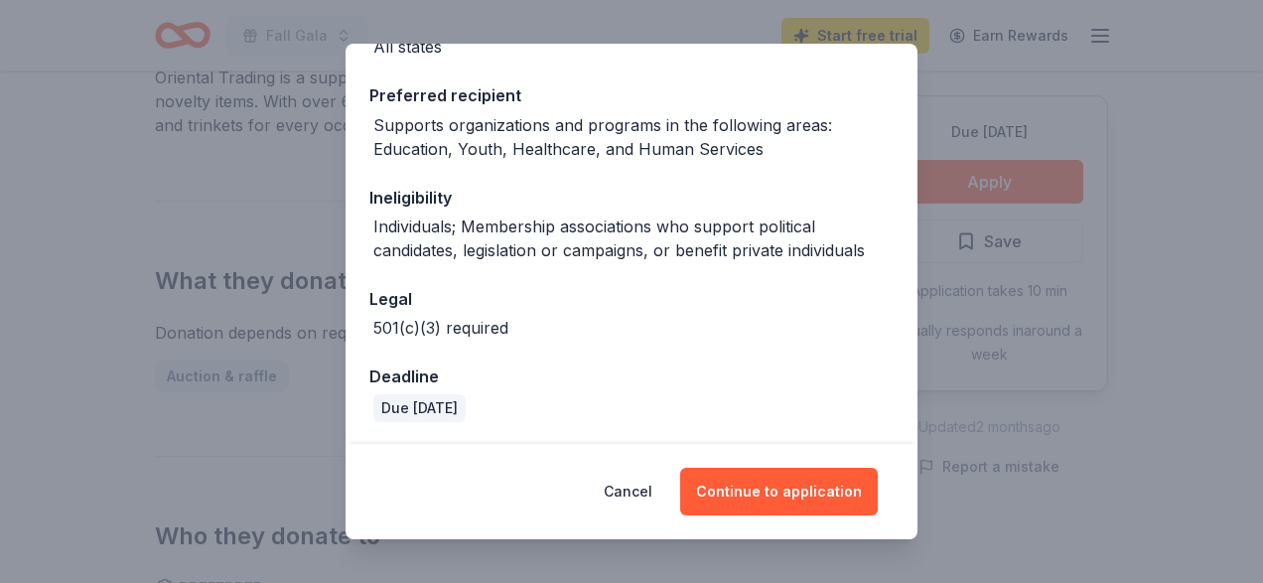
scroll to position [279, 0]
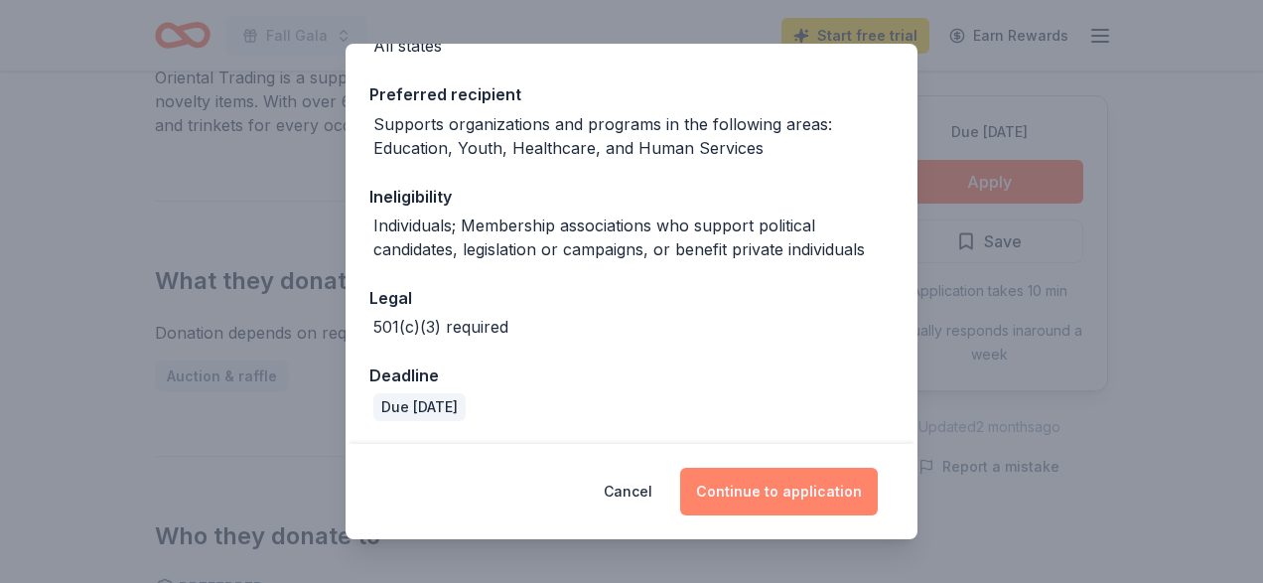
click at [786, 501] on button "Continue to application" at bounding box center [779, 492] width 198 height 48
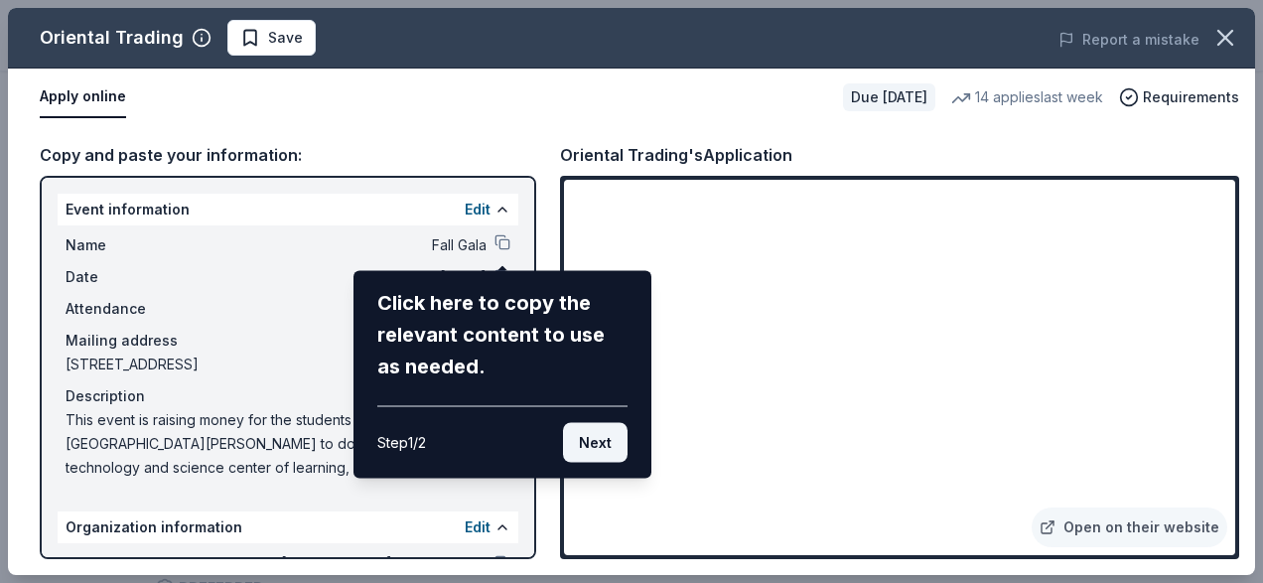
click at [604, 445] on button "Next" at bounding box center [595, 443] width 65 height 40
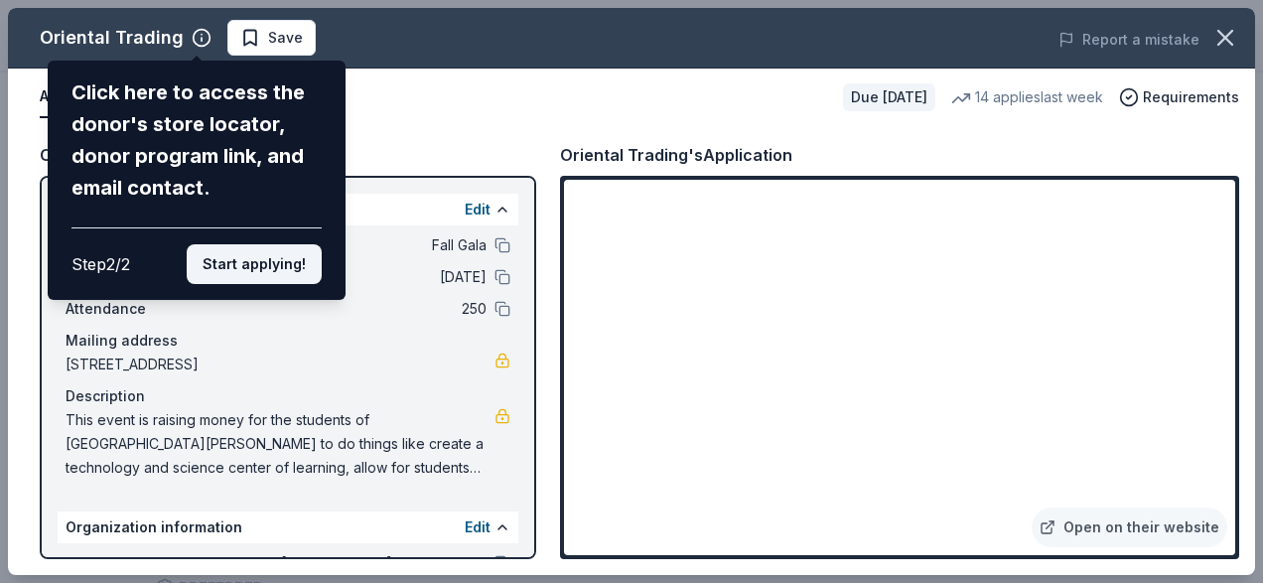
click at [277, 262] on button "Start applying!" at bounding box center [254, 264] width 135 height 40
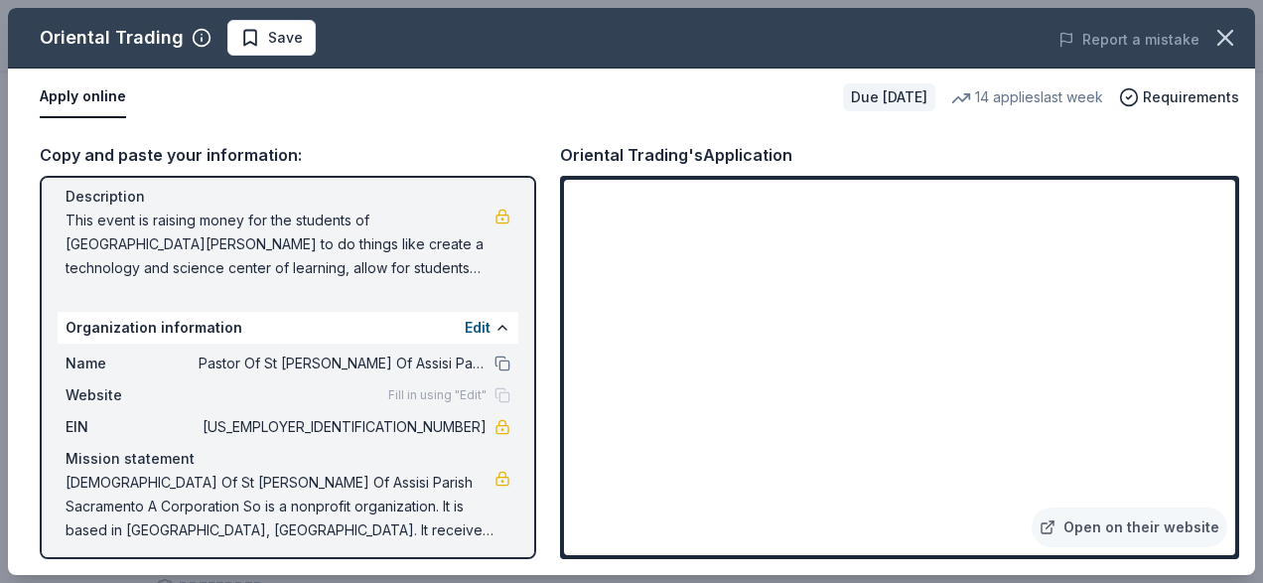
scroll to position [208, 0]
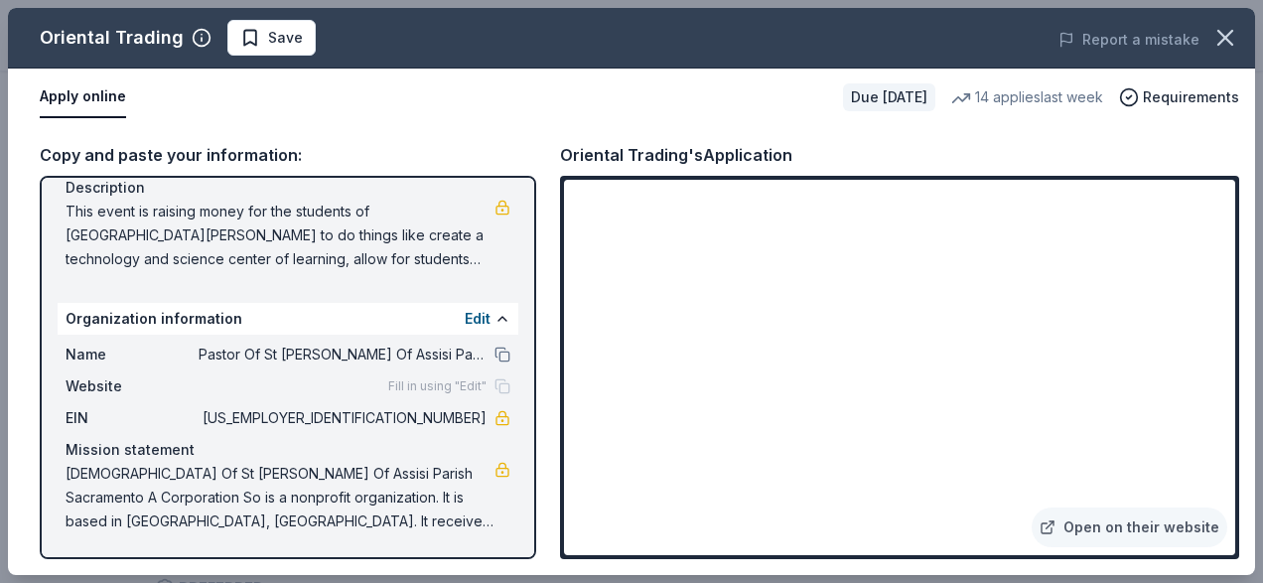
click at [244, 235] on span "This event is raising money for the students of [GEOGRAPHIC_DATA][PERSON_NAME] …" at bounding box center [280, 235] width 429 height 71
click at [413, 256] on span "This event is raising money for the students of [GEOGRAPHIC_DATA][PERSON_NAME] …" at bounding box center [280, 235] width 429 height 71
click at [454, 256] on span "This event is raising money for the students of [GEOGRAPHIC_DATA][PERSON_NAME] …" at bounding box center [280, 235] width 429 height 71
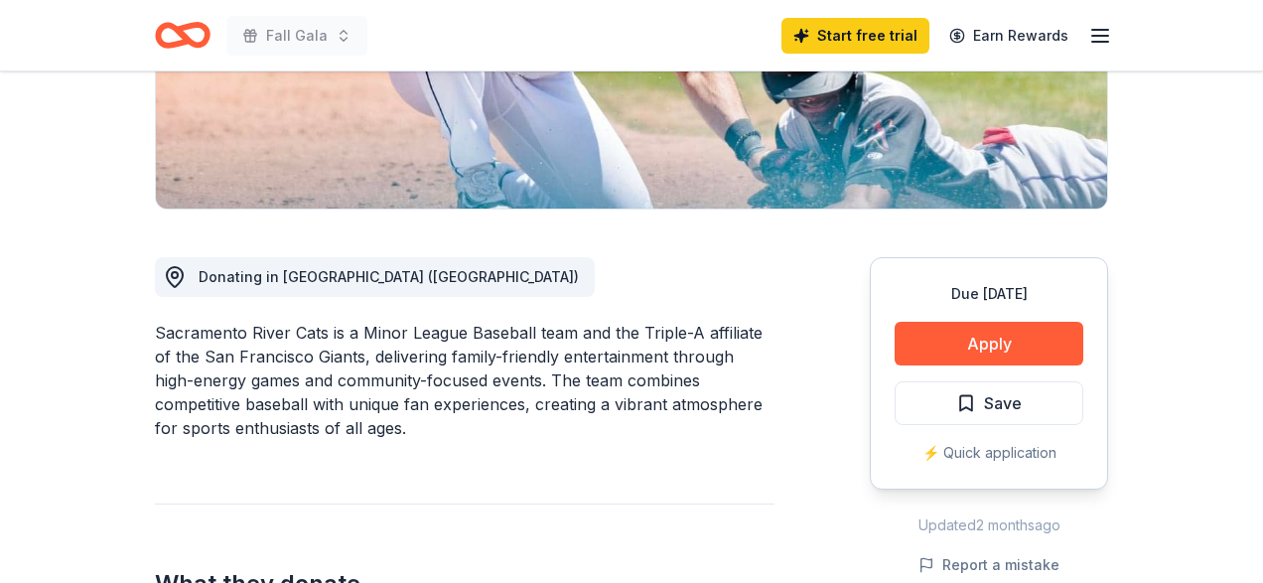
scroll to position [532, 0]
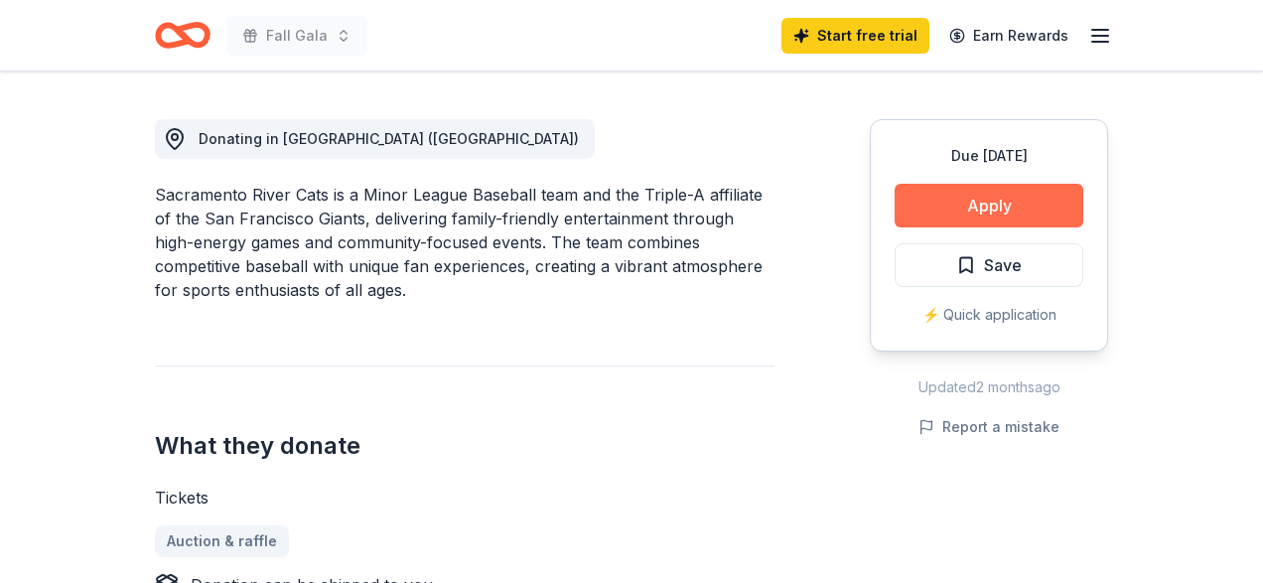
click at [958, 200] on button "Apply" at bounding box center [988, 206] width 189 height 44
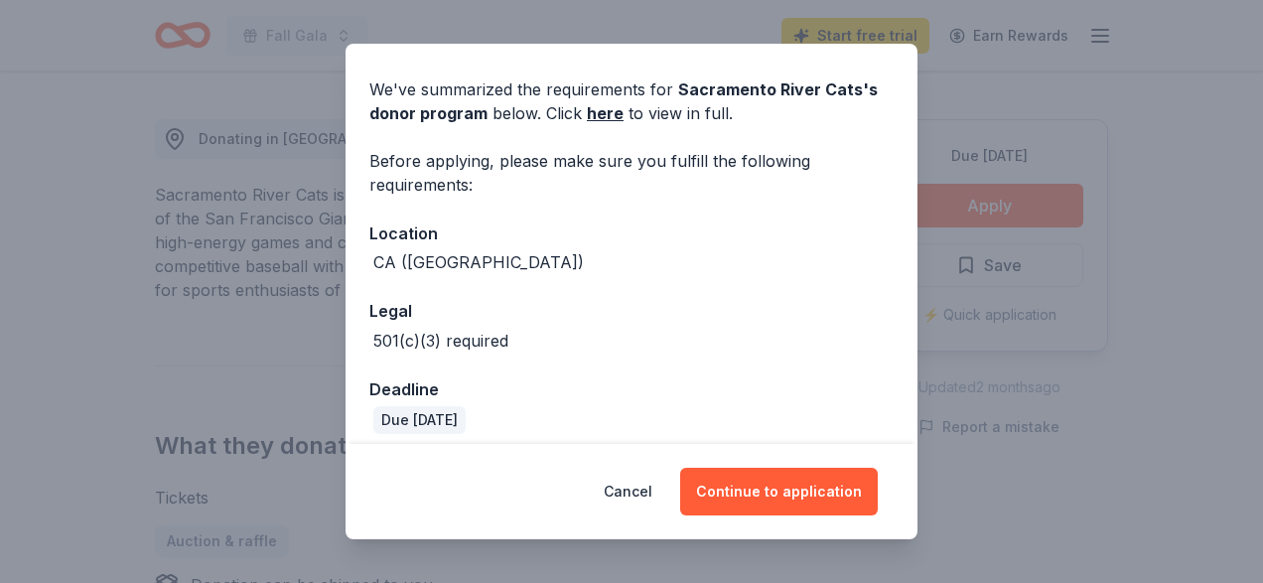
scroll to position [75, 0]
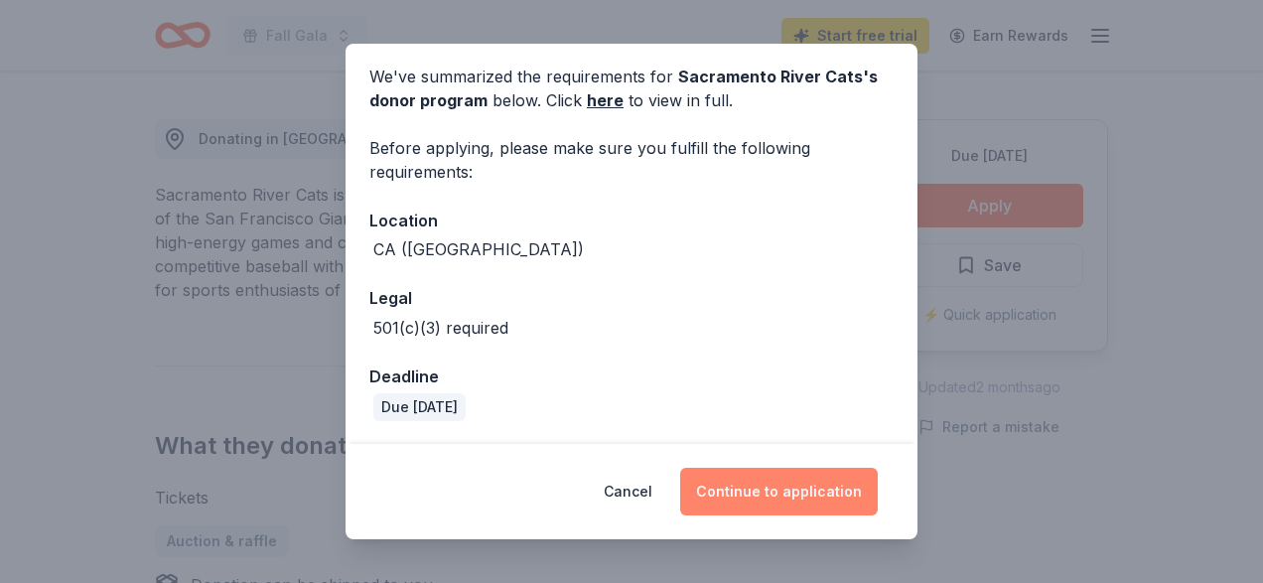
click at [779, 484] on button "Continue to application" at bounding box center [779, 492] width 198 height 48
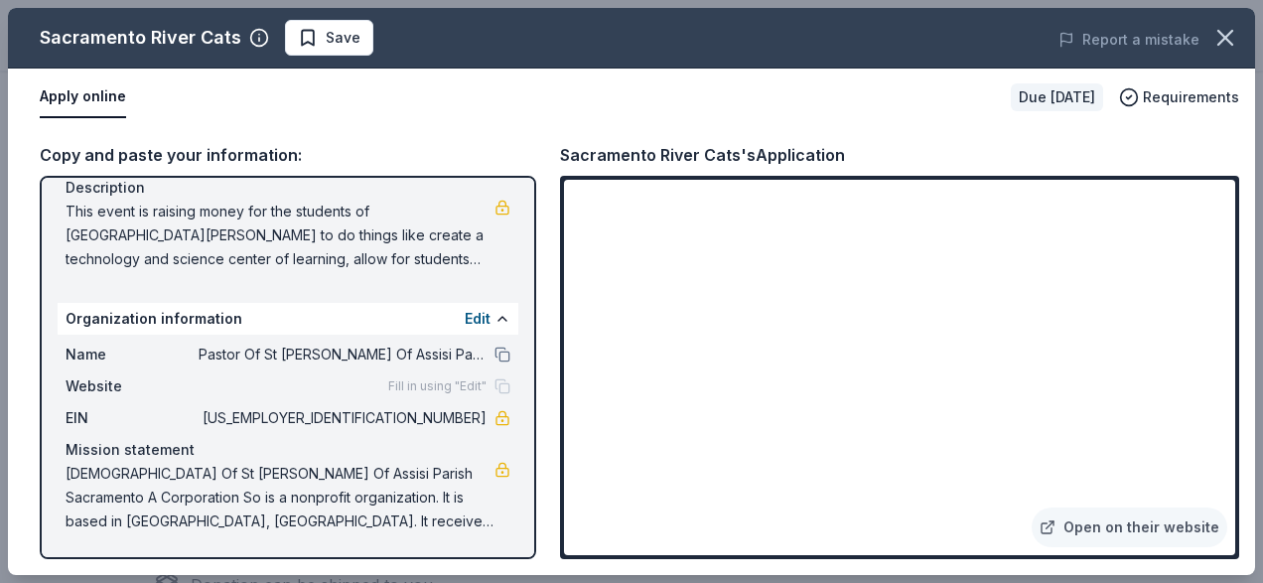
scroll to position [0, 0]
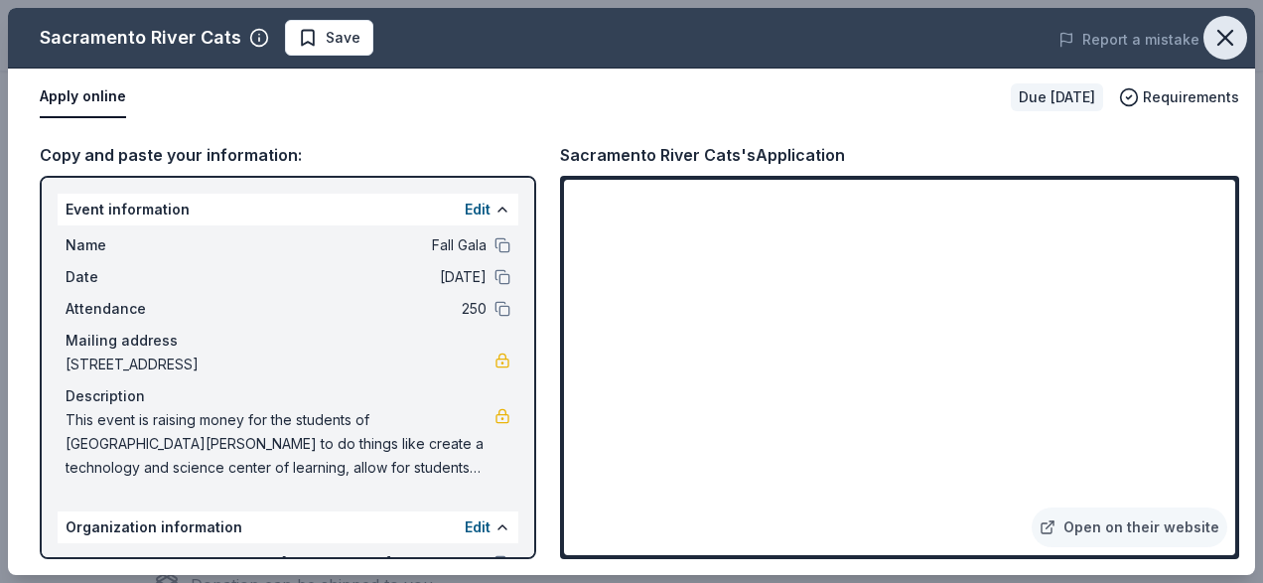
click at [1235, 38] on icon "button" at bounding box center [1225, 38] width 28 height 28
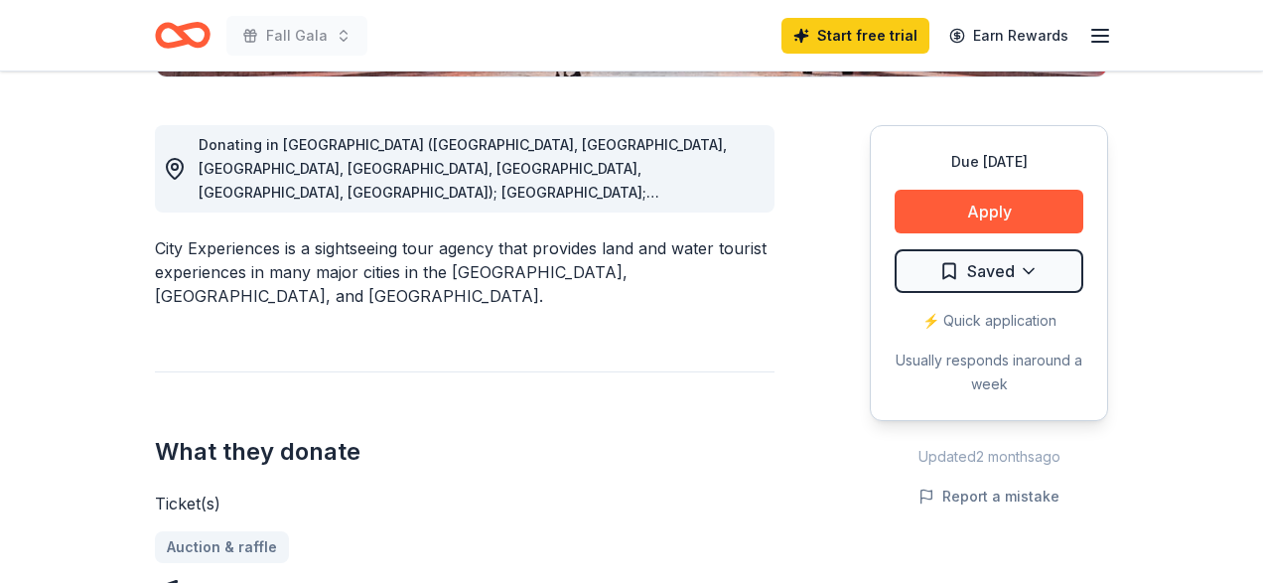
scroll to position [532, 0]
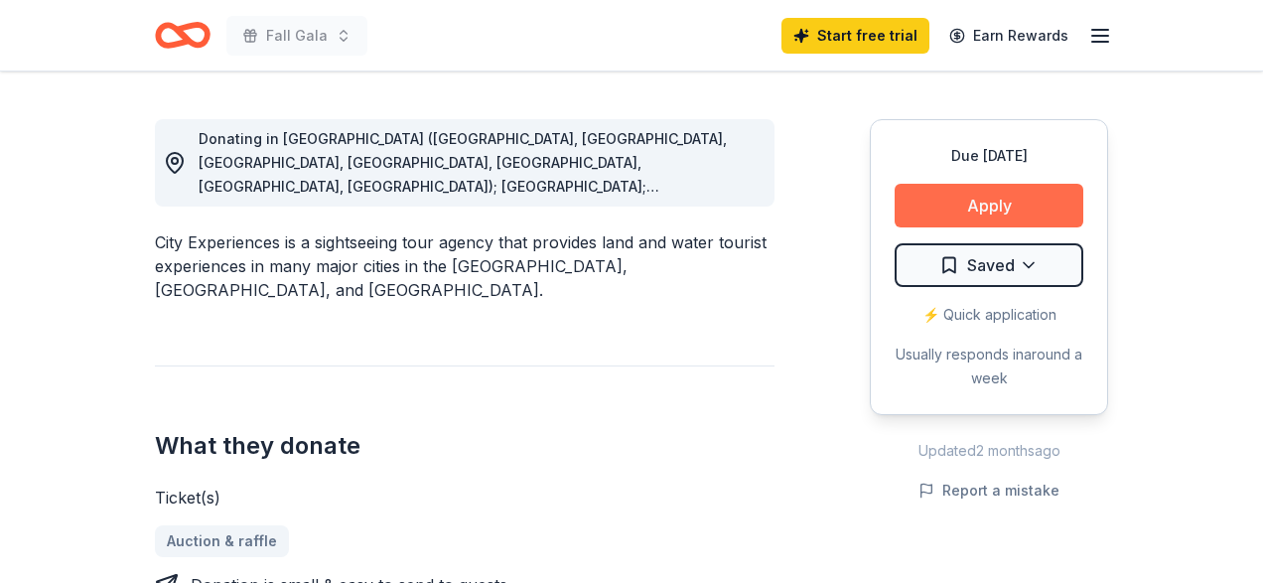
click at [956, 216] on button "Apply" at bounding box center [988, 206] width 189 height 44
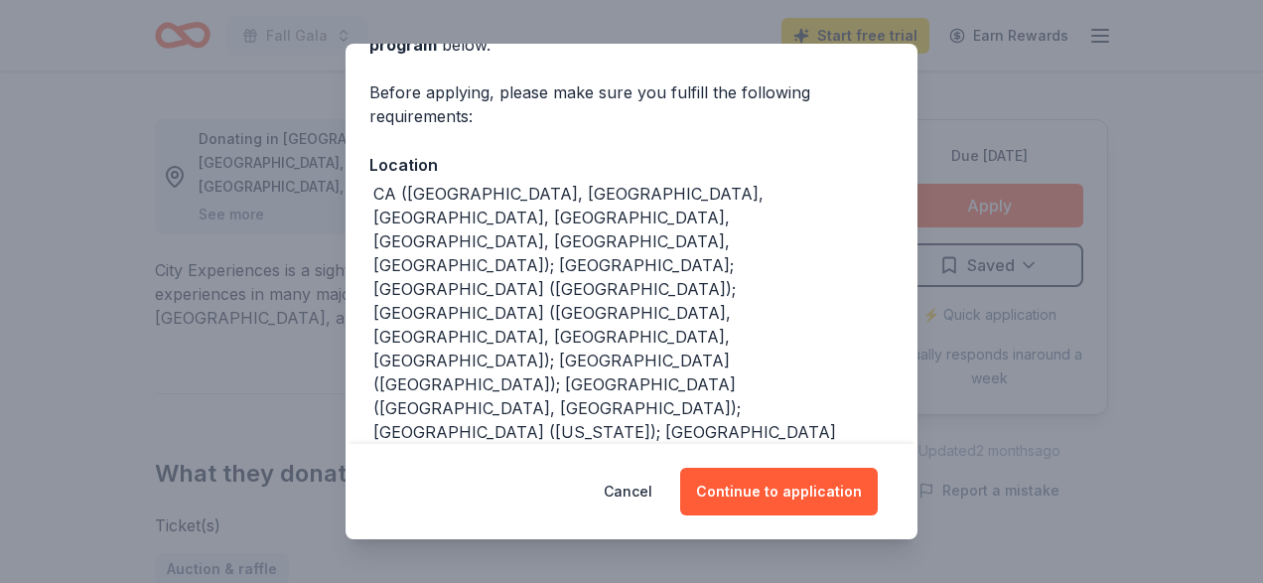
scroll to position [147, 0]
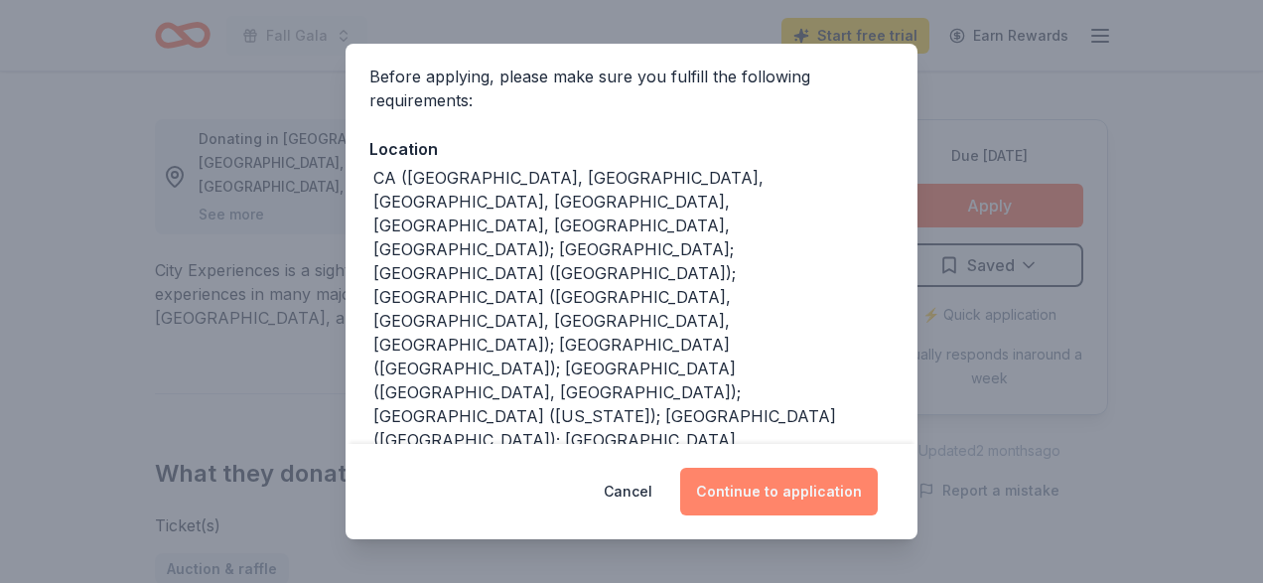
click at [758, 510] on button "Continue to application" at bounding box center [779, 492] width 198 height 48
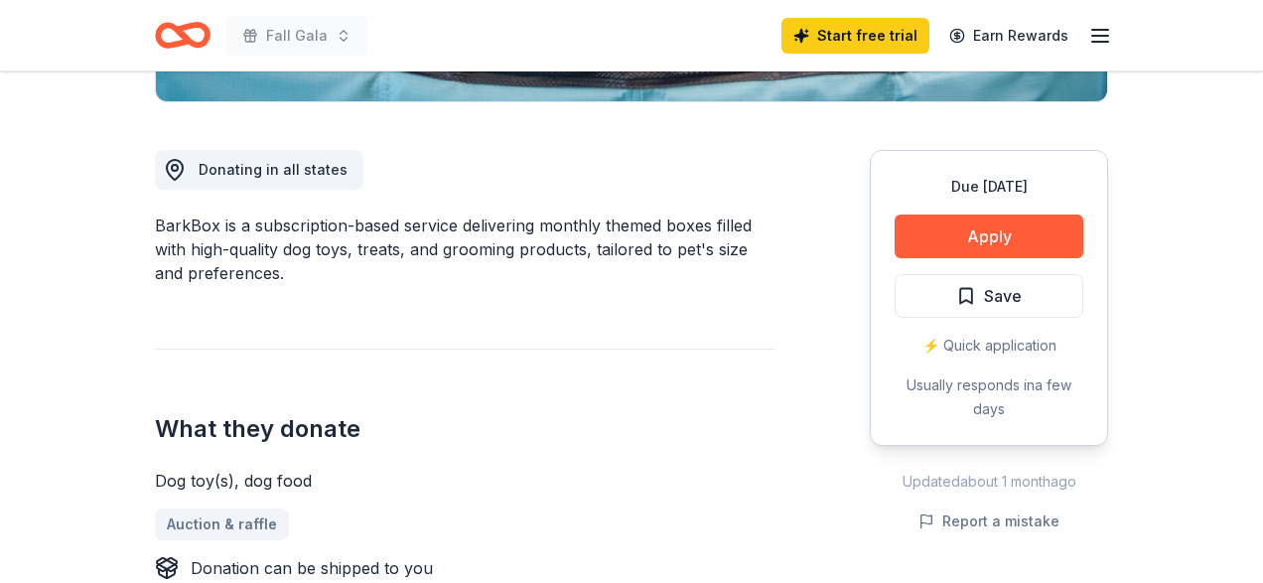
scroll to position [535, 0]
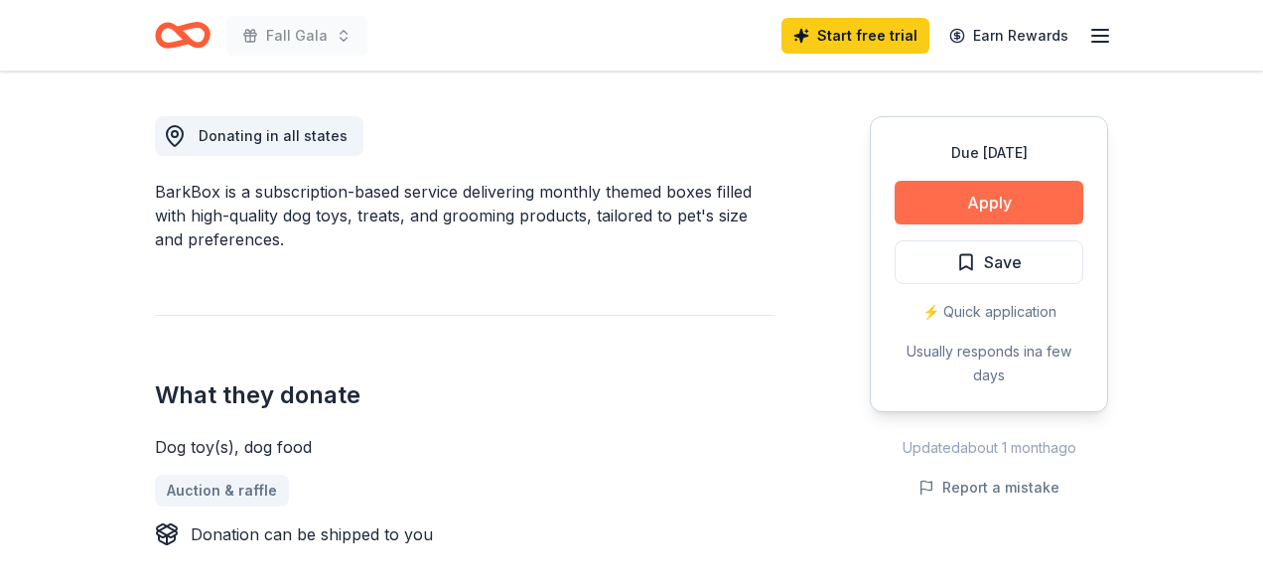
click at [993, 204] on button "Apply" at bounding box center [988, 203] width 189 height 44
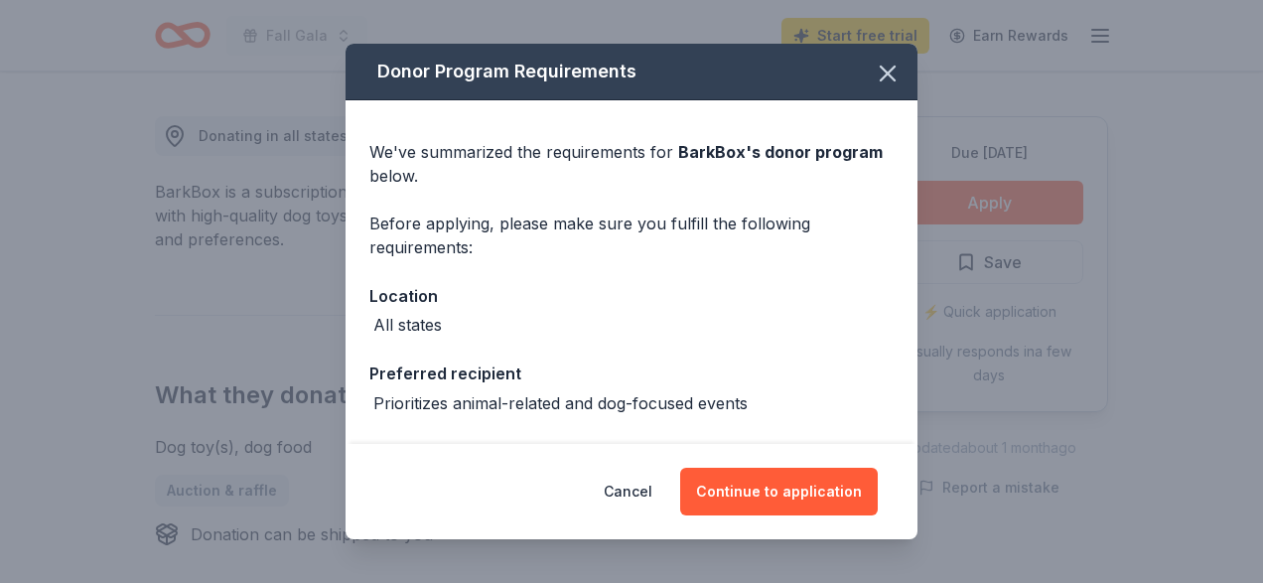
scroll to position [154, 0]
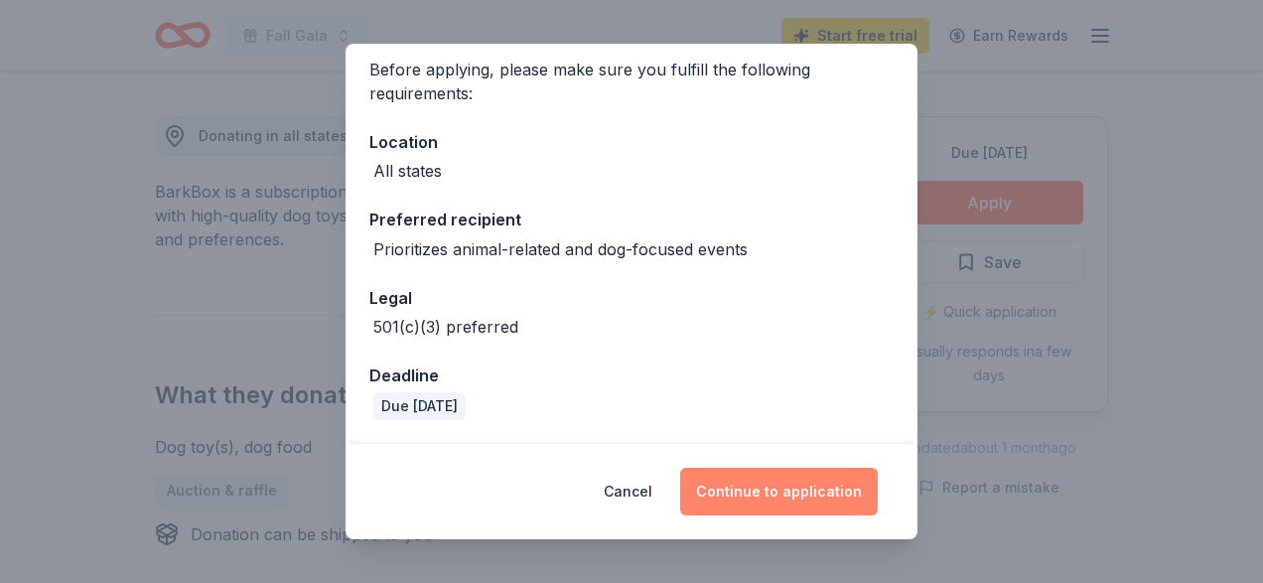
click at [751, 485] on button "Continue to application" at bounding box center [779, 492] width 198 height 48
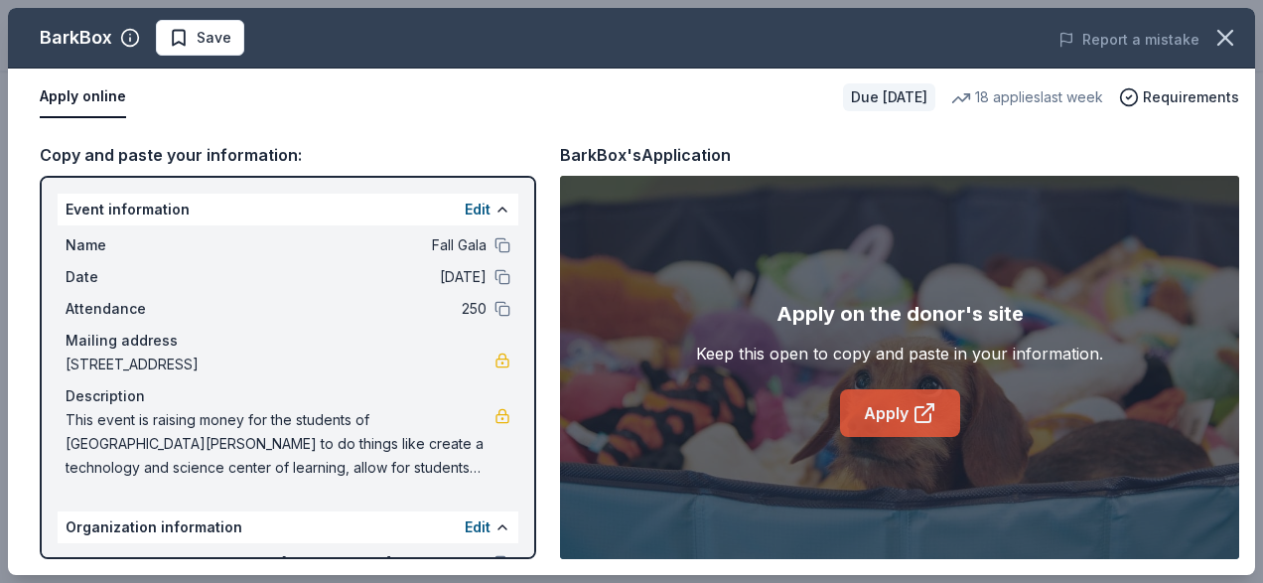
click at [860, 411] on link "Apply" at bounding box center [900, 413] width 120 height 48
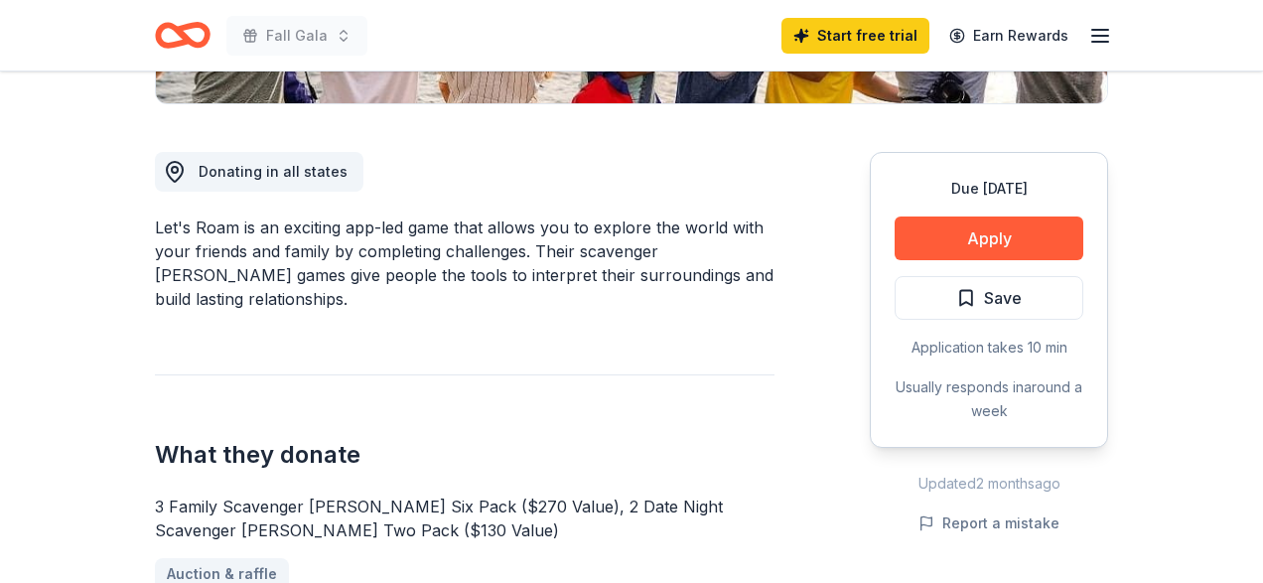
scroll to position [503, 0]
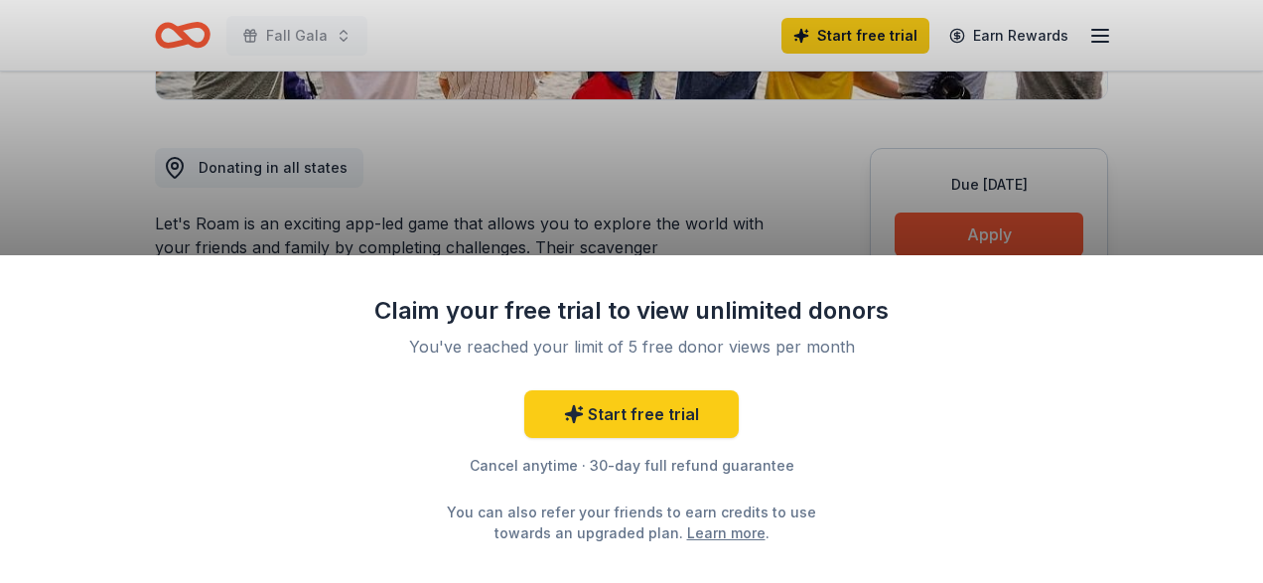
click at [800, 196] on div "Claim your free trial to view unlimited donors You've reached your limit of 5 f…" at bounding box center [631, 291] width 1263 height 583
